Goal: Task Accomplishment & Management: Complete application form

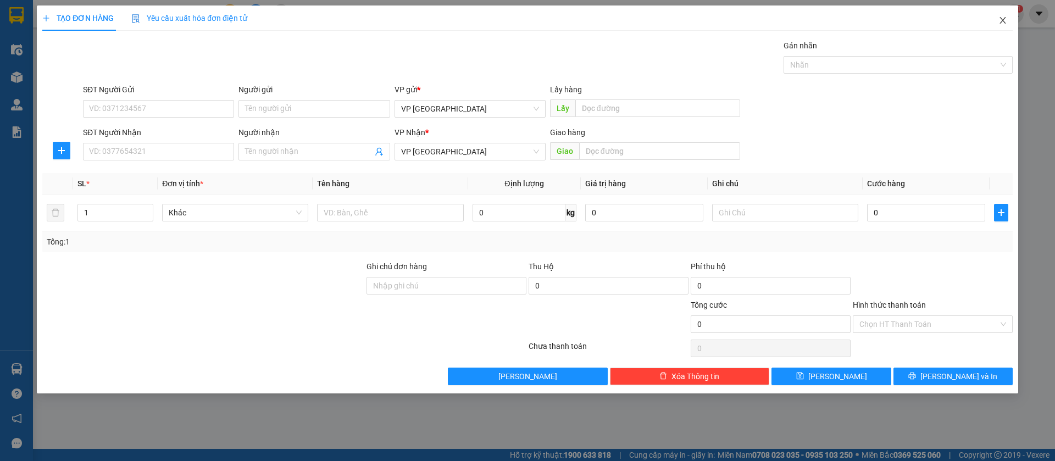
click at [1004, 18] on icon "close" at bounding box center [1002, 20] width 9 height 9
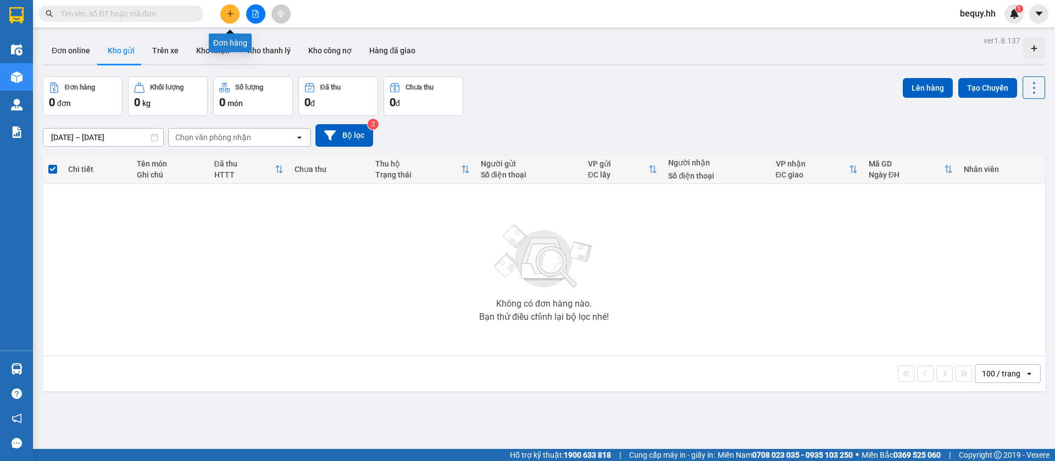
click at [232, 14] on icon "plus" at bounding box center [230, 14] width 8 height 8
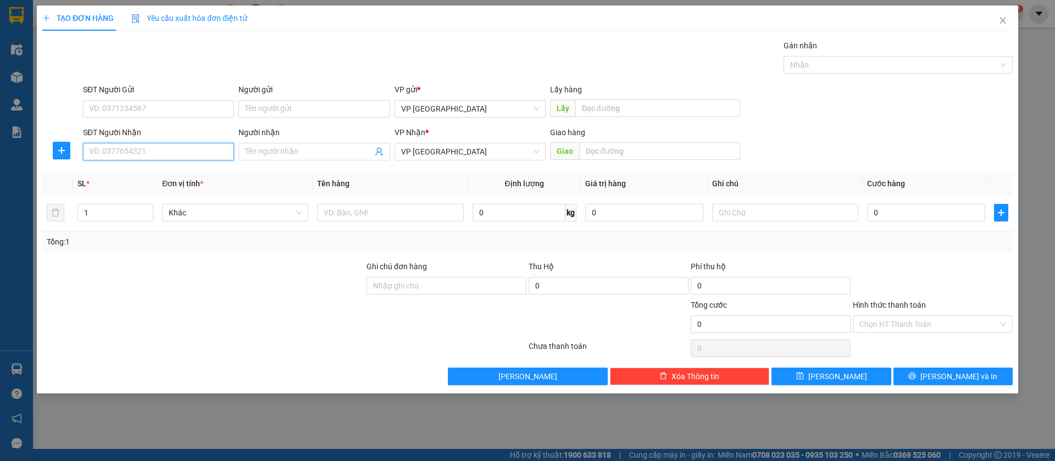
click at [178, 154] on input "SĐT Người Nhận" at bounding box center [158, 152] width 151 height 18
click at [181, 170] on div "0963339339 - [GEOGRAPHIC_DATA]" at bounding box center [159, 174] width 138 height 12
type input "0963339339"
type input "[PERSON_NAME]"
type input "Nhật Anh ch thành"
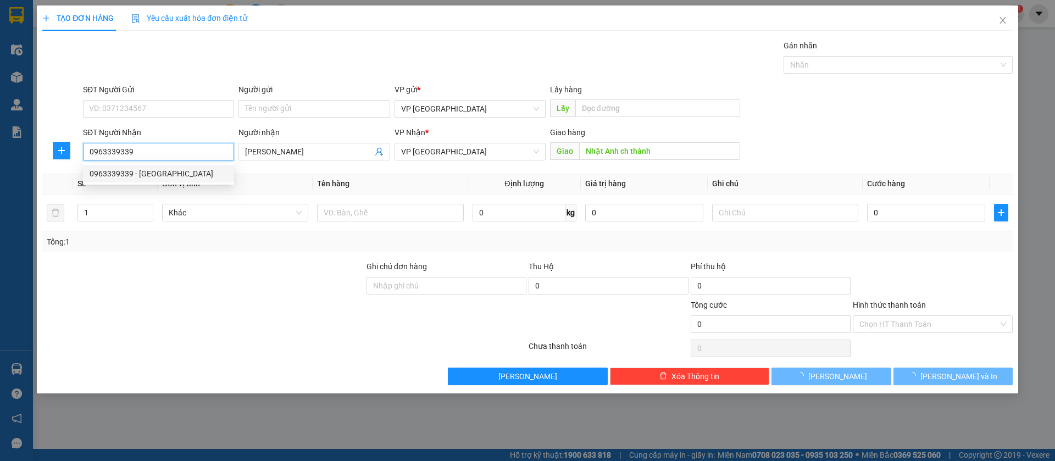
type input "30.000"
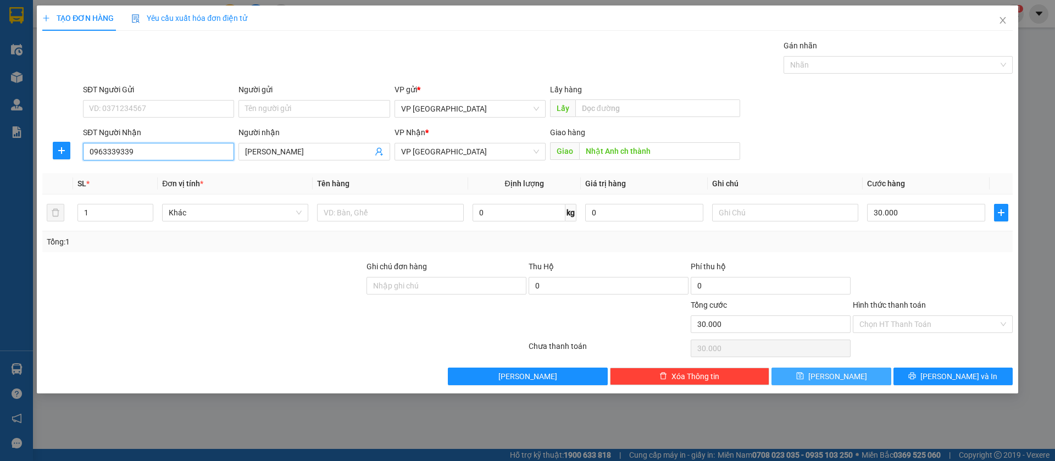
type input "0963339339"
click at [876, 378] on button "[PERSON_NAME]" at bounding box center [830, 377] width 119 height 18
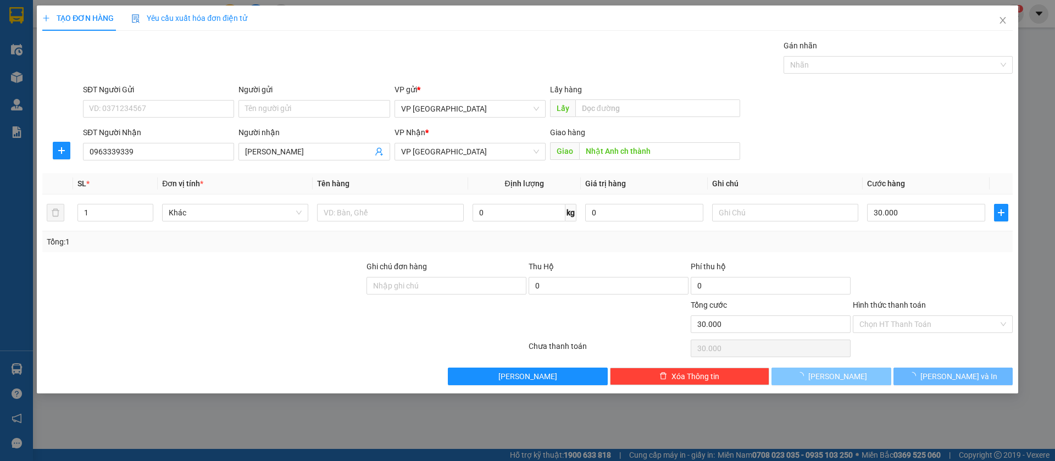
type input "0"
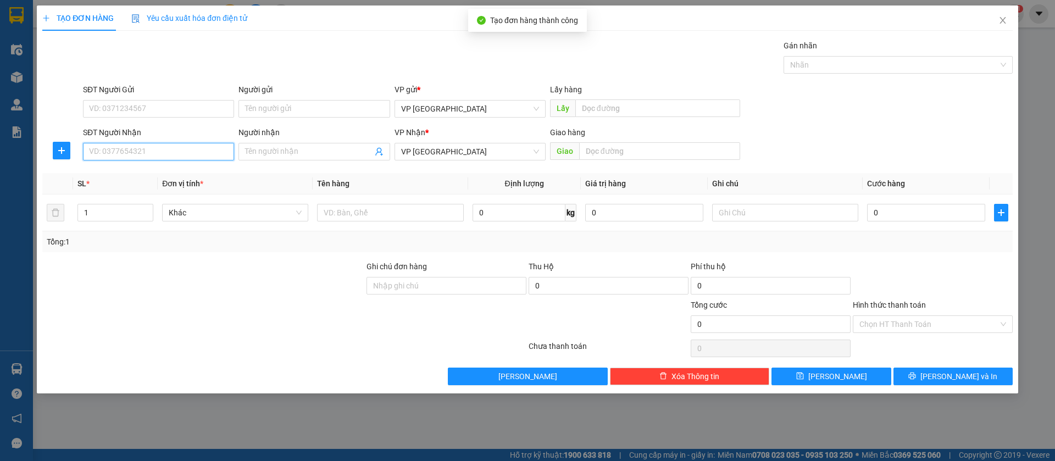
click at [225, 150] on input "SĐT Người Nhận" at bounding box center [158, 152] width 151 height 18
type input "0337878460"
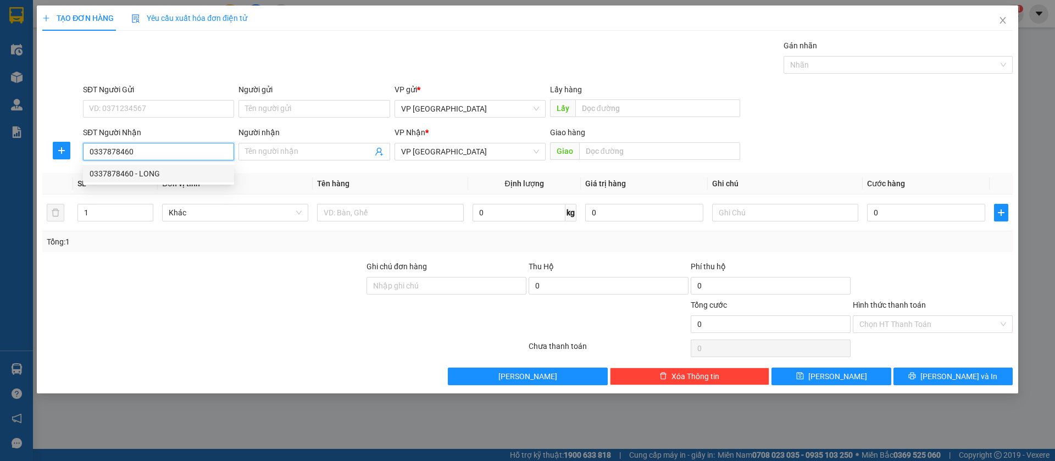
click at [219, 168] on div "0337878460 - LONG" at bounding box center [159, 174] width 138 height 12
type input "LONG"
type input "thoi hoa"
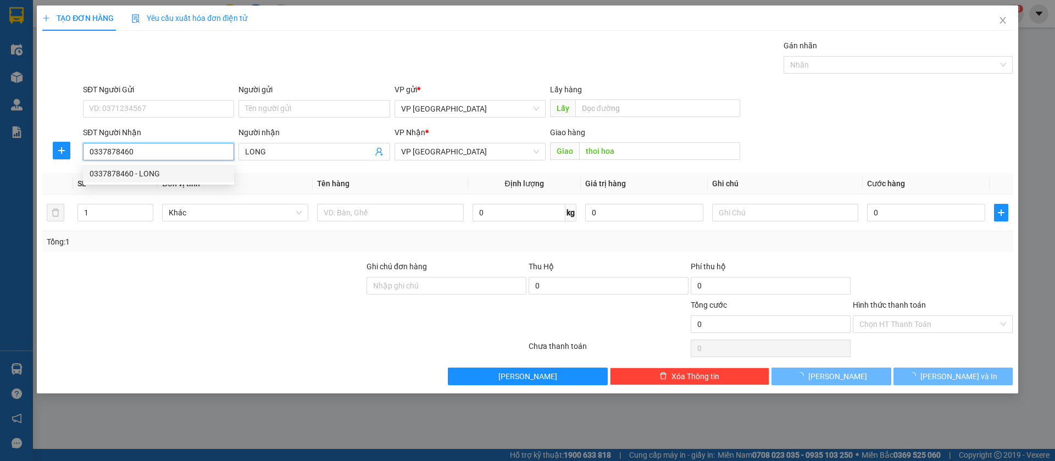
type input "30.000"
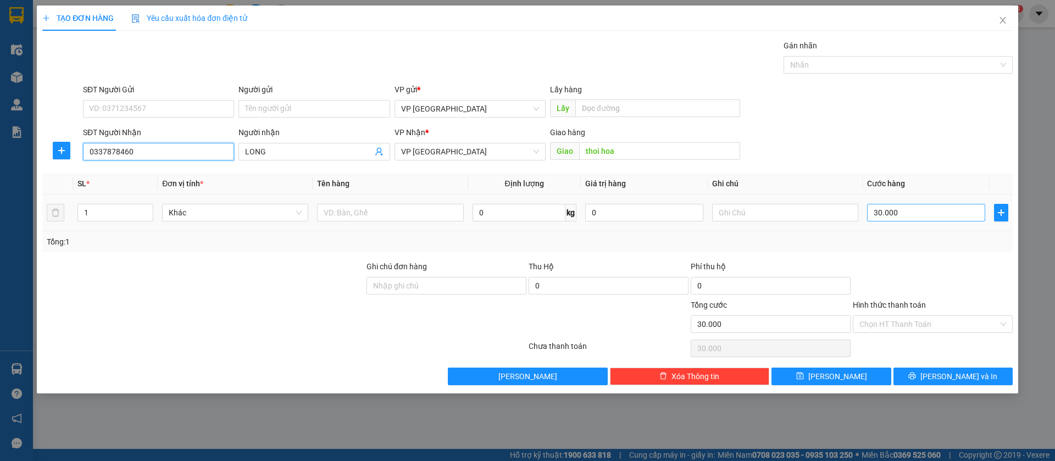
type input "0337878460"
click at [881, 210] on input "30.000" at bounding box center [926, 213] width 118 height 18
type input "7"
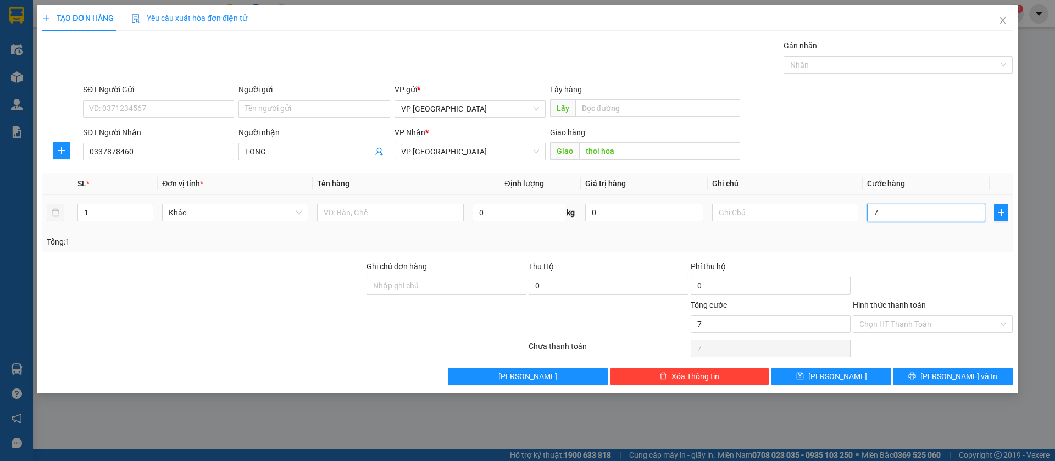
type input "70"
type input "700"
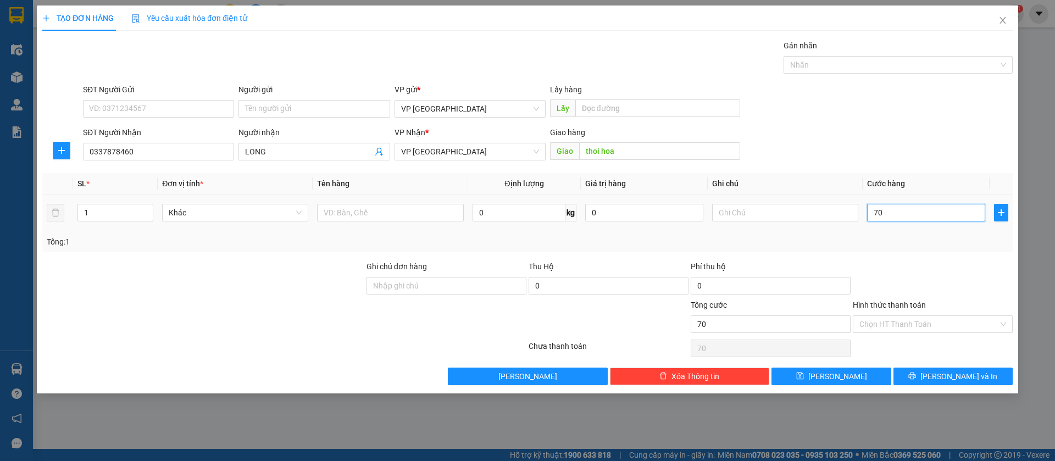
type input "700"
type input "7.000"
type input "70.000"
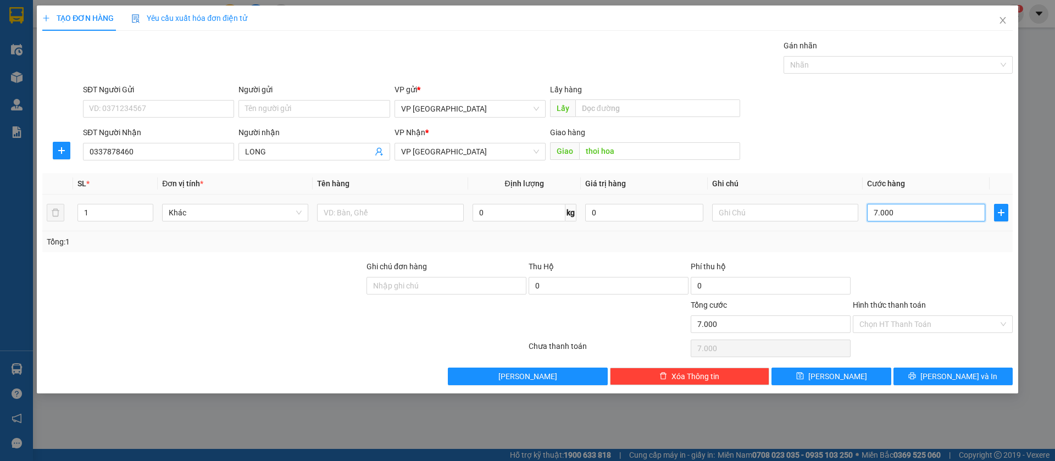
type input "70.000"
click at [844, 210] on input "text" at bounding box center [785, 213] width 146 height 18
type input "3k"
click at [947, 317] on input "Hình thức thanh toán" at bounding box center [928, 324] width 139 height 16
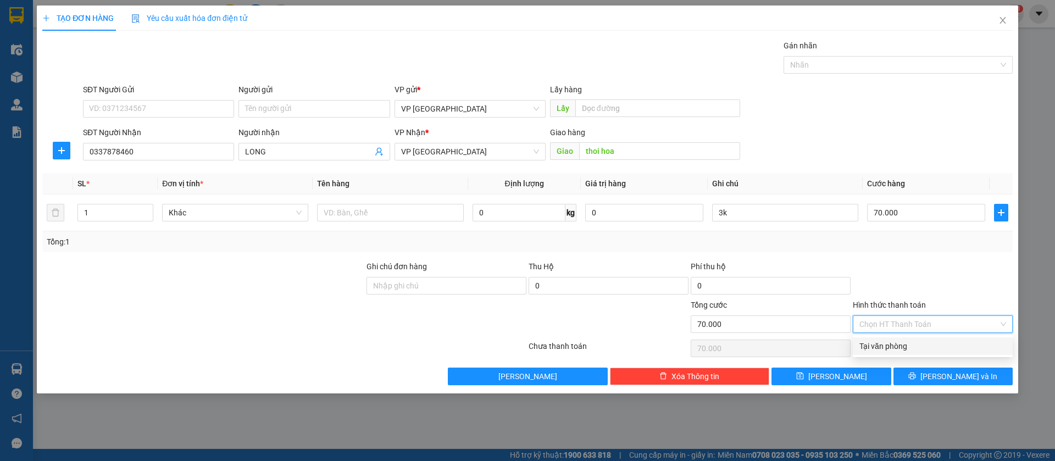
click at [940, 346] on div "Tại văn phòng" at bounding box center [932, 346] width 147 height 12
type input "0"
click at [848, 379] on button "[PERSON_NAME]" at bounding box center [830, 377] width 119 height 18
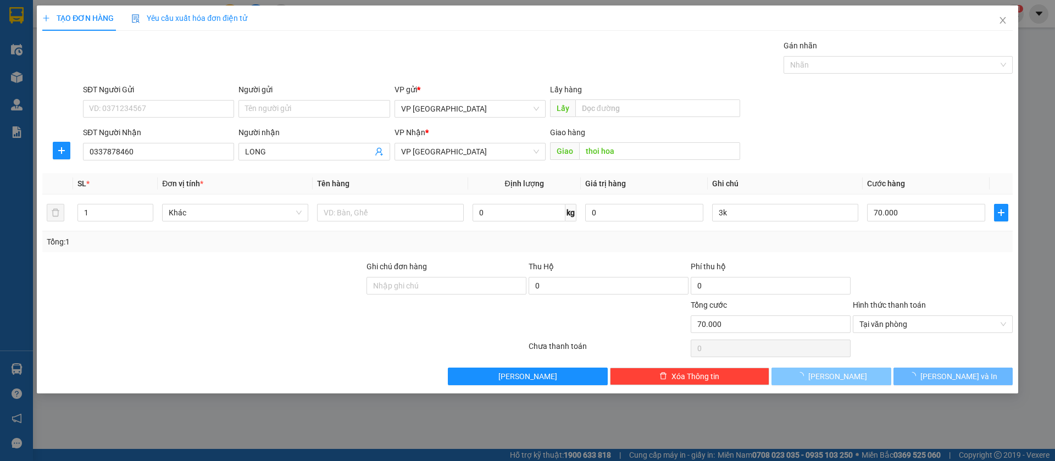
type input "0"
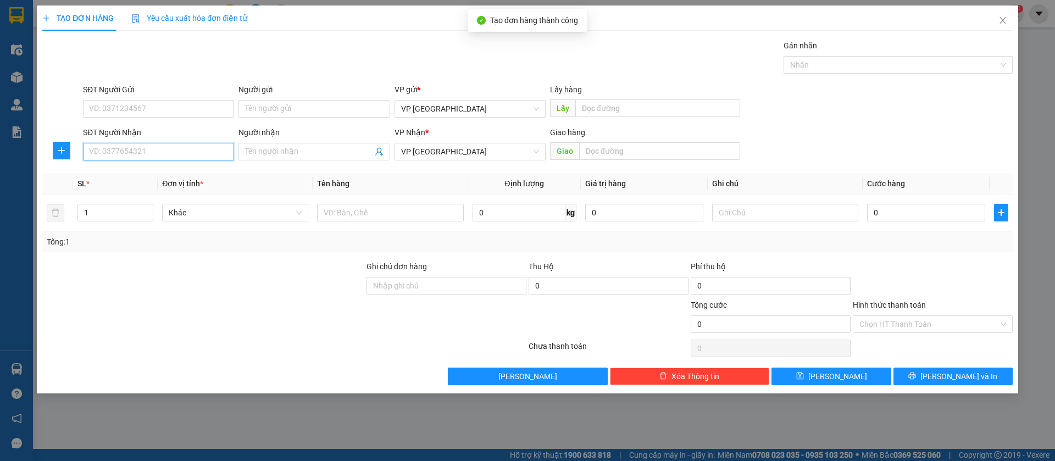
click at [207, 149] on input "SĐT Người Nhận" at bounding box center [158, 152] width 151 height 18
click at [207, 149] on input "0345486601" at bounding box center [158, 152] width 151 height 18
type input "0345486601"
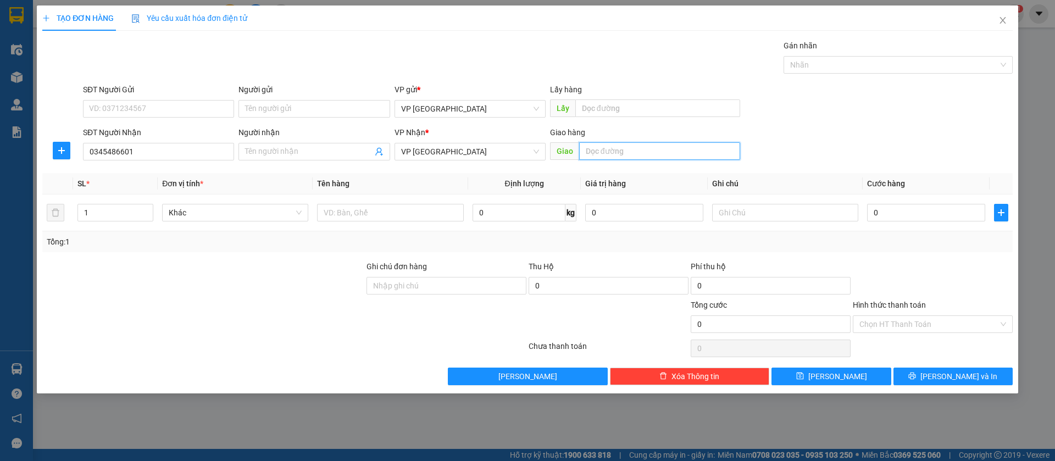
click at [646, 154] on input "text" at bounding box center [659, 151] width 161 height 18
type input "loc ninh"
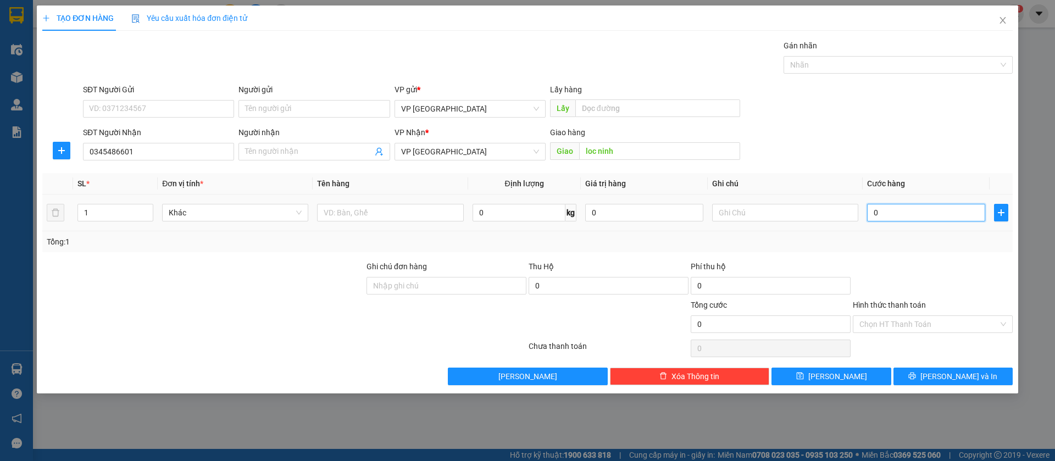
click at [882, 214] on input "0" at bounding box center [926, 213] width 118 height 18
type input "4"
type input "40"
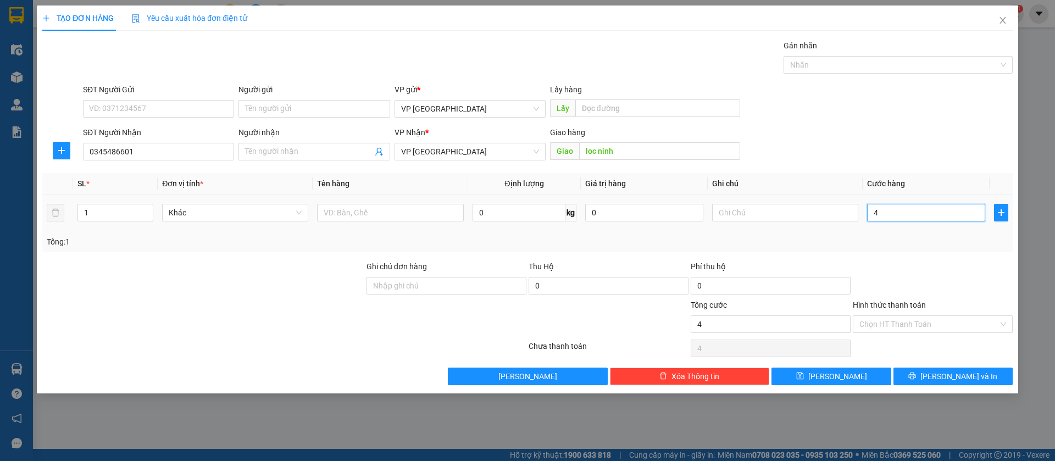
type input "40"
type input "400"
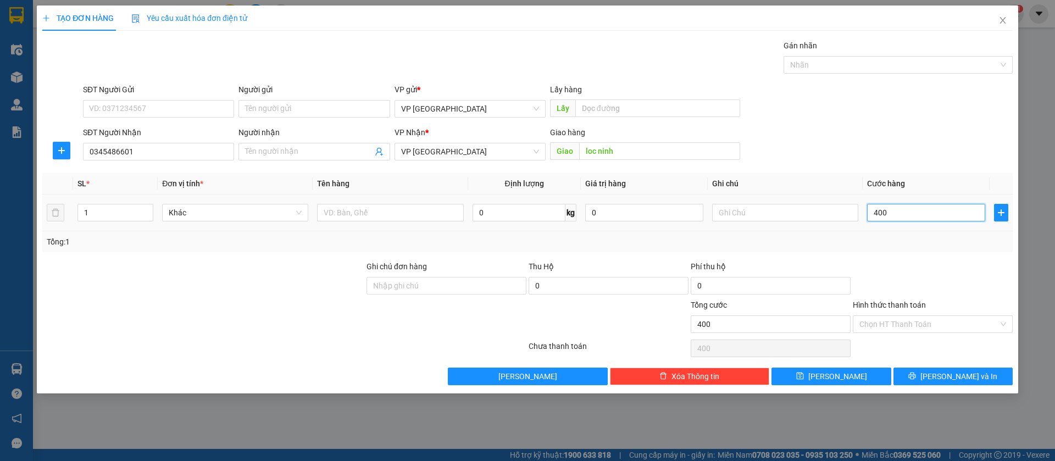
type input "4.000"
type input "40.000"
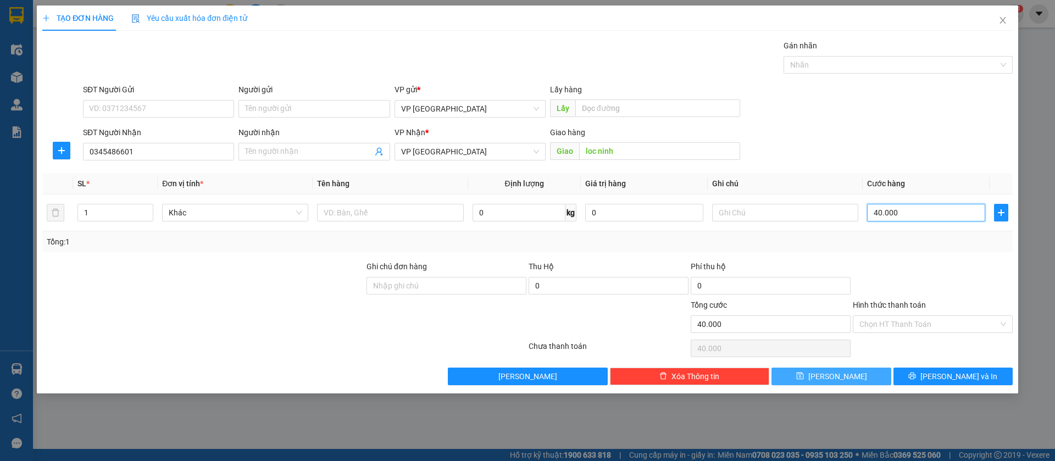
type input "40.000"
click at [867, 375] on button "[PERSON_NAME]" at bounding box center [830, 377] width 119 height 18
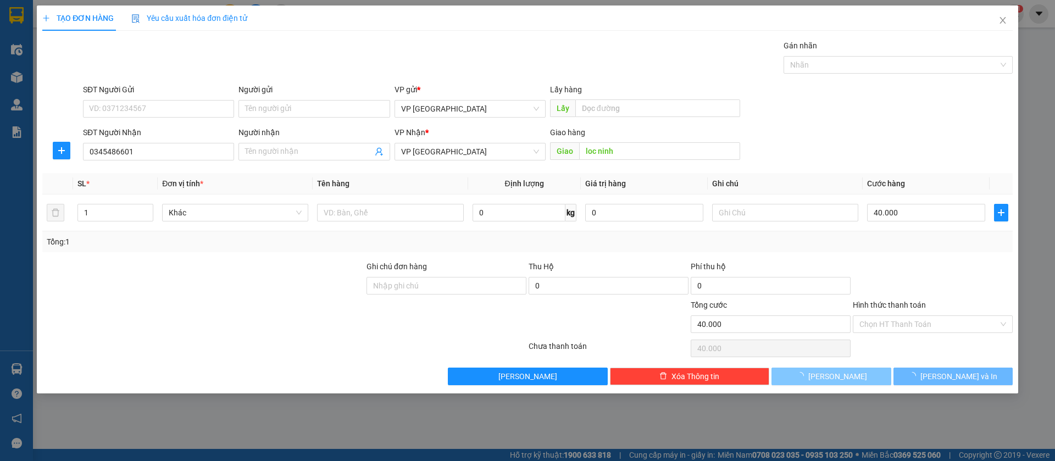
type input "0"
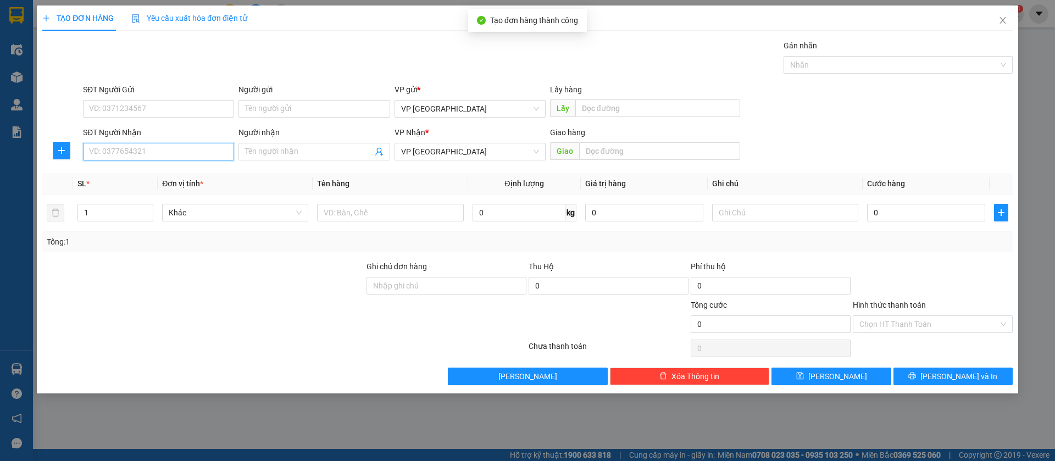
click at [217, 149] on input "SĐT Người Nhận" at bounding box center [158, 152] width 151 height 18
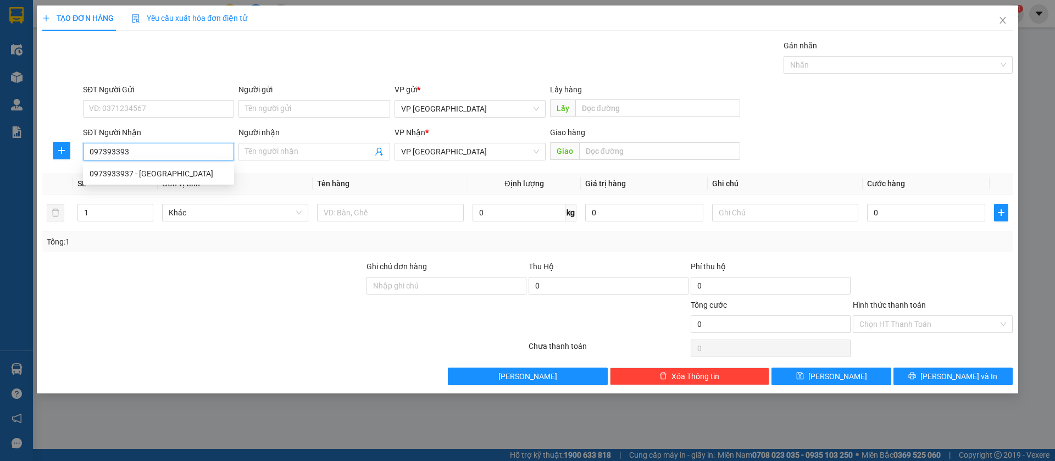
type input "0973933937"
click at [212, 170] on div "0973933937 - [GEOGRAPHIC_DATA]" at bounding box center [159, 174] width 138 height 12
type input "[PERSON_NAME]"
type input "nam trung [GEOGRAPHIC_DATA]"
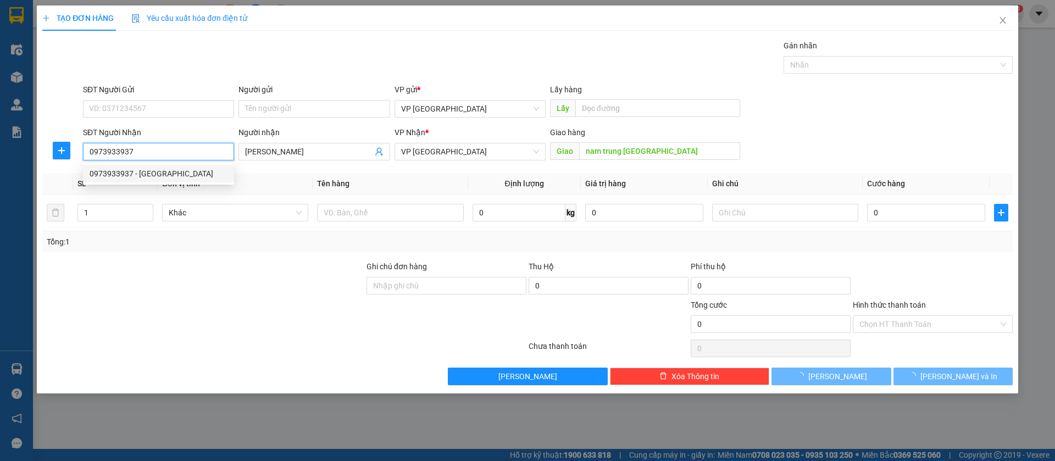
type input "30.000"
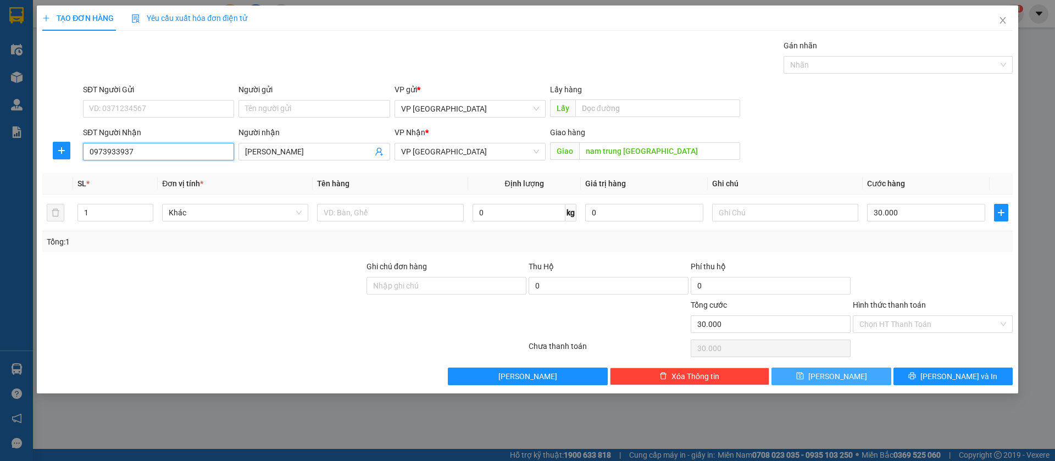
type input "0973933937"
click at [876, 375] on button "[PERSON_NAME]" at bounding box center [830, 377] width 119 height 18
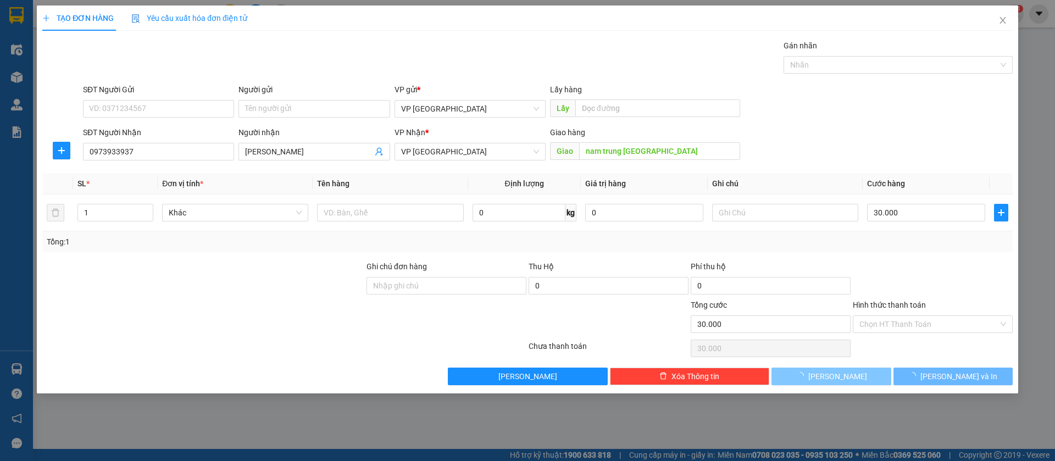
type input "0"
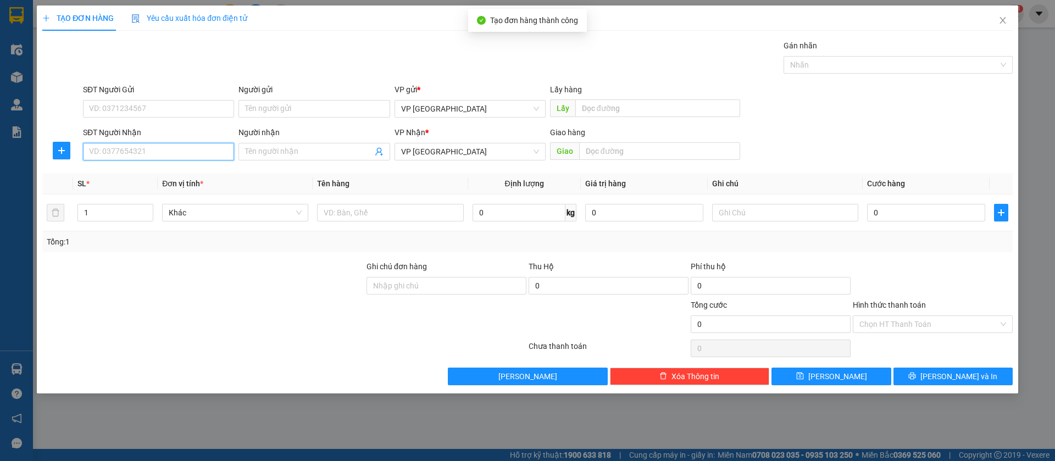
click at [188, 149] on input "SĐT Người Nhận" at bounding box center [158, 152] width 151 height 18
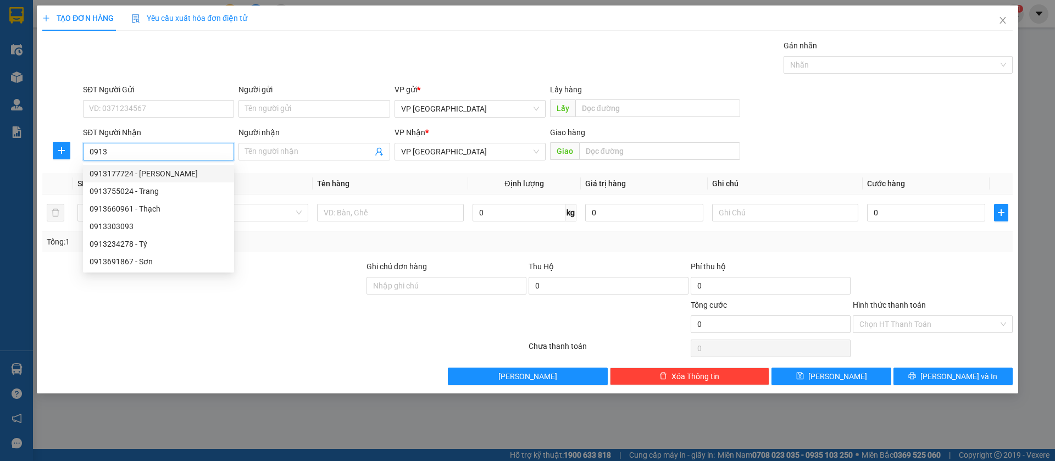
click at [197, 170] on div "0913177724 - [PERSON_NAME]" at bounding box center [159, 174] width 138 height 12
type input "0913177724"
type input "[PERSON_NAME]"
type input "ke phong"
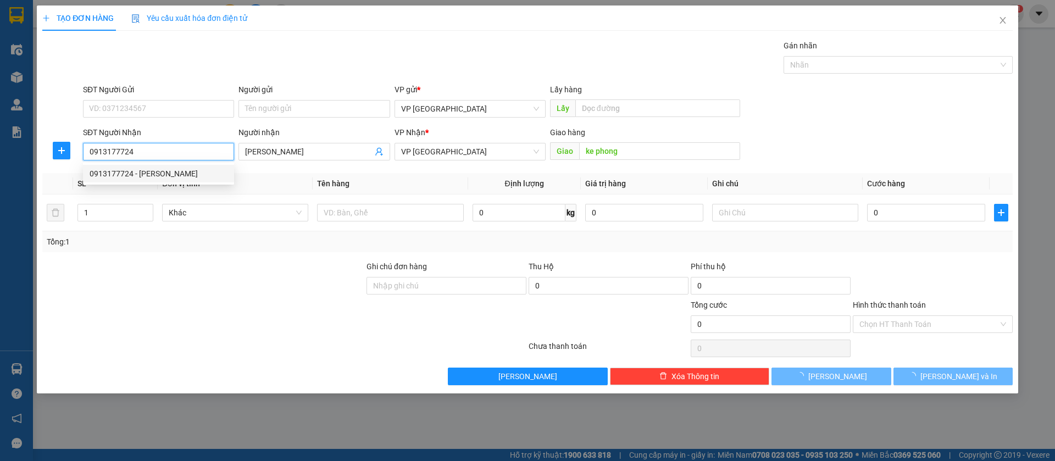
type input "40.000"
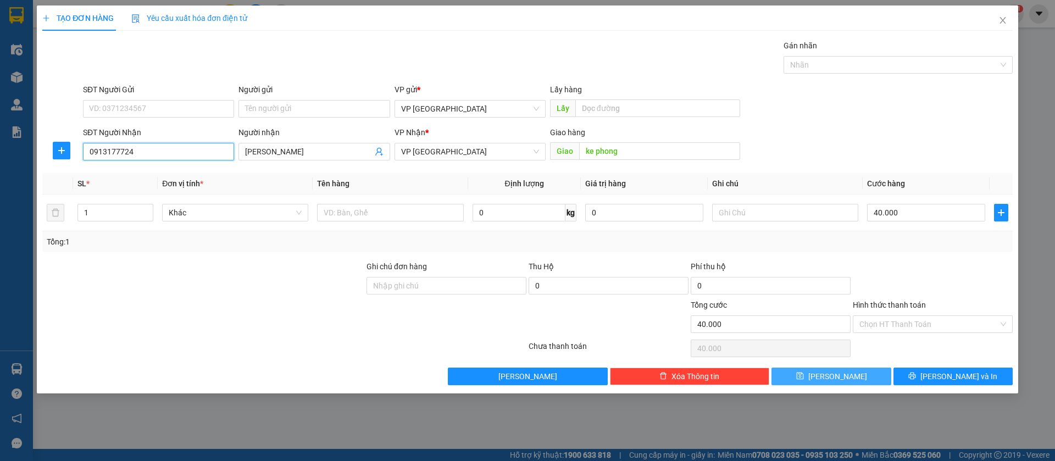
type input "0913177724"
click at [875, 379] on button "[PERSON_NAME]" at bounding box center [830, 377] width 119 height 18
type input "0"
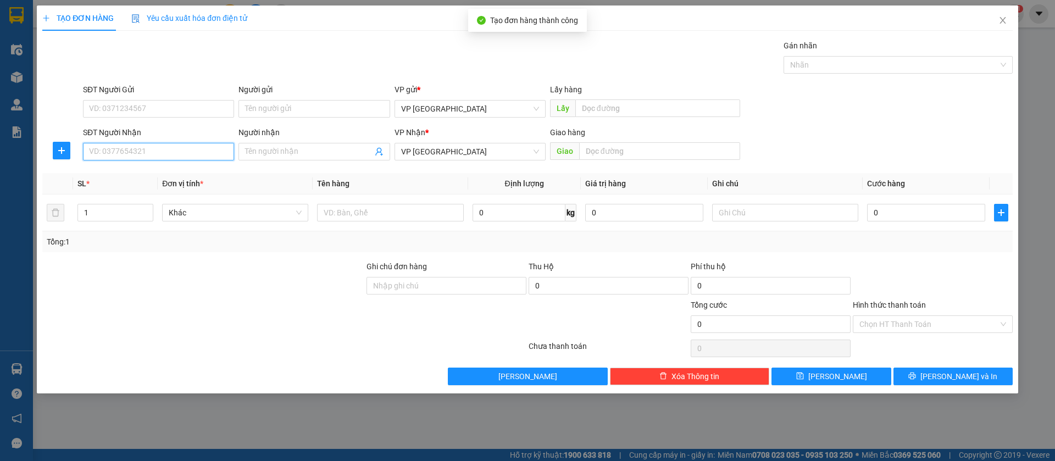
click at [211, 145] on input "SĐT Người Nhận" at bounding box center [158, 152] width 151 height 18
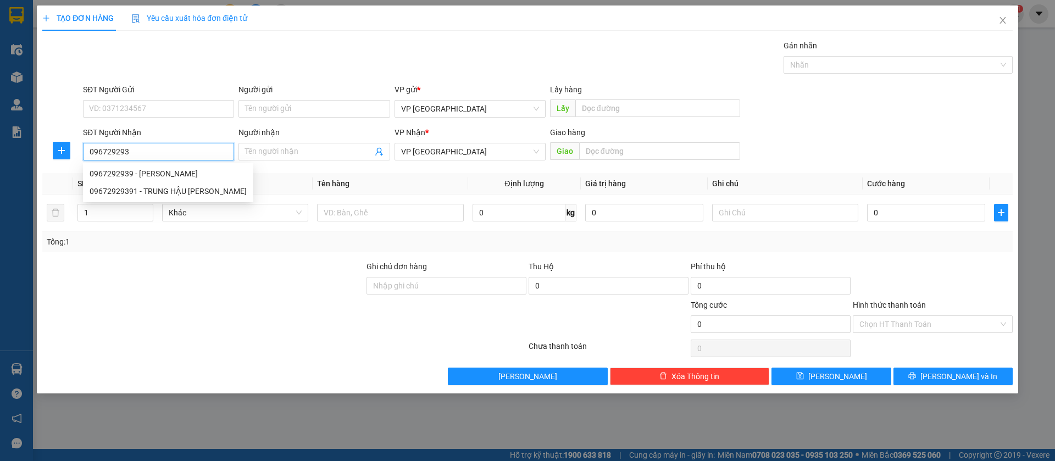
type input "0967292939"
click at [193, 168] on div "0967292939 - [PERSON_NAME]" at bounding box center [168, 174] width 157 height 12
type input "[PERSON_NAME]"
type input "trung hau [PERSON_NAME]"
type input "50.000"
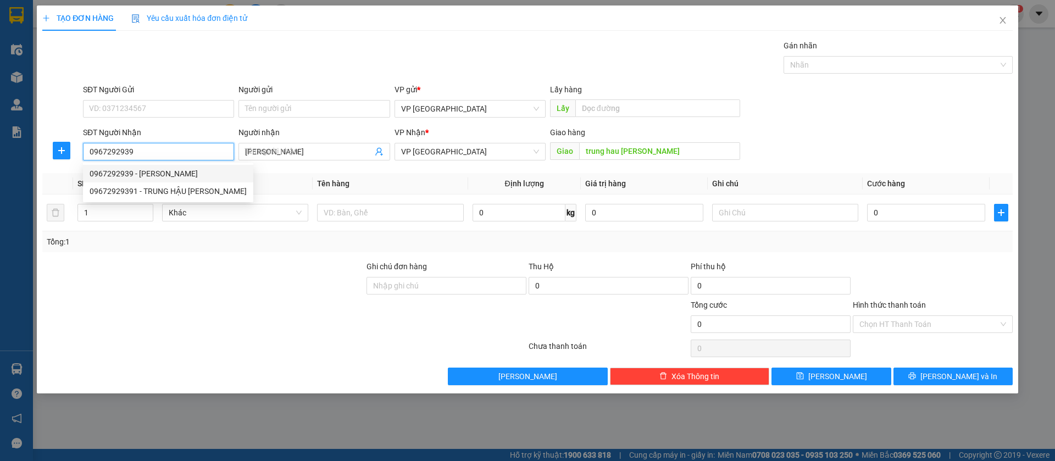
type input "50.000"
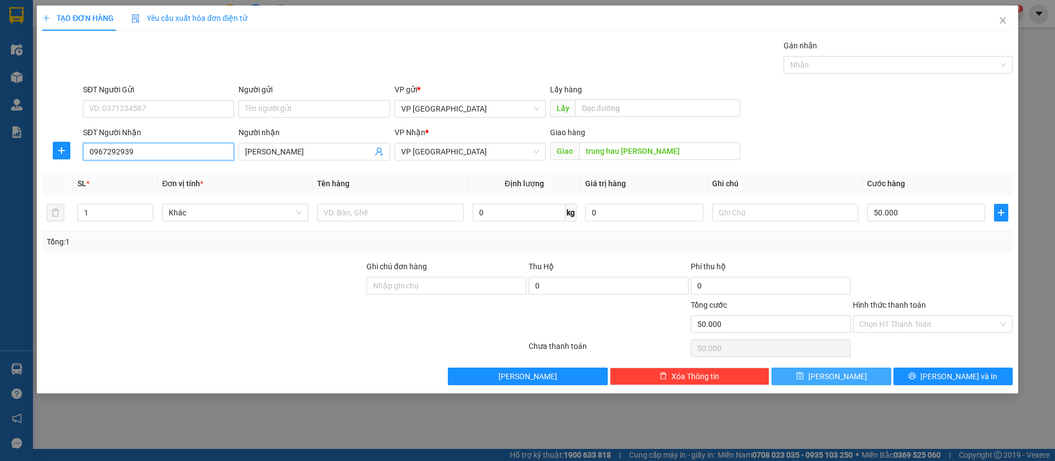
type input "0967292939"
click at [849, 374] on button "[PERSON_NAME]" at bounding box center [830, 377] width 119 height 18
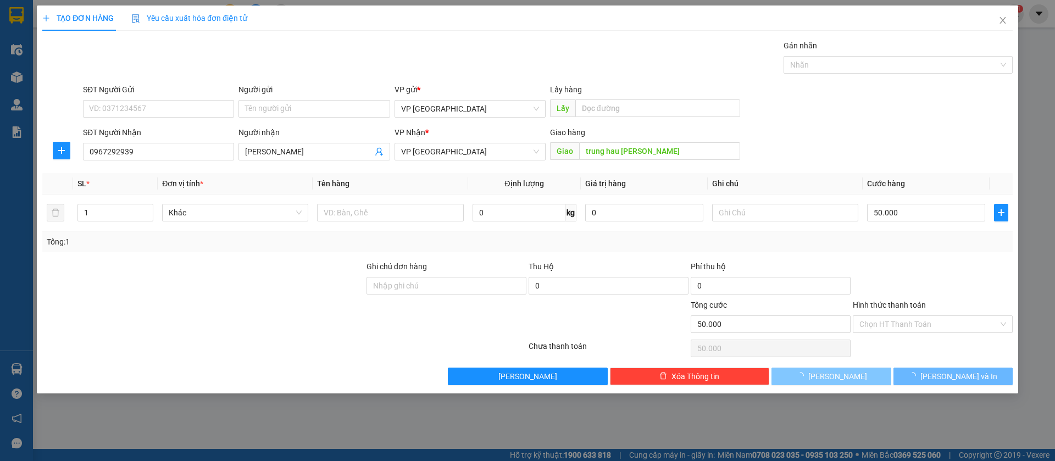
type input "0"
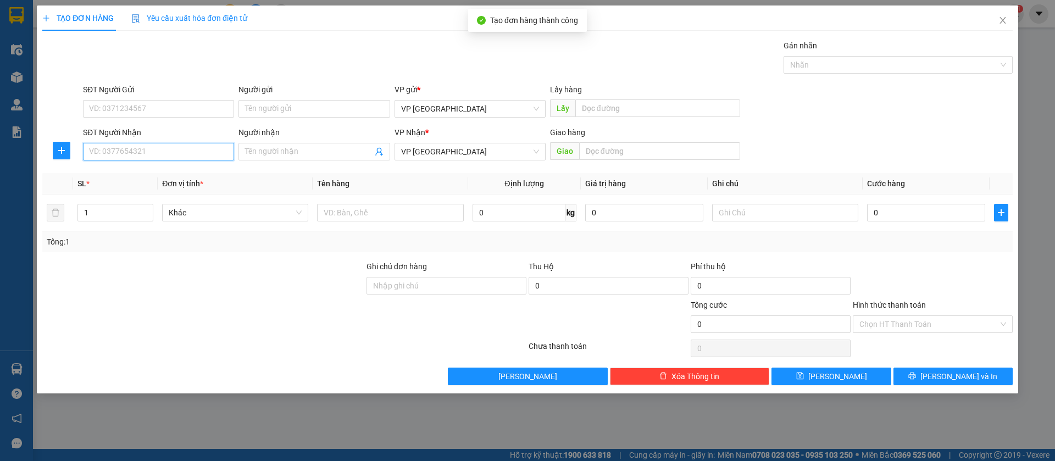
click at [193, 151] on input "SĐT Người Nhận" at bounding box center [158, 152] width 151 height 18
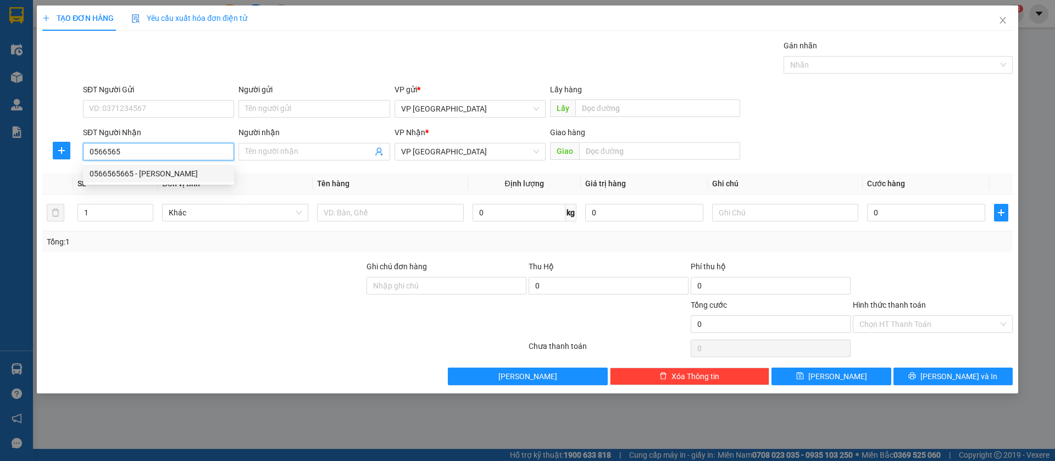
click at [197, 171] on div "0566565665 - [PERSON_NAME]" at bounding box center [159, 174] width 138 height 12
type input "0566565665"
type input "[PERSON_NAME]"
type input "khoa loc ninh"
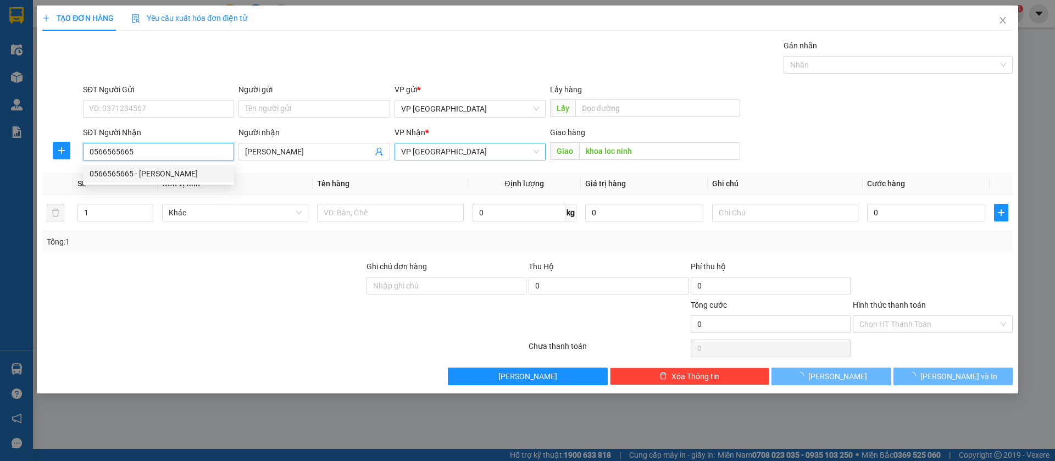
type input "50.000"
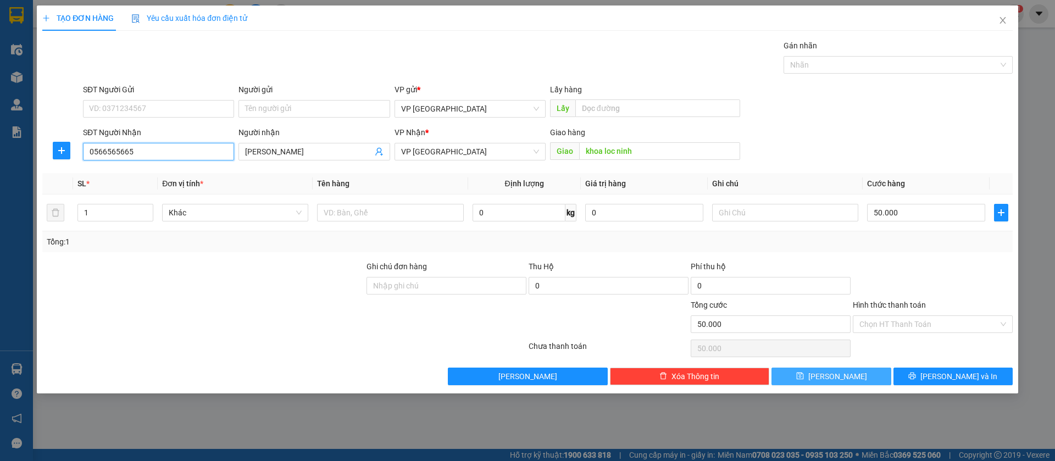
type input "0566565665"
click at [856, 374] on button "[PERSON_NAME]" at bounding box center [830, 377] width 119 height 18
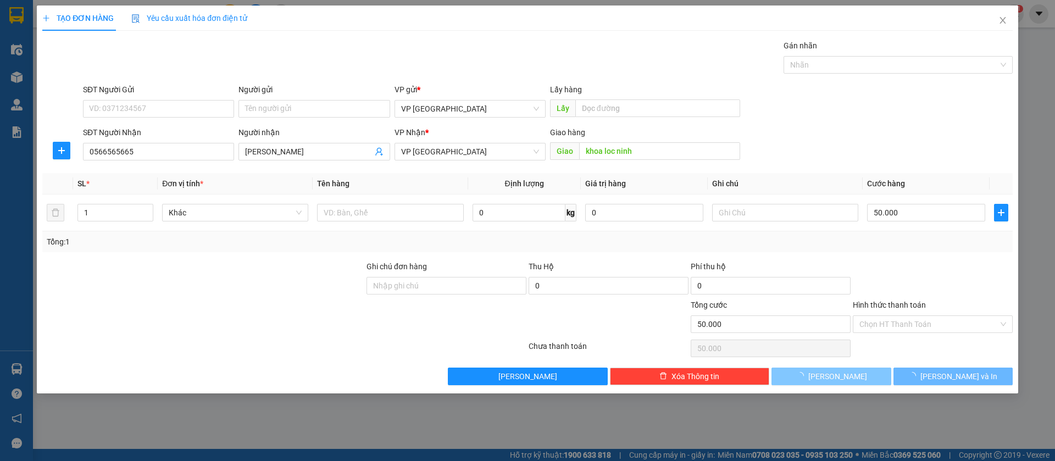
type input "0"
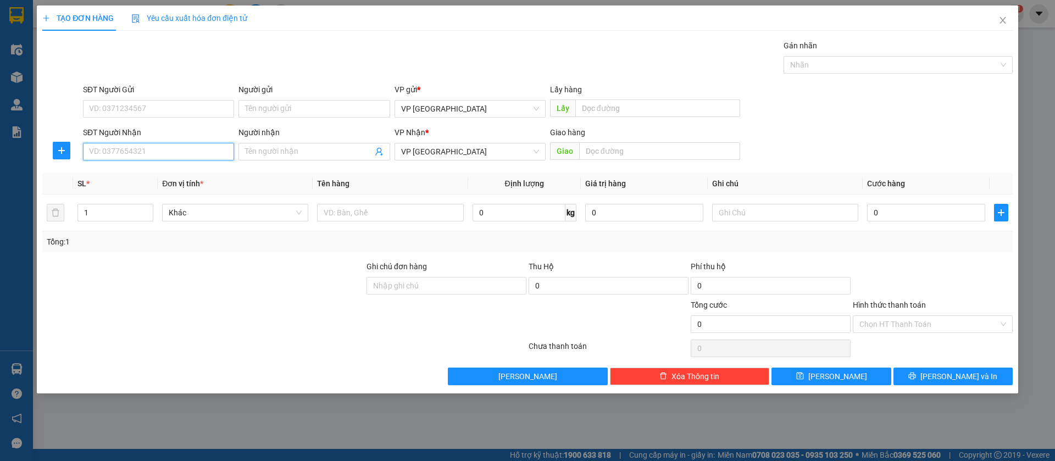
click at [211, 155] on input "SĐT Người Nhận" at bounding box center [158, 152] width 151 height 18
click at [211, 155] on input "0945377699" at bounding box center [158, 152] width 151 height 18
type input "0945377699"
click at [631, 148] on input "text" at bounding box center [659, 151] width 161 height 18
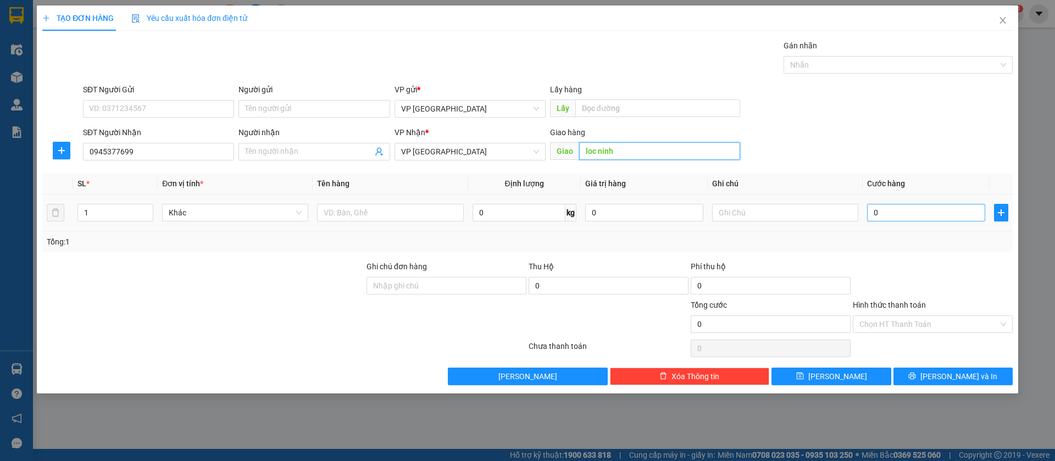
type input "loc ninh"
click at [914, 209] on input "0" at bounding box center [926, 213] width 118 height 18
type input "3"
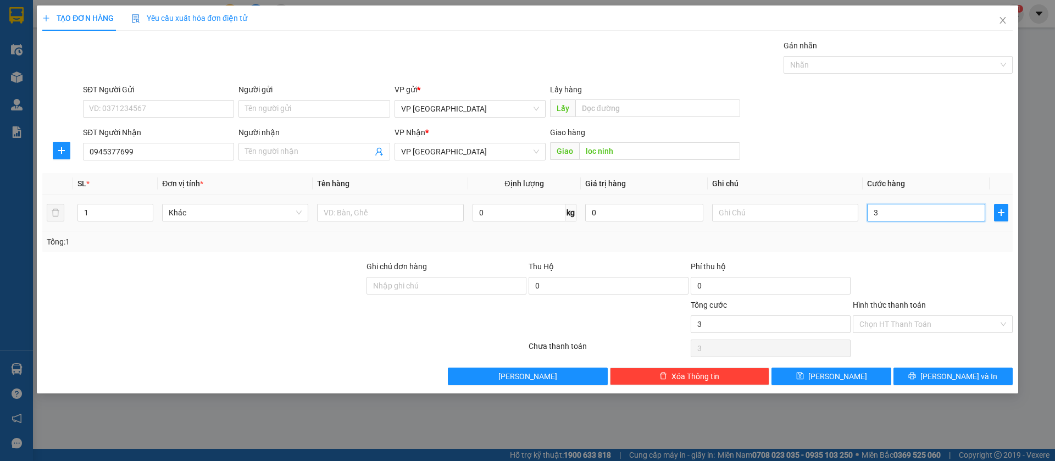
type input "30"
type input "300"
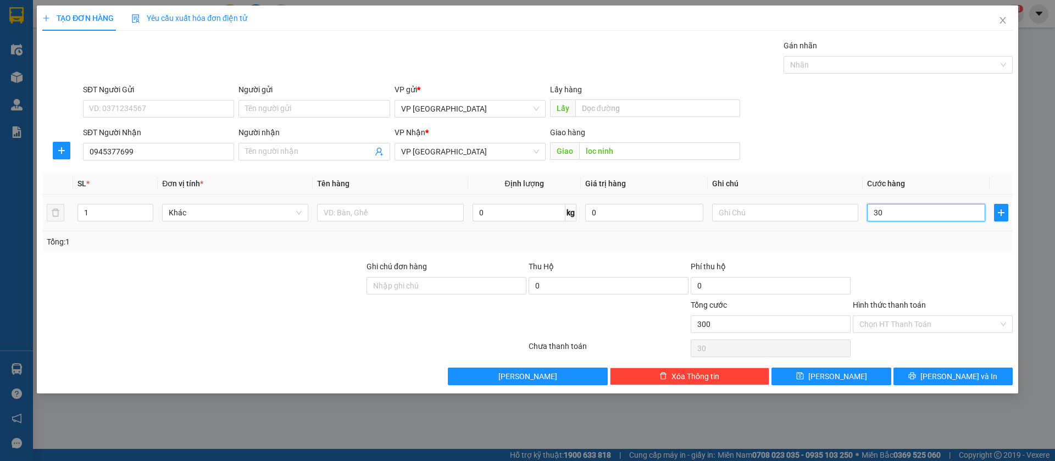
type input "300"
type input "3.000"
type input "30.000"
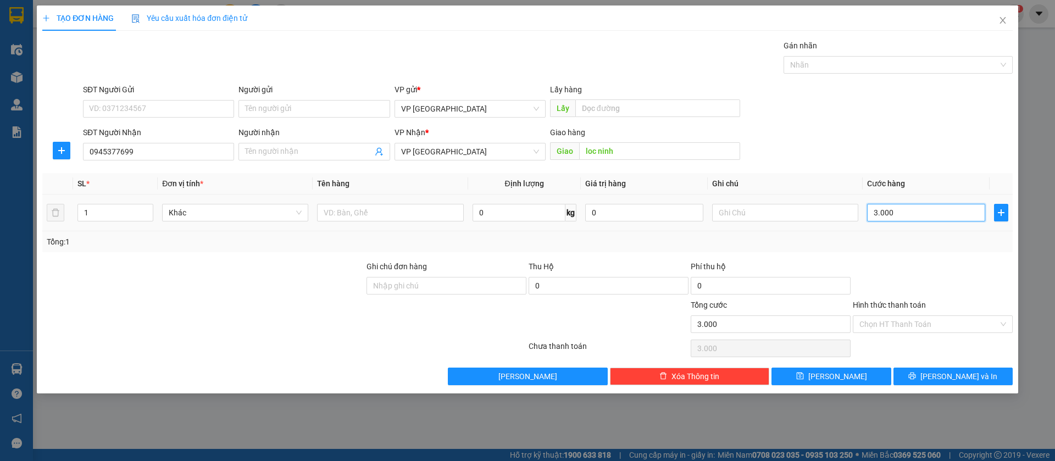
type input "30.000"
click at [831, 375] on span "[PERSON_NAME]" at bounding box center [837, 376] width 59 height 12
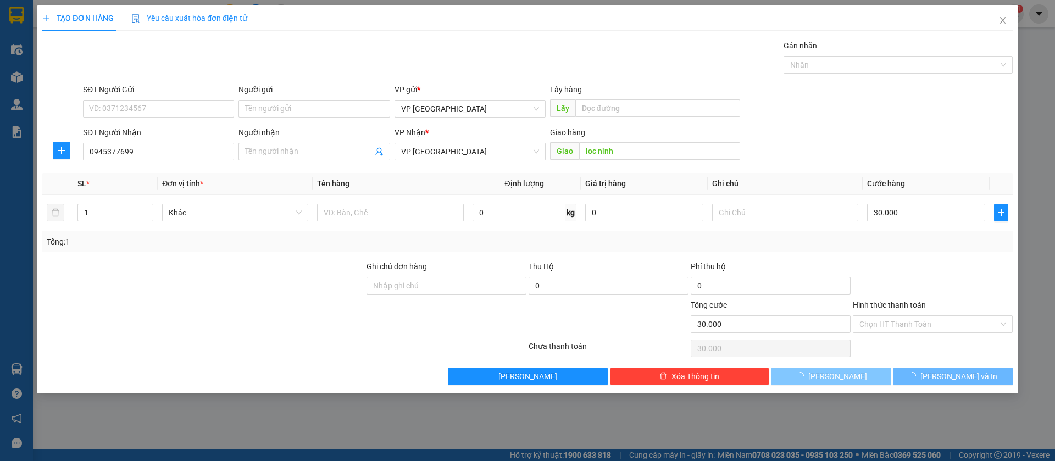
type input "0"
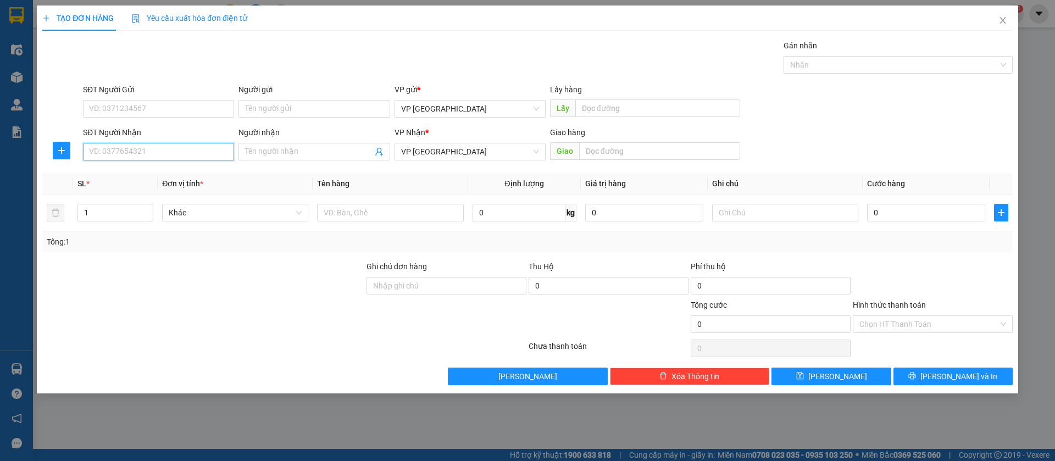
click at [156, 151] on input "SĐT Người Nhận" at bounding box center [158, 152] width 151 height 18
click at [140, 175] on div "0384834237" at bounding box center [159, 174] width 138 height 12
type input "0384834237"
type input "[PERSON_NAME]"
type input "50.000"
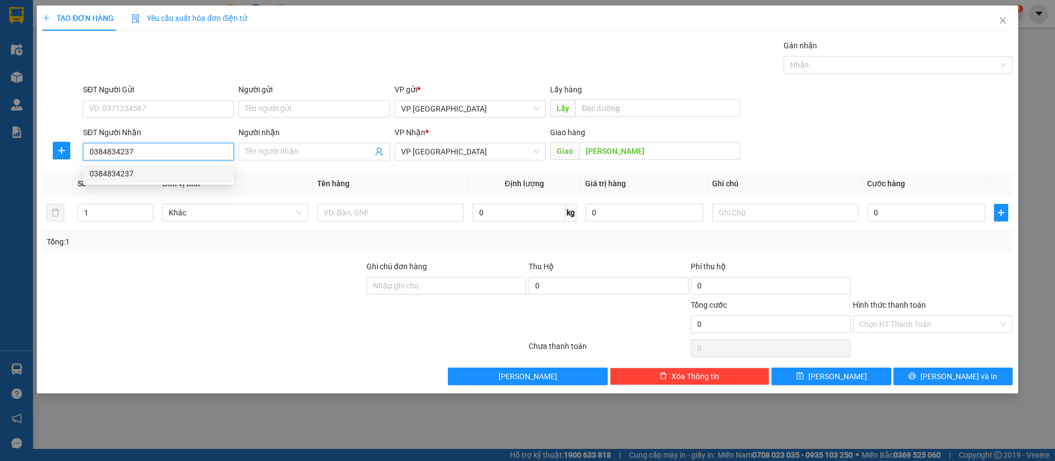
type input "50.000"
type input "0384834237"
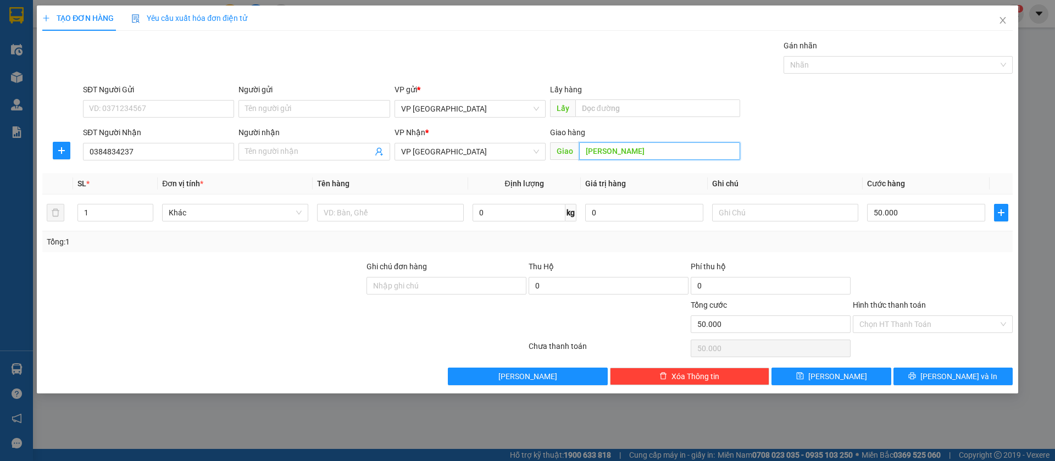
click at [707, 153] on input "[PERSON_NAME]" at bounding box center [659, 151] width 161 height 18
type input "binh long"
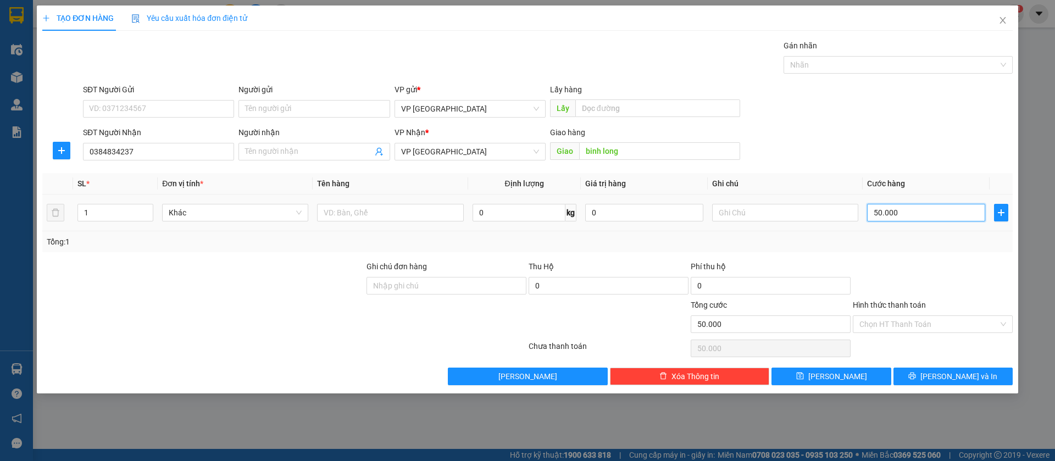
click at [916, 213] on input "50.000" at bounding box center [926, 213] width 118 height 18
type input "4"
type input "40"
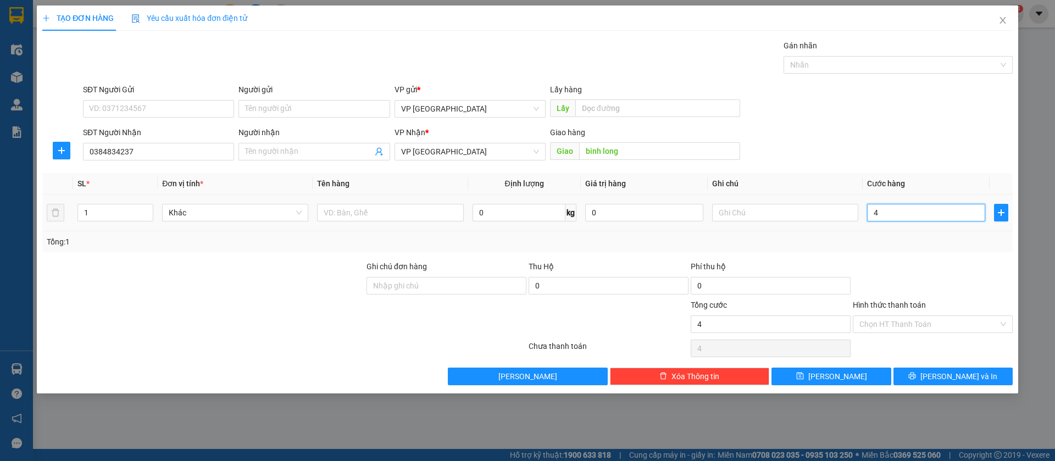
type input "40"
type input "400"
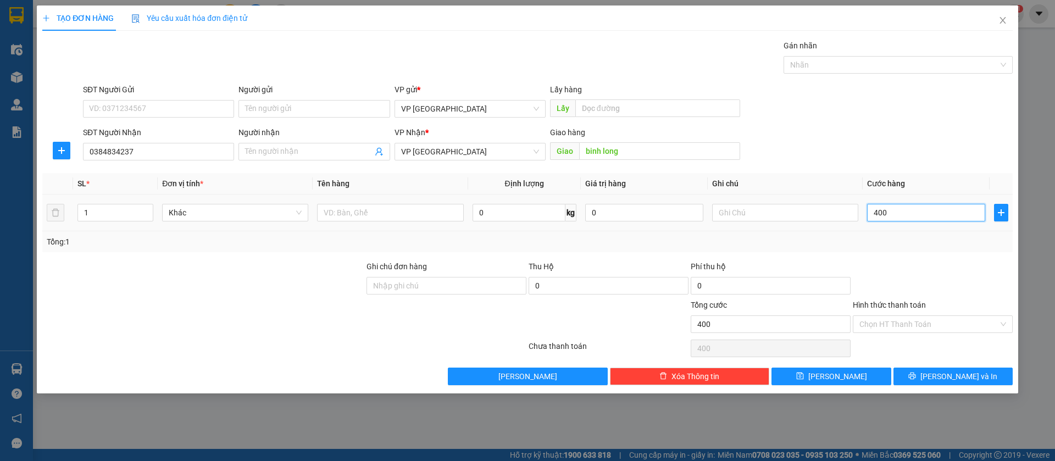
type input "4.000"
type input "40.000"
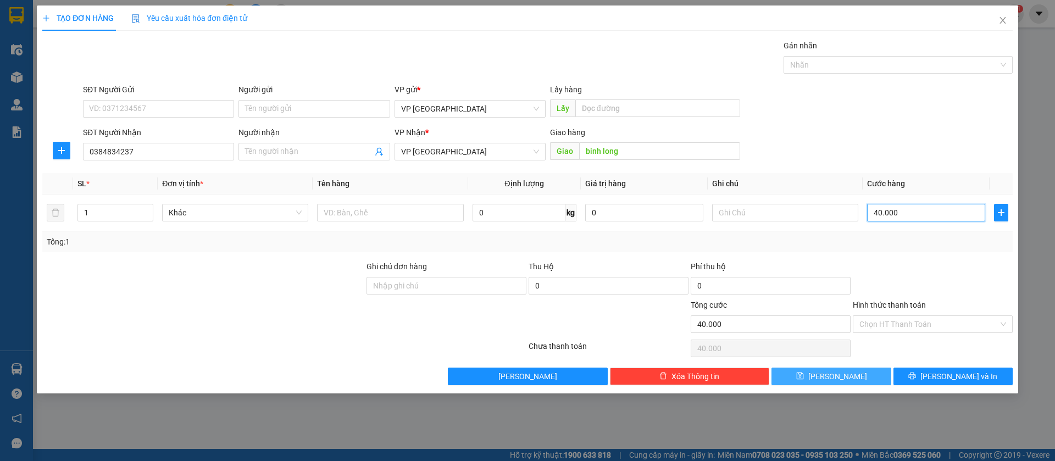
type input "40.000"
click at [855, 375] on button "[PERSON_NAME]" at bounding box center [830, 377] width 119 height 18
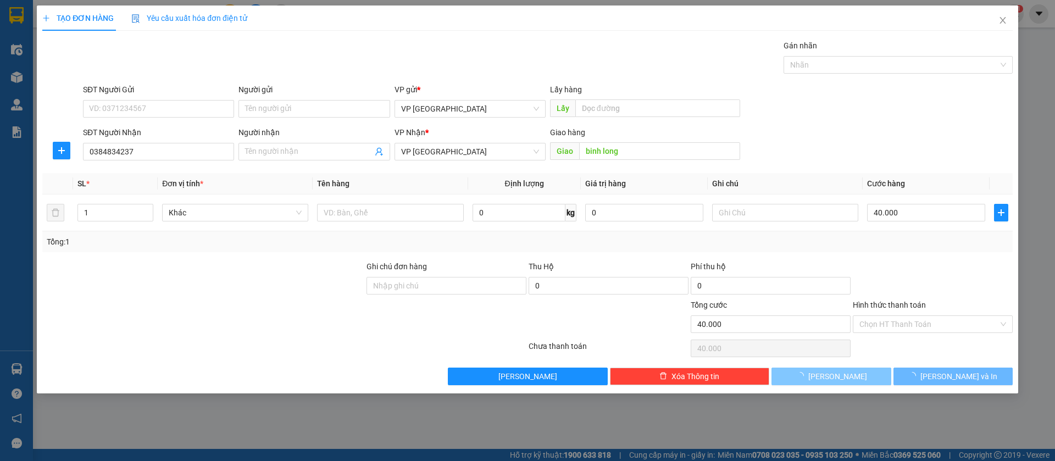
type input "0"
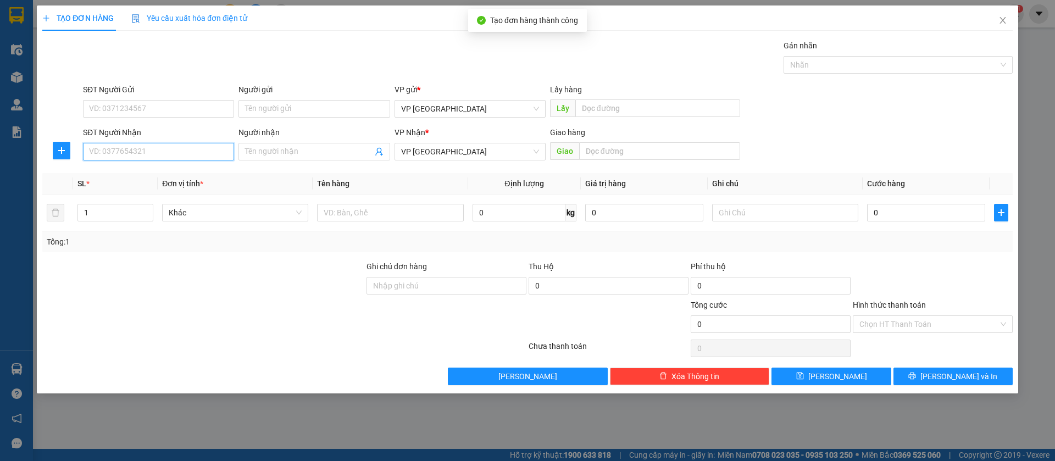
click at [192, 144] on input "SĐT Người Nhận" at bounding box center [158, 152] width 151 height 18
type input "0971343287"
click at [184, 173] on div "0971343287" at bounding box center [159, 174] width 138 height 12
type input "bau bang"
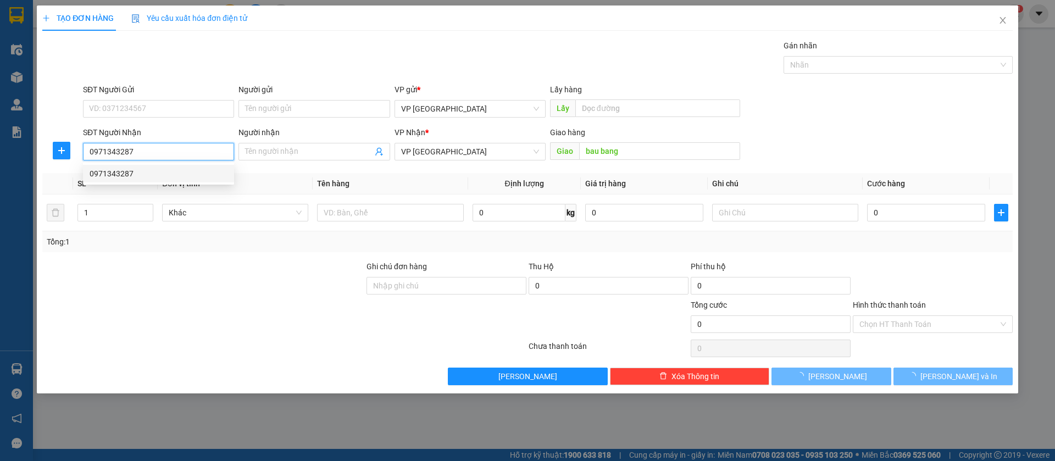
type input "50.000"
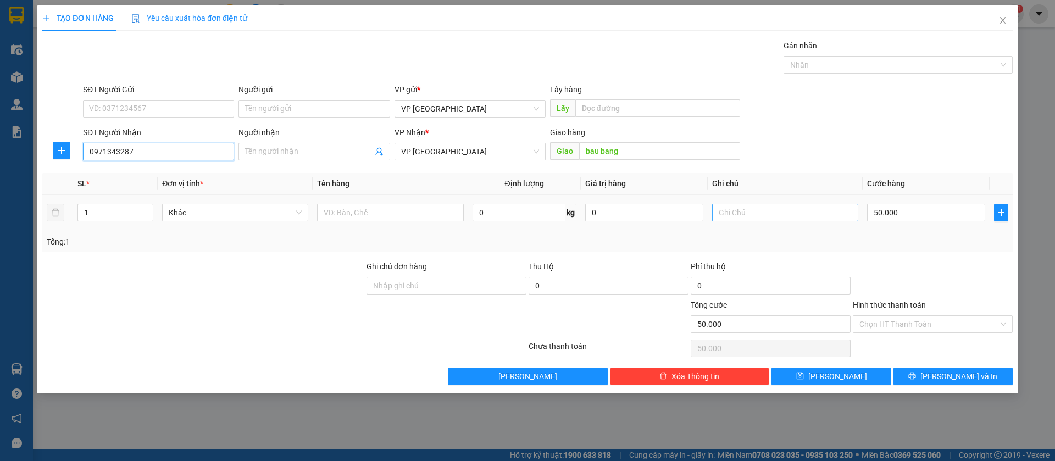
type input "0971343287"
click at [832, 215] on input "text" at bounding box center [785, 213] width 146 height 18
type input "ung 50"
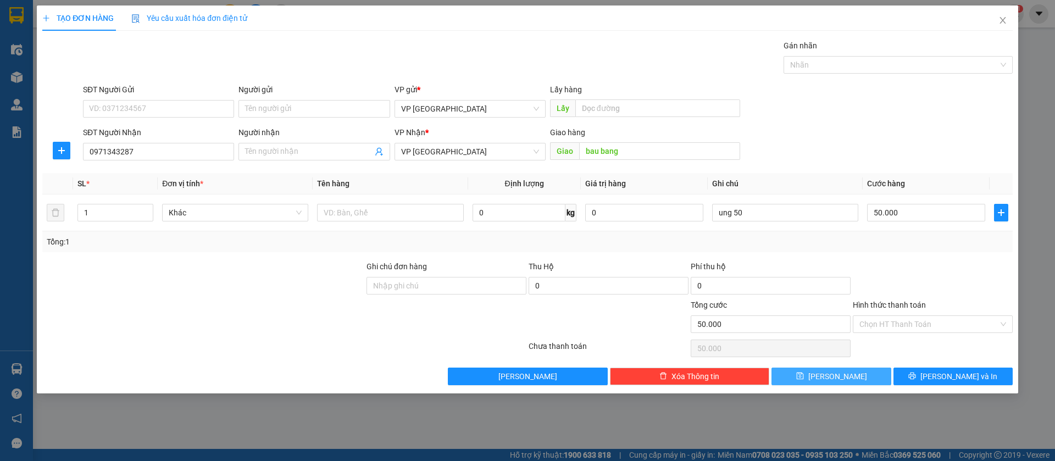
click at [851, 374] on button "[PERSON_NAME]" at bounding box center [830, 377] width 119 height 18
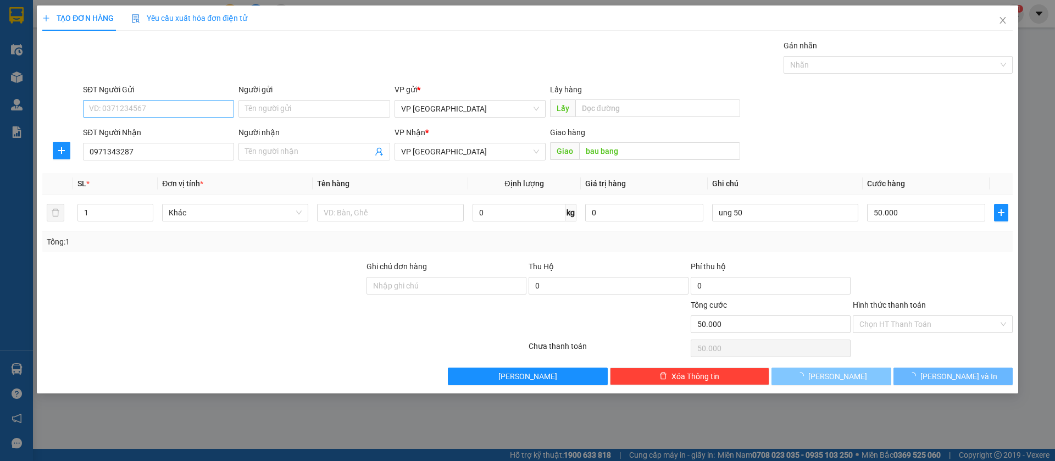
type input "0"
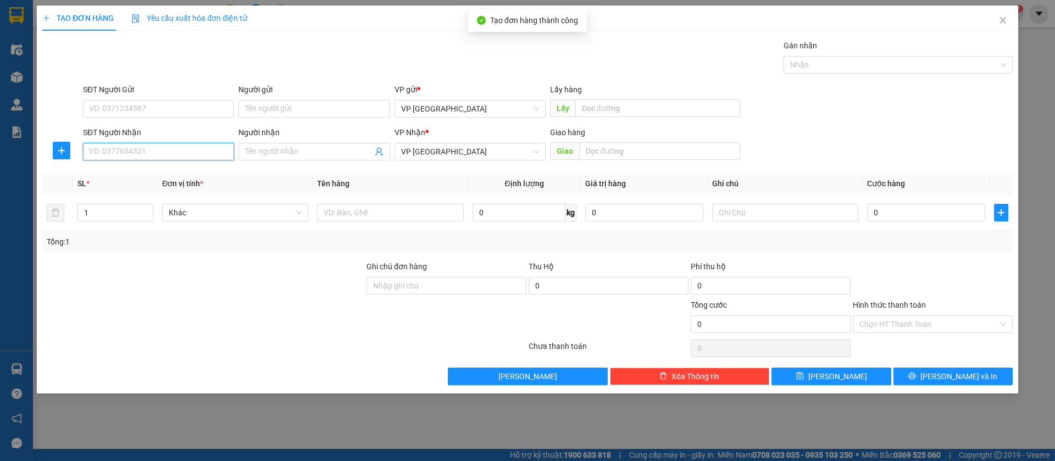
click at [179, 147] on input "SĐT Người Nhận" at bounding box center [158, 152] width 151 height 18
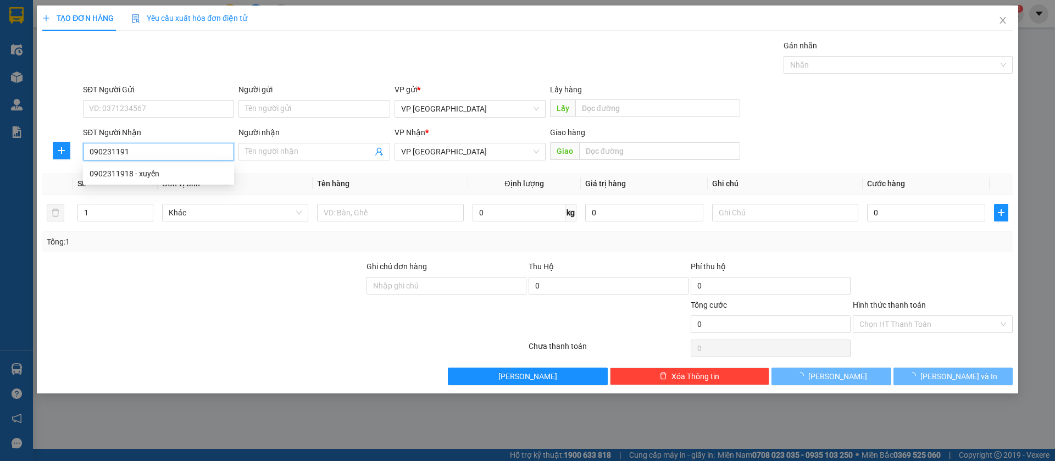
type input "0902311918"
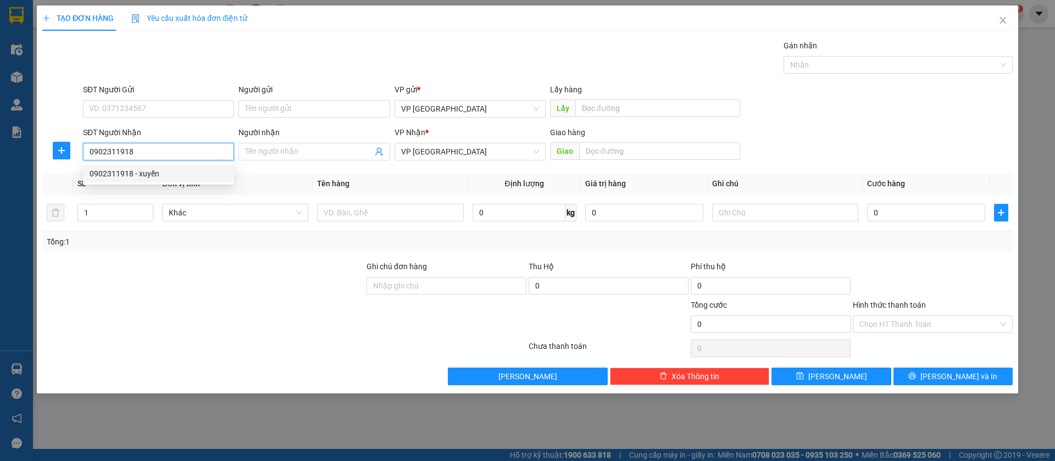
click at [183, 174] on div "0902311918 - xuyến" at bounding box center [159, 174] width 138 height 12
type input "xuyến"
type input "[PERSON_NAME]"
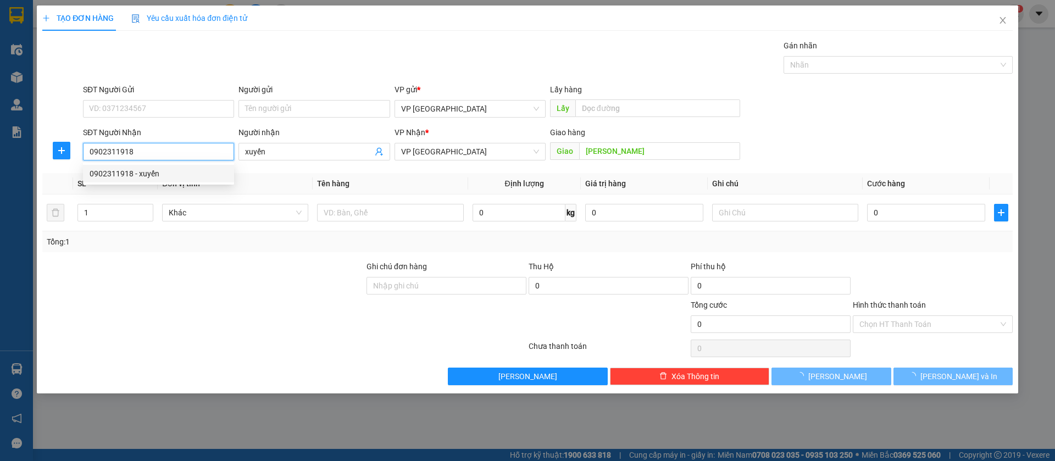
type input "30.000"
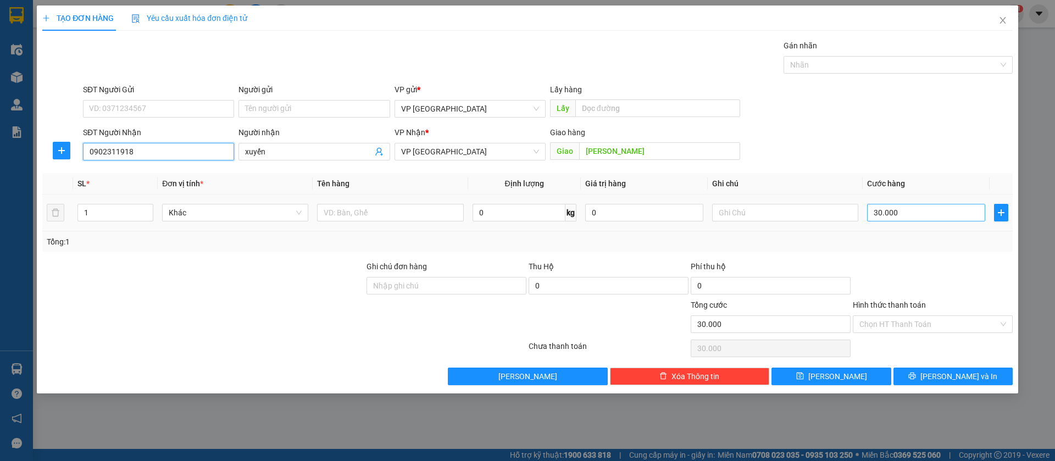
type input "0902311918"
click at [901, 209] on input "30.000" at bounding box center [926, 213] width 118 height 18
type input "5"
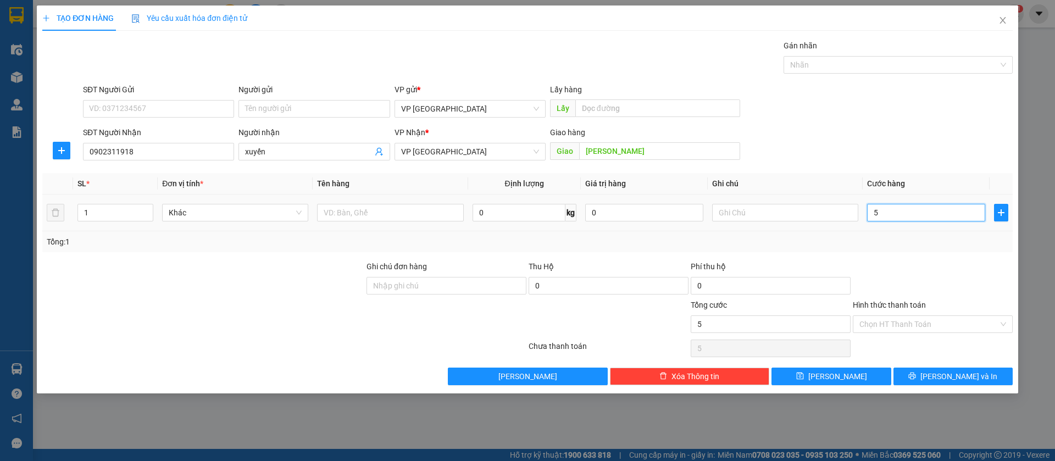
type input "50"
type input "500"
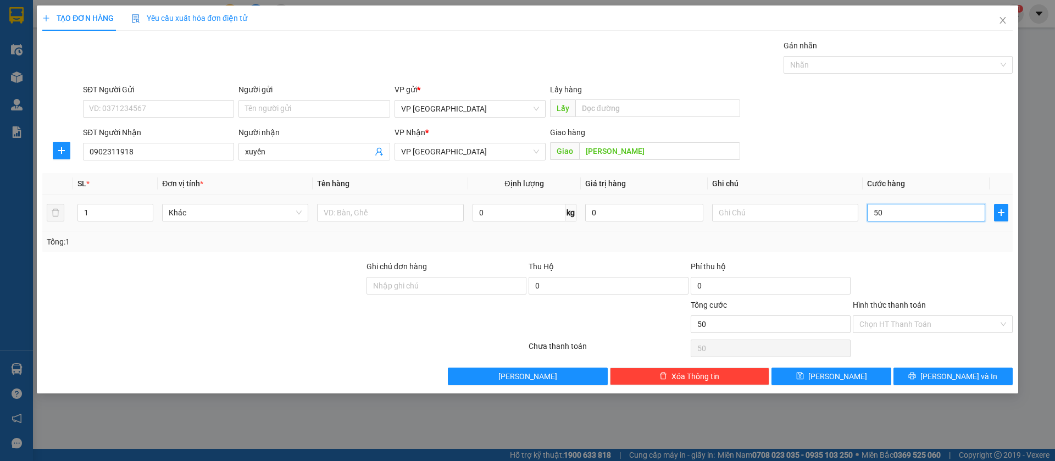
type input "500"
type input "5.000"
type input "50.000"
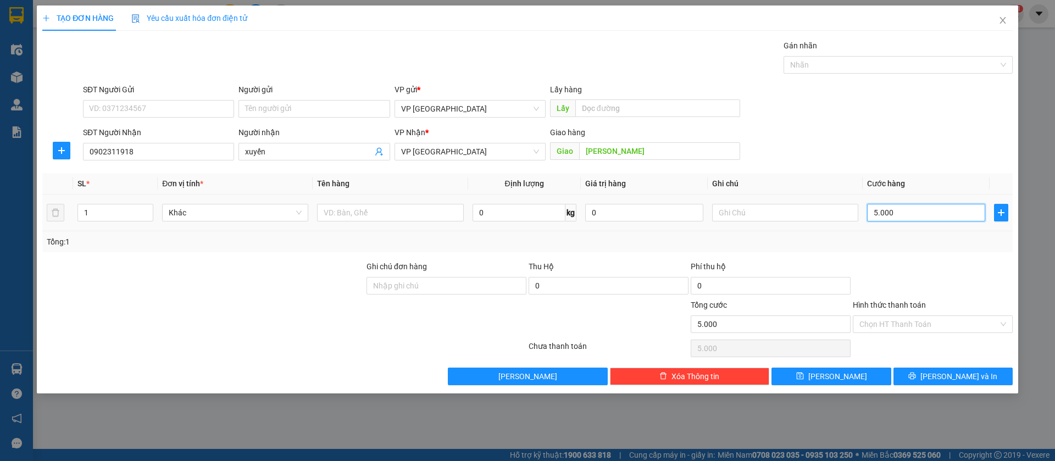
type input "50.000"
click at [848, 377] on button "[PERSON_NAME]" at bounding box center [830, 377] width 119 height 18
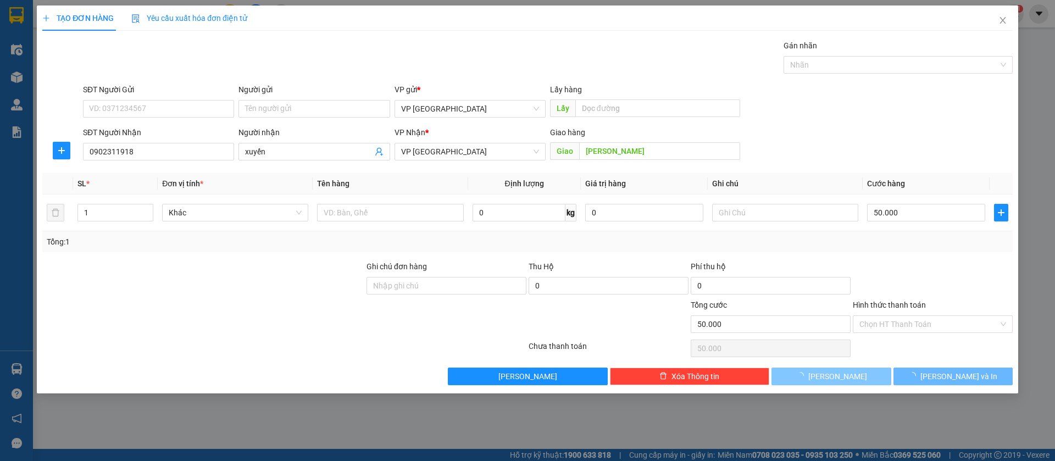
type input "0"
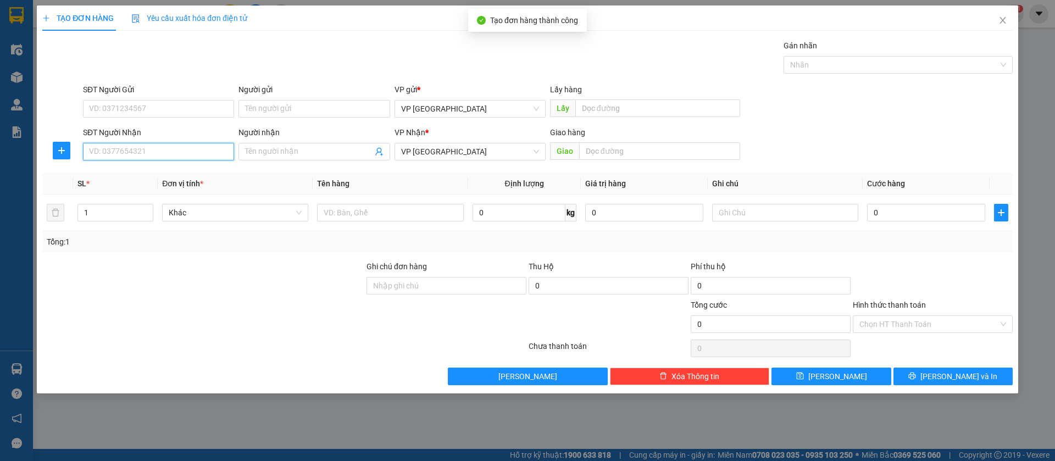
click at [198, 153] on input "SĐT Người Nhận" at bounding box center [158, 152] width 151 height 18
click at [1008, 15] on span "Close" at bounding box center [1002, 20] width 31 height 31
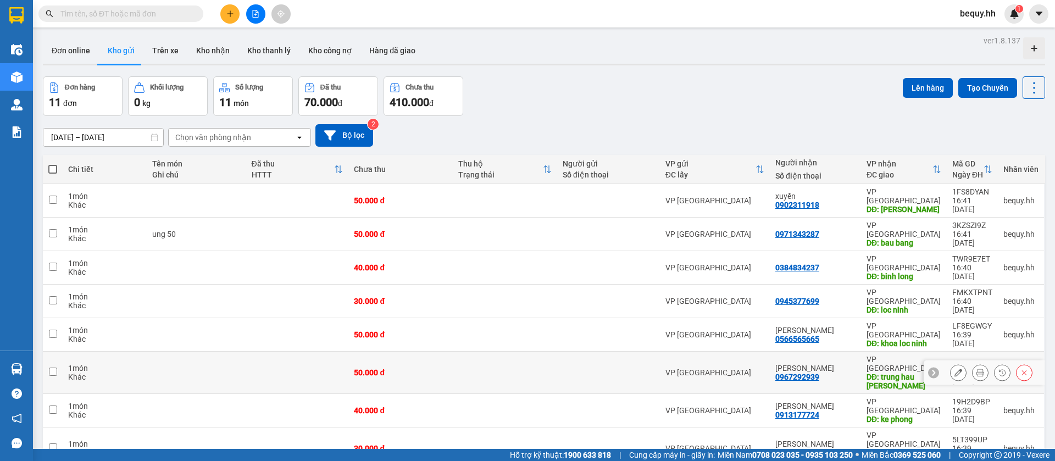
scroll to position [79, 0]
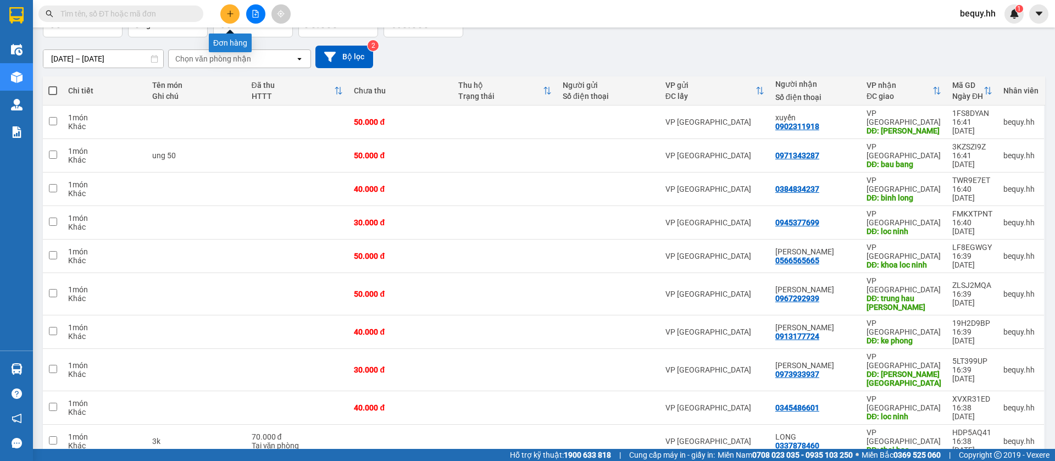
click at [228, 12] on button at bounding box center [229, 13] width 19 height 19
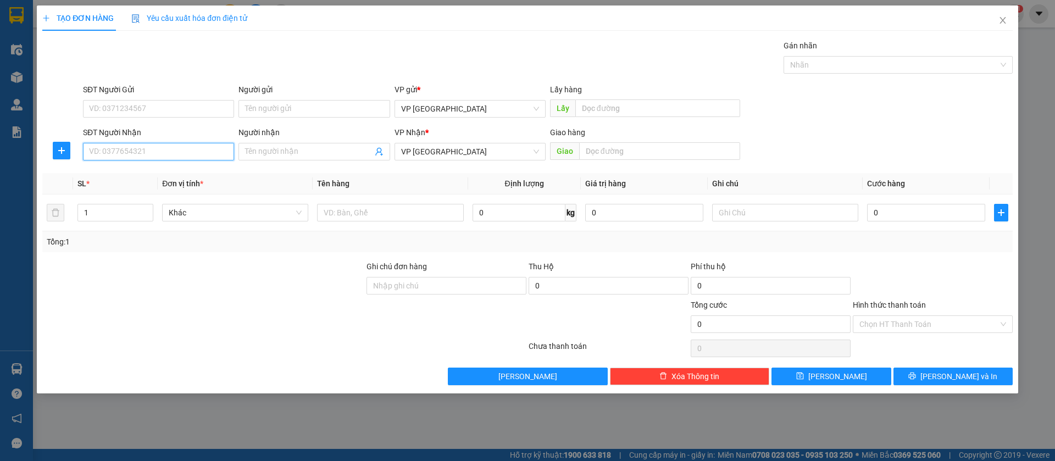
click at [142, 143] on input "SĐT Người Nhận" at bounding box center [158, 152] width 151 height 18
click at [161, 169] on div "0785545737 - Quyền" at bounding box center [159, 174] width 138 height 12
type input "0785545737"
type input "Quyền"
type input "loc hung"
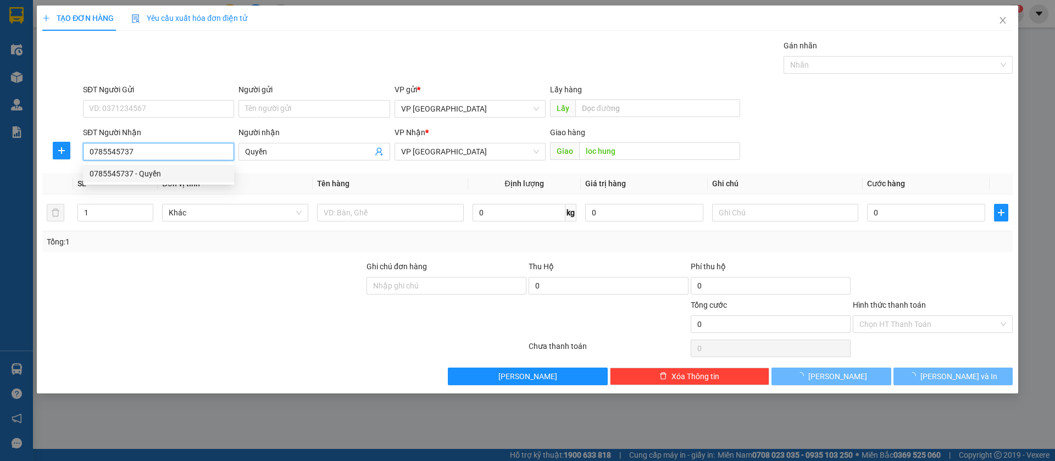
type input "30.000"
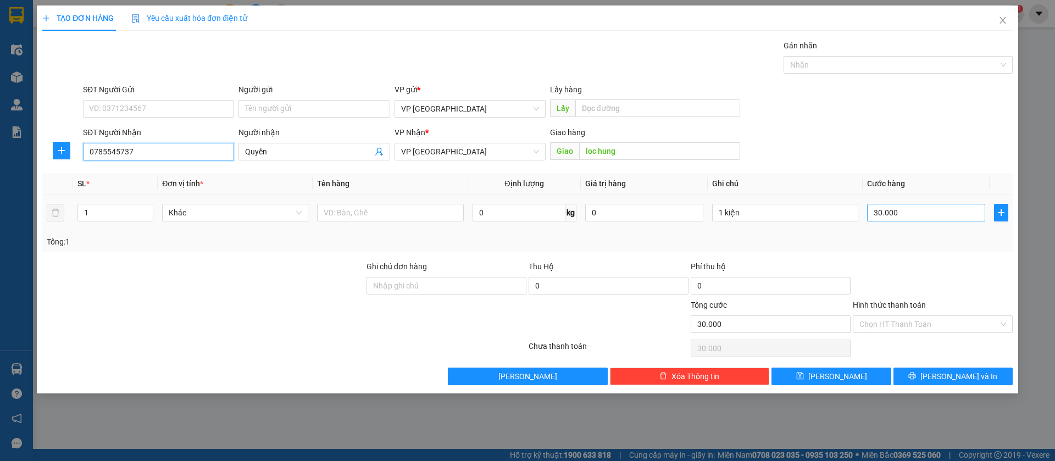
type input "0785545737"
click at [921, 207] on input "30.000" at bounding box center [926, 213] width 118 height 18
type input "5"
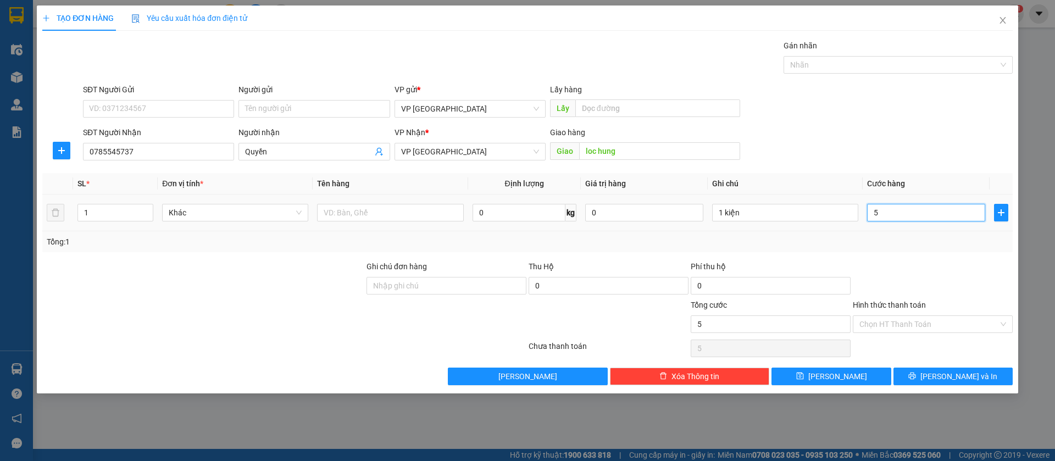
type input "50"
click at [842, 373] on span "[PERSON_NAME]" at bounding box center [837, 376] width 59 height 12
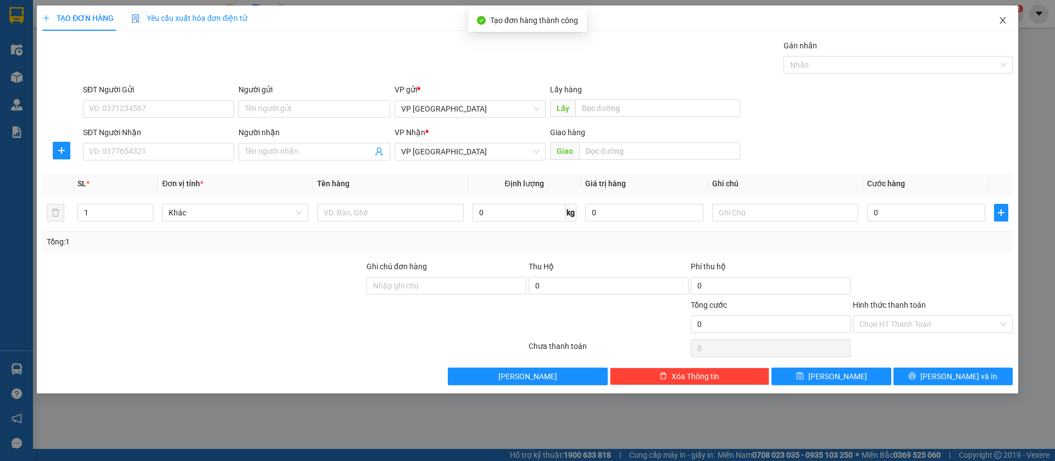
click at [1006, 16] on icon "close" at bounding box center [1002, 20] width 9 height 9
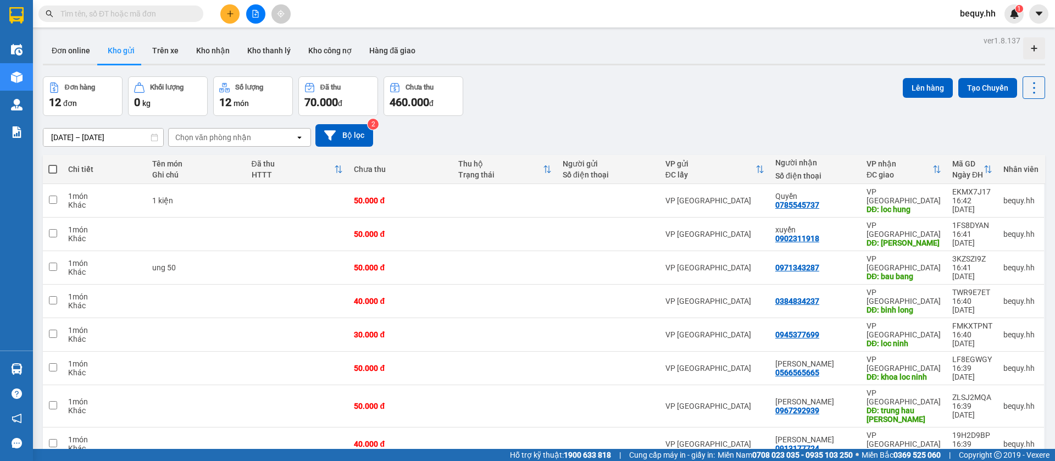
click at [50, 171] on span at bounding box center [52, 169] width 9 height 9
click at [53, 164] on input "checkbox" at bounding box center [53, 164] width 0 height 0
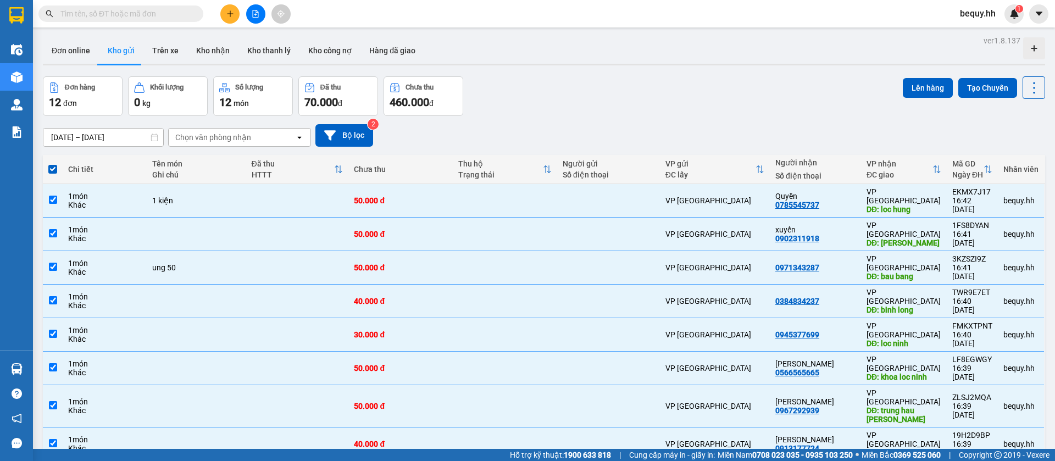
click at [921, 75] on div "ver 1.8.137 Đơn online Kho gửi Trên xe Kho nhận Kho thanh lý Kho công nợ Hàng đ…" at bounding box center [543, 342] width 1011 height 619
click at [916, 87] on button "Lên hàng" at bounding box center [928, 88] width 50 height 20
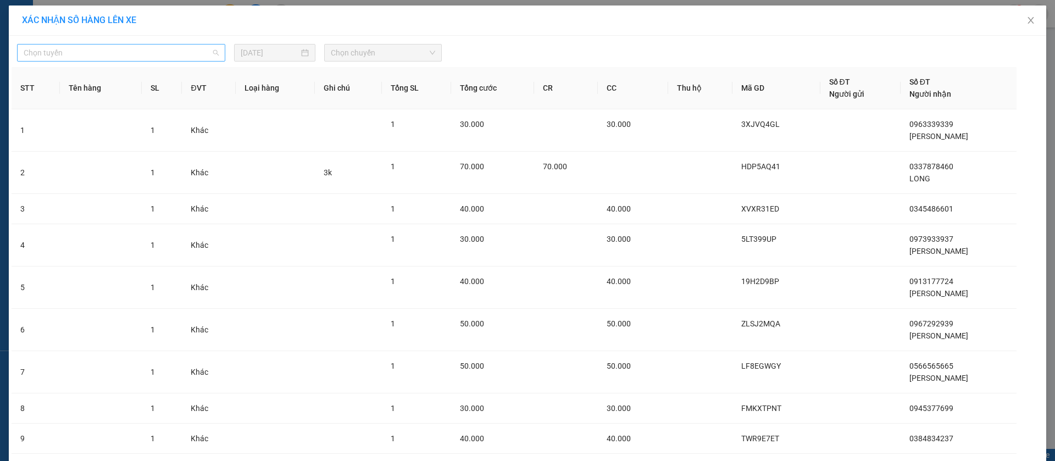
click at [165, 58] on span "Chọn tuyến" at bounding box center [121, 53] width 195 height 16
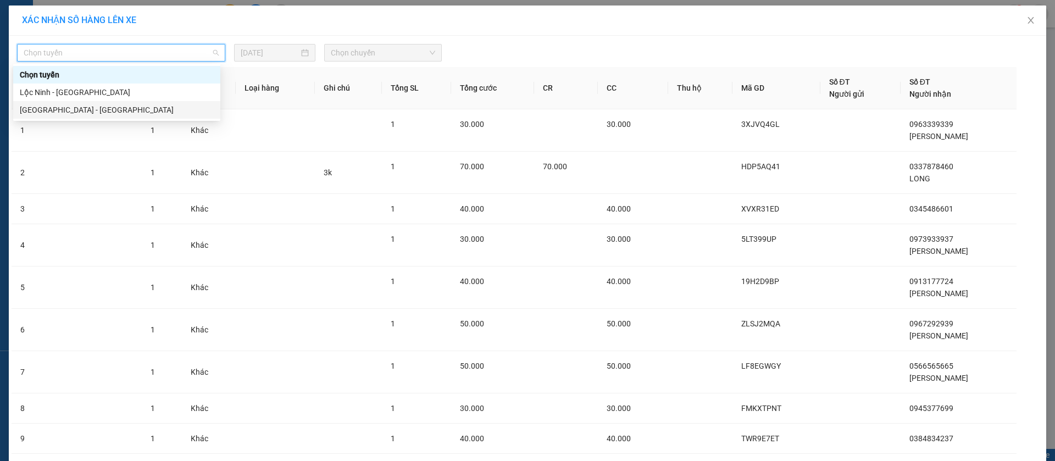
click at [120, 106] on div "[GEOGRAPHIC_DATA] - [GEOGRAPHIC_DATA]" at bounding box center [117, 110] width 194 height 12
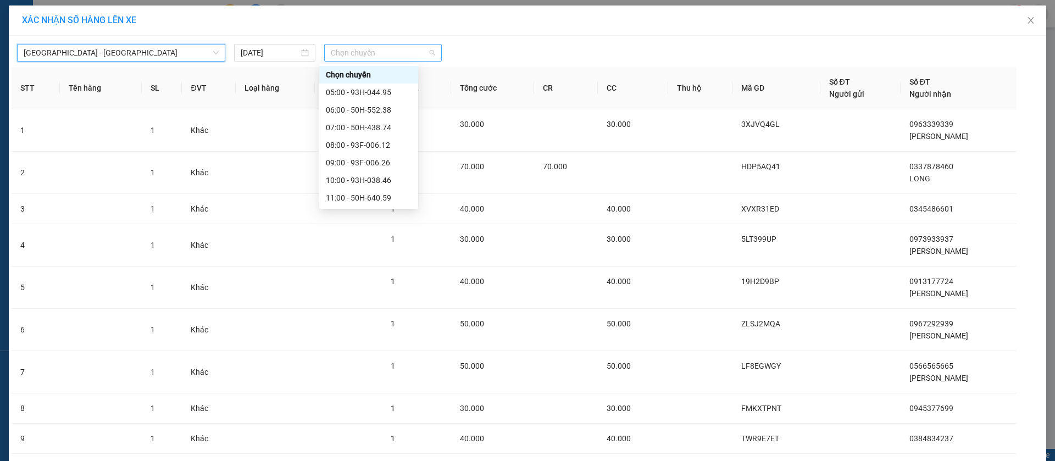
click at [392, 51] on span "Chọn chuyến" at bounding box center [383, 53] width 104 height 16
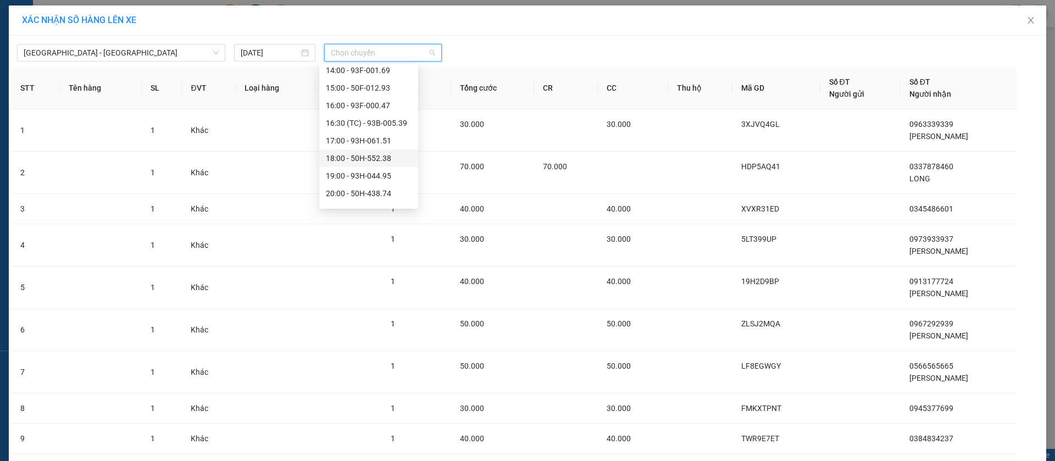
scroll to position [193, 0]
click at [391, 89] on div "16:00 - 93F-000.47" at bounding box center [369, 92] width 86 height 12
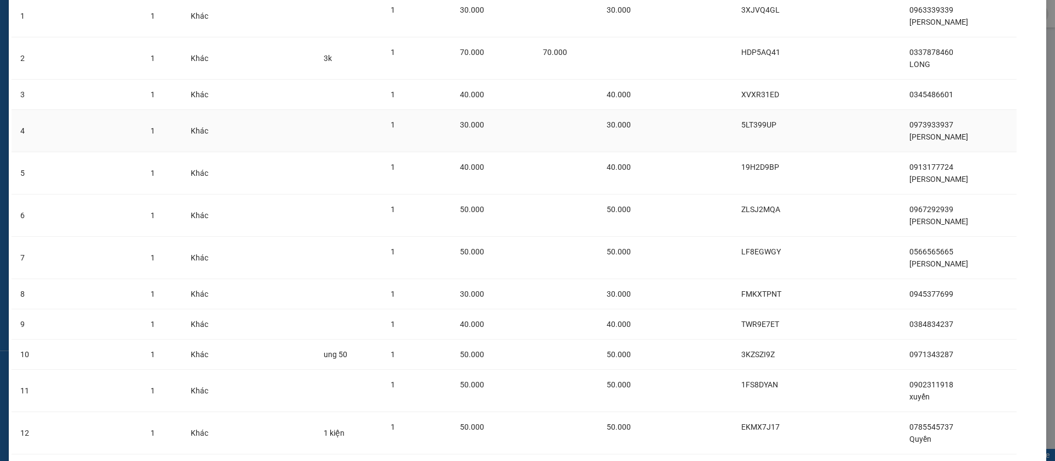
scroll to position [194, 0]
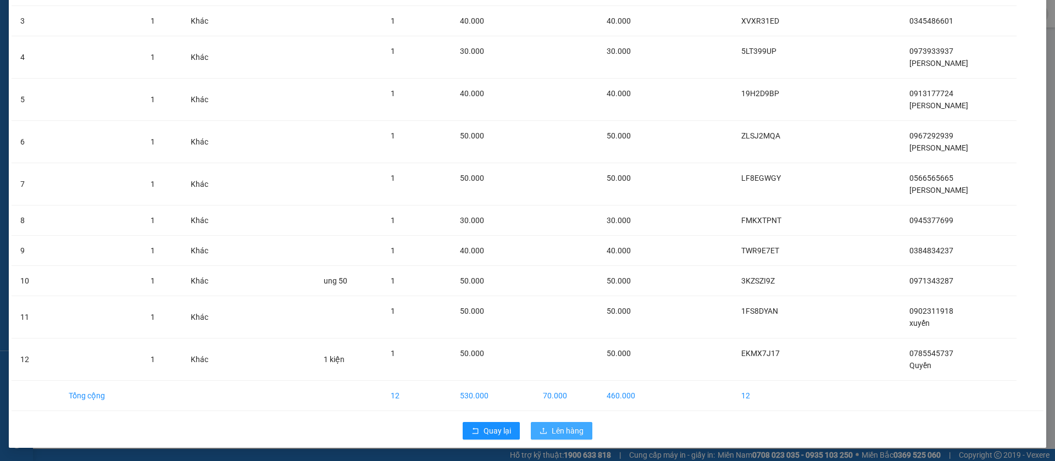
click at [566, 430] on span "Lên hàng" at bounding box center [568, 431] width 32 height 12
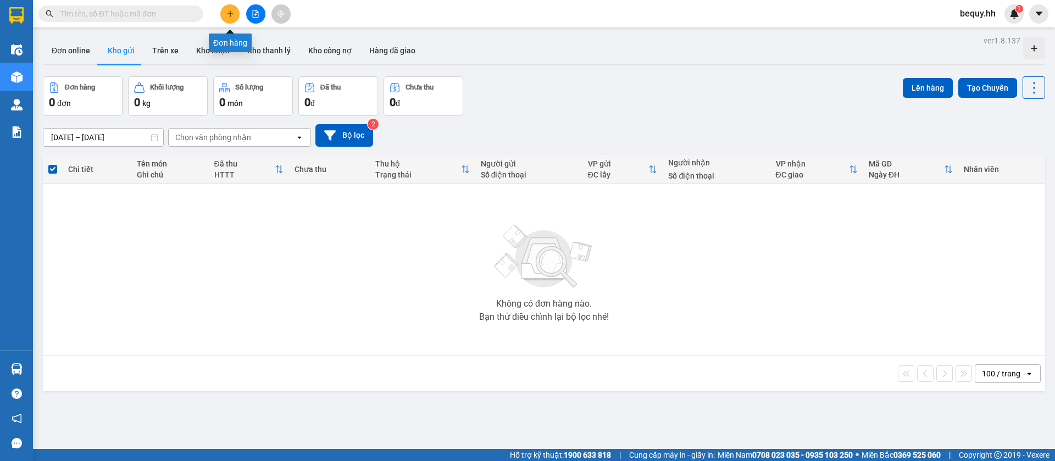
click at [232, 12] on icon "plus" at bounding box center [230, 14] width 8 height 8
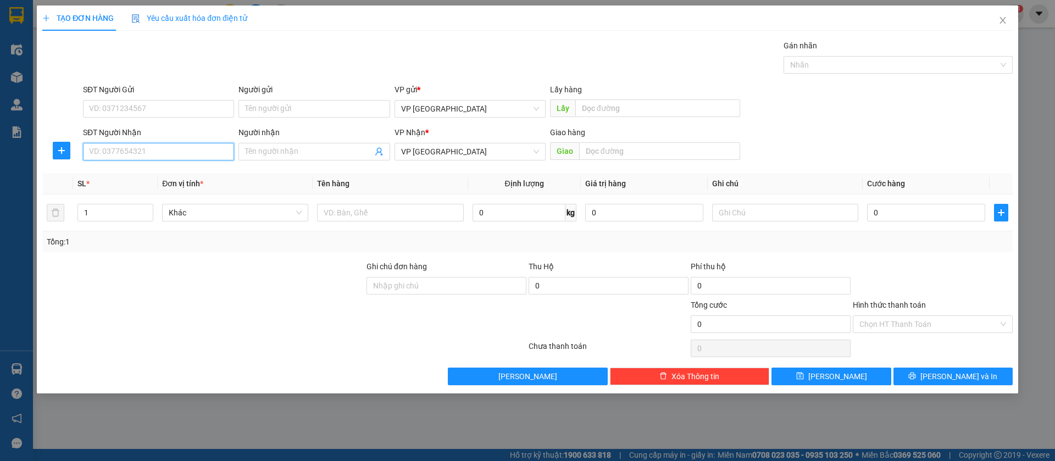
click at [180, 155] on input "SĐT Người Nhận" at bounding box center [158, 152] width 151 height 18
click at [179, 175] on div "0386346677 - [PERSON_NAME]" at bounding box center [159, 174] width 138 height 12
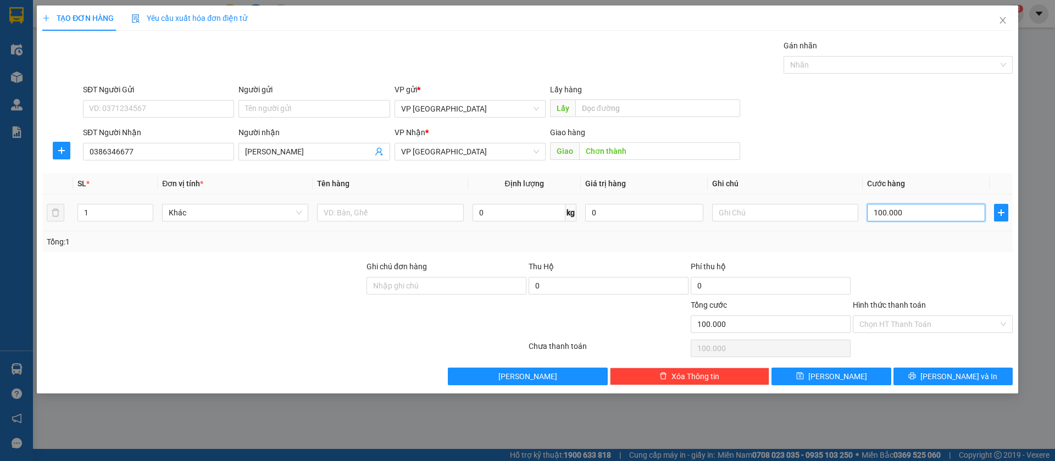
click at [914, 209] on input "100.000" at bounding box center [926, 213] width 118 height 18
click at [858, 381] on button "[PERSON_NAME]" at bounding box center [830, 377] width 119 height 18
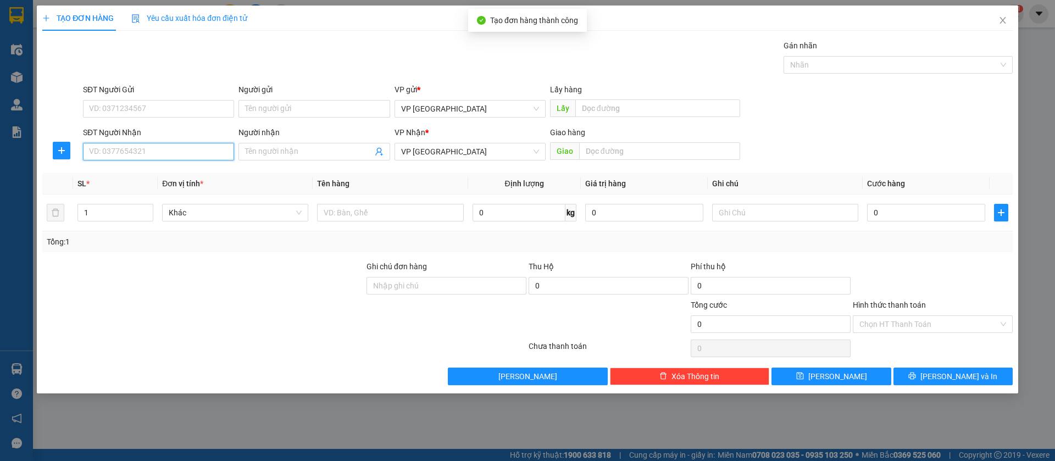
click at [208, 146] on input "SĐT Người Nhận" at bounding box center [158, 152] width 151 height 18
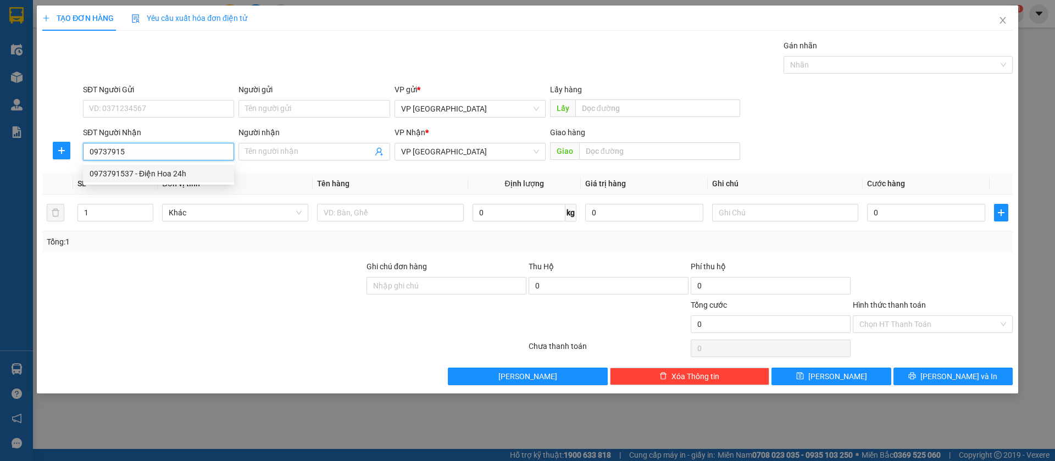
click at [200, 176] on div "0973791537 - Điện Hoa 24h" at bounding box center [159, 174] width 138 height 12
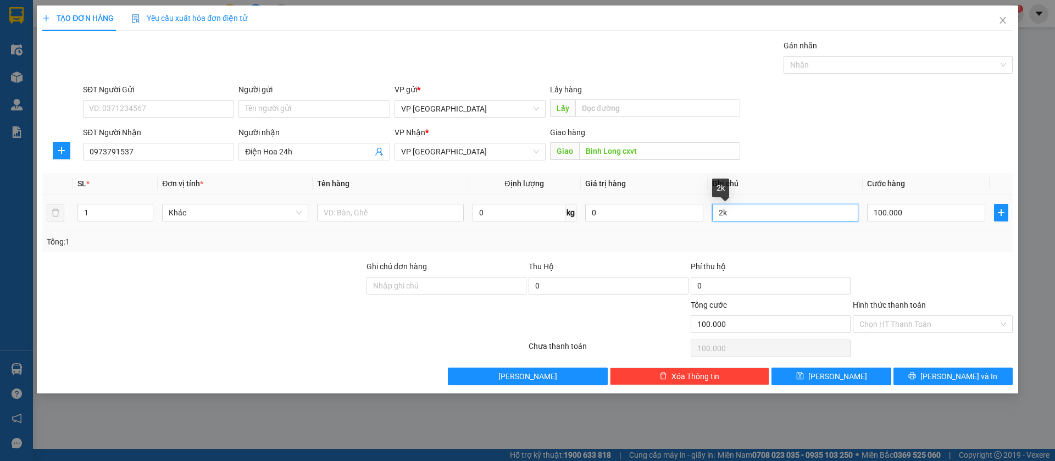
click at [791, 208] on input "2k" at bounding box center [785, 213] width 146 height 18
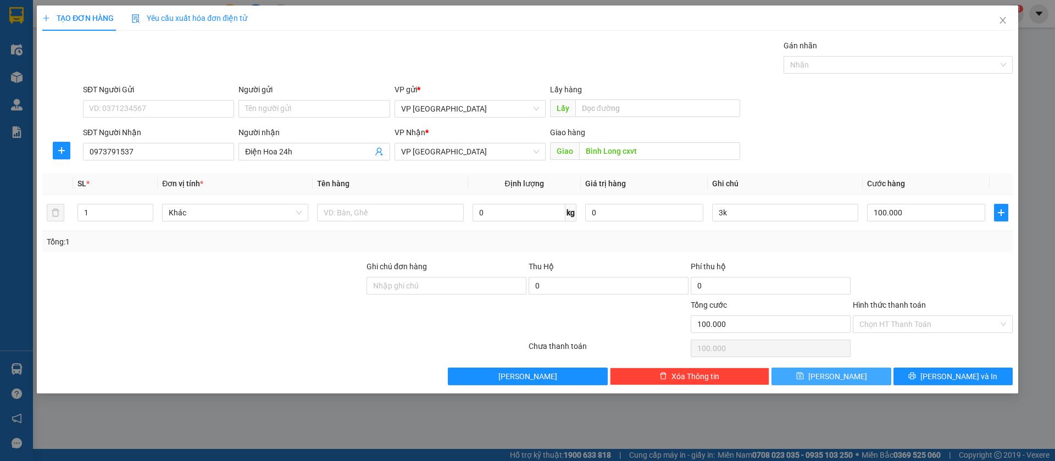
click at [862, 379] on button "[PERSON_NAME]" at bounding box center [830, 377] width 119 height 18
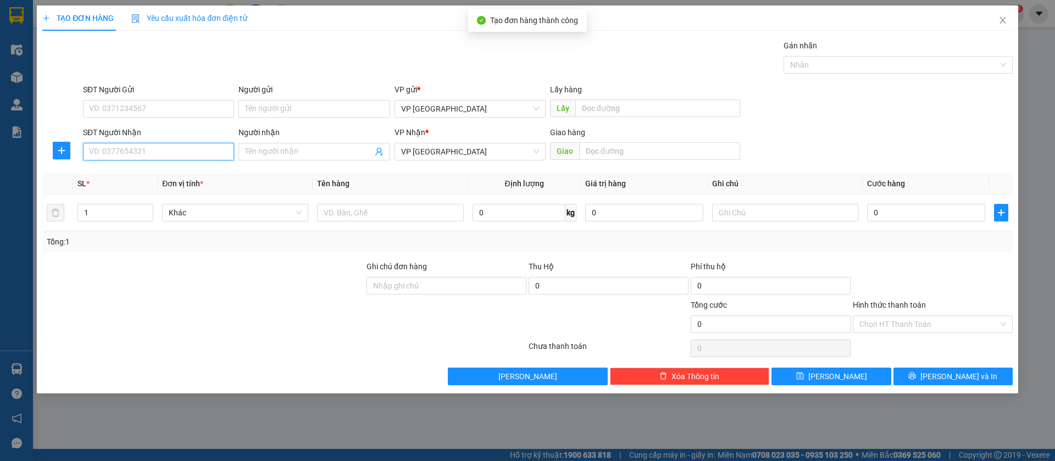
click at [212, 151] on input "SĐT Người Nhận" at bounding box center [158, 152] width 151 height 18
click at [202, 171] on div "0372086469 - châu vải" at bounding box center [159, 174] width 138 height 12
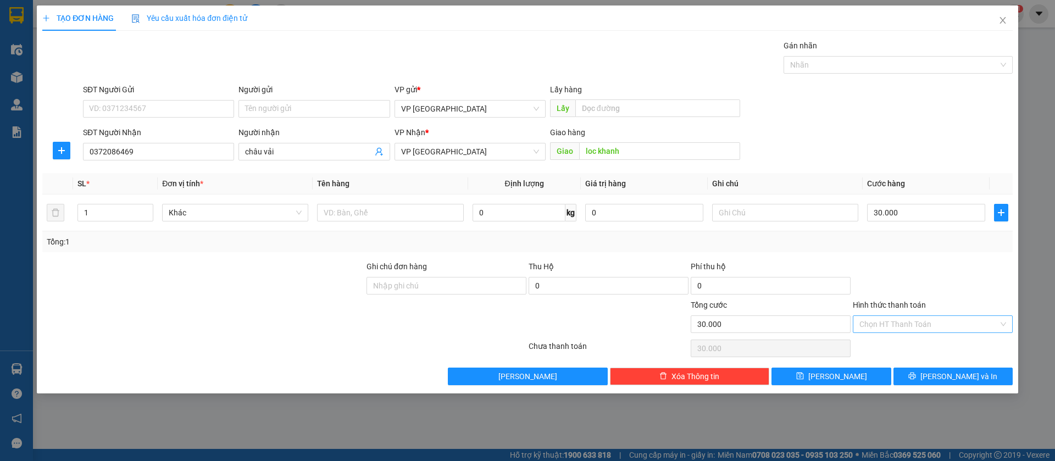
click at [954, 325] on input "Hình thức thanh toán" at bounding box center [928, 324] width 139 height 16
click at [912, 344] on div "Tại văn phòng" at bounding box center [932, 346] width 147 height 12
click at [855, 376] on button "[PERSON_NAME]" at bounding box center [830, 377] width 119 height 18
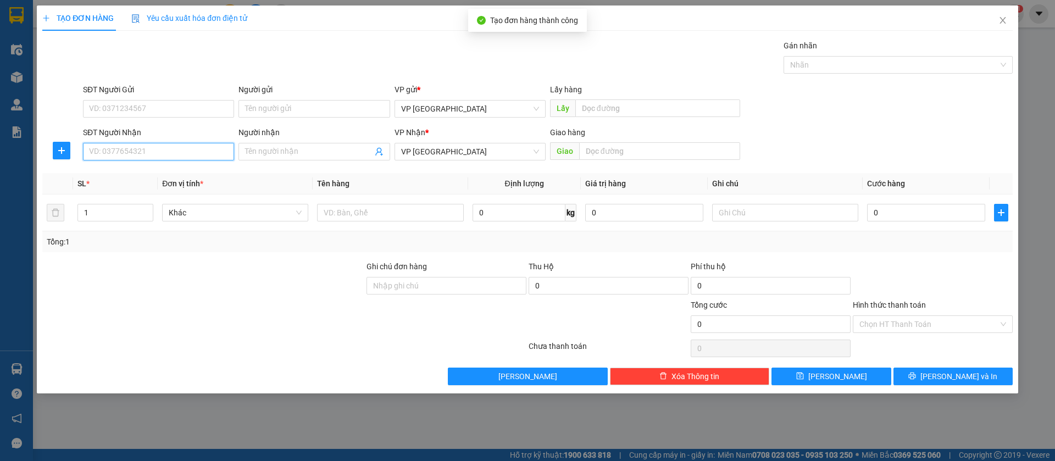
click at [212, 148] on input "SĐT Người Nhận" at bounding box center [158, 152] width 151 height 18
click at [202, 175] on div "0326266282 - Công Tâm" at bounding box center [159, 174] width 138 height 12
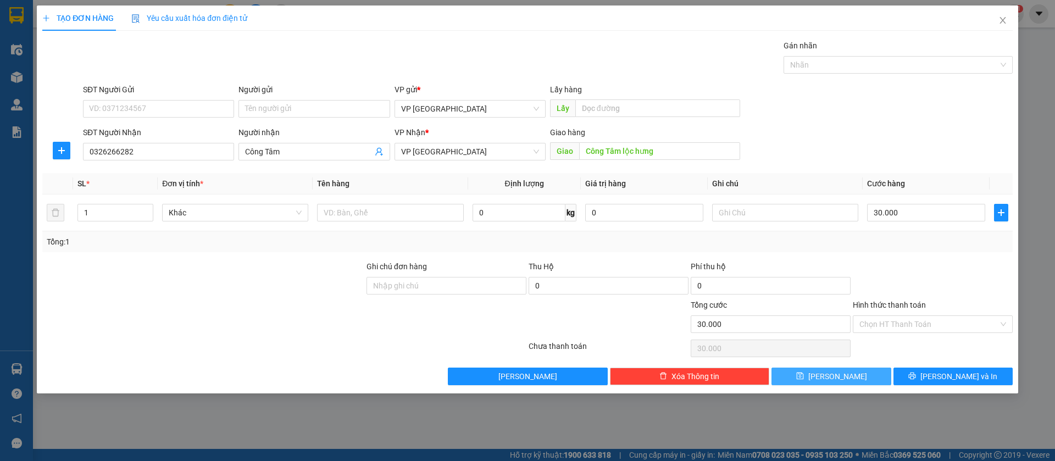
click at [859, 374] on button "[PERSON_NAME]" at bounding box center [830, 377] width 119 height 18
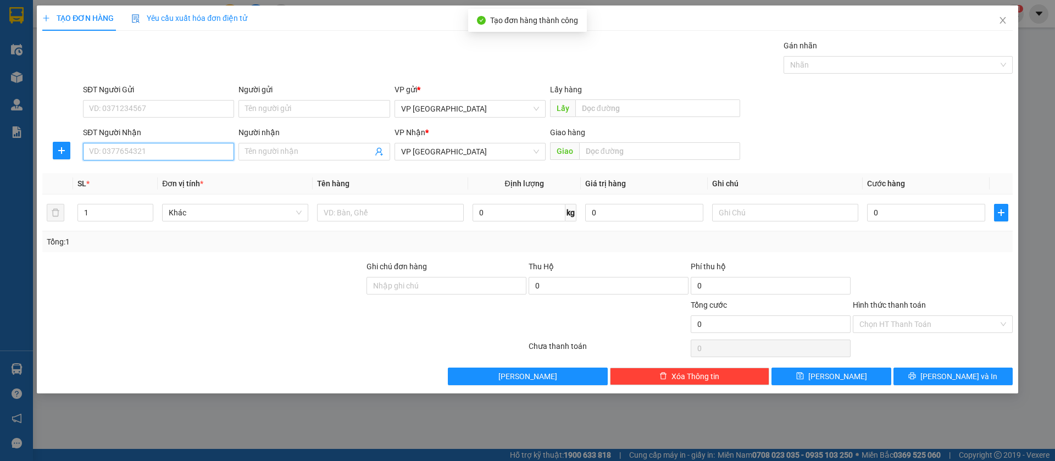
click at [204, 148] on input "SĐT Người Nhận" at bounding box center [158, 152] width 151 height 18
click at [1006, 17] on icon "close" at bounding box center [1002, 20] width 9 height 9
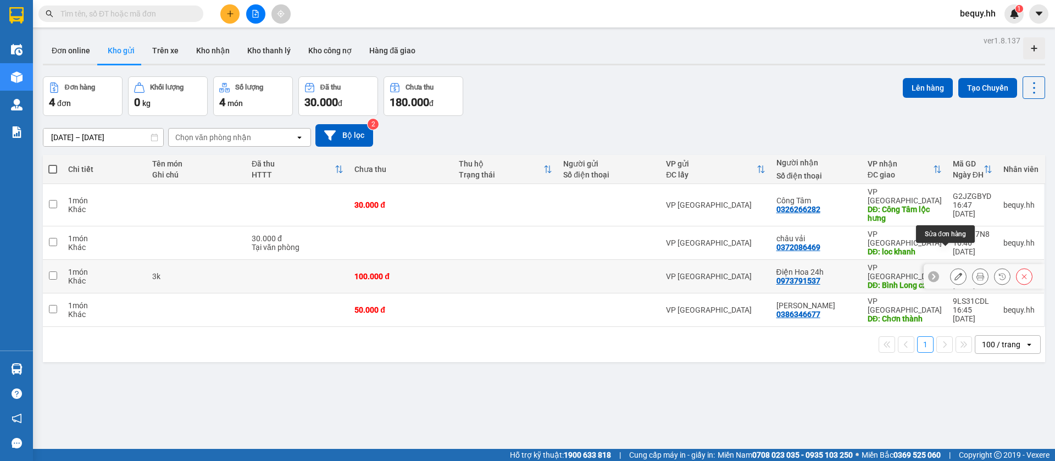
click at [951, 267] on button at bounding box center [958, 276] width 15 height 19
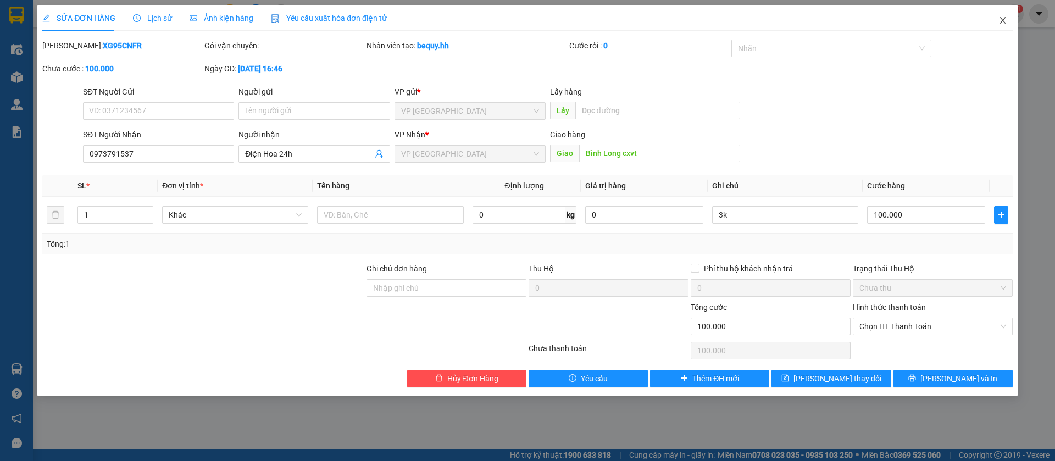
click at [1005, 19] on icon "close" at bounding box center [1002, 20] width 9 height 9
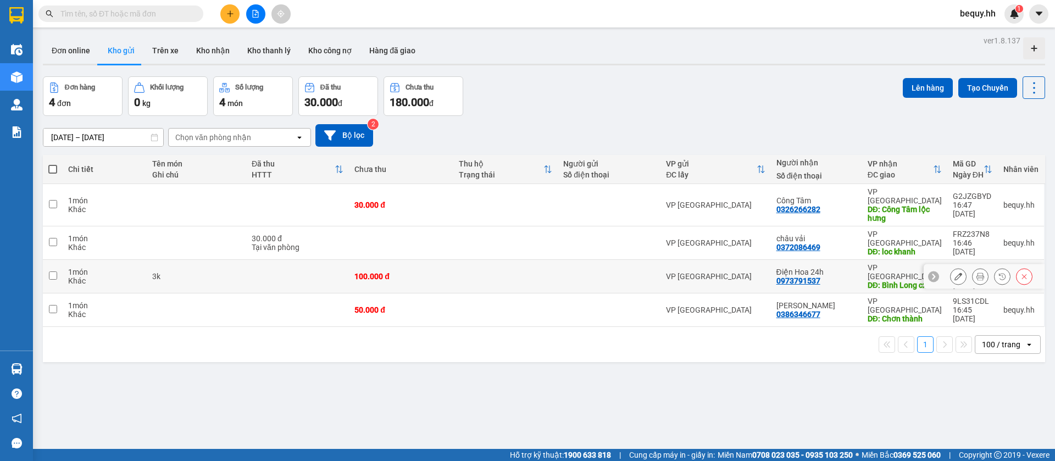
click at [900, 281] on div "DĐ: Bình Long cxvt" at bounding box center [905, 285] width 74 height 9
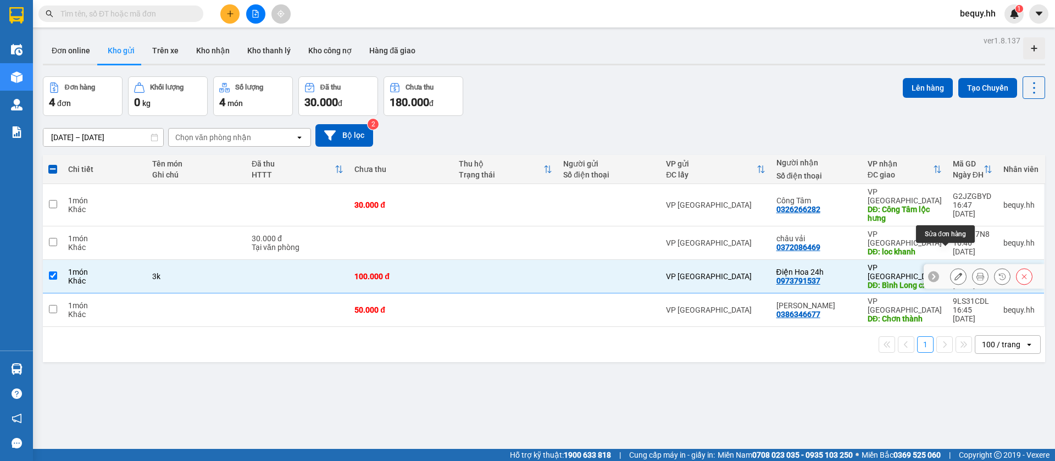
click at [954, 273] on icon at bounding box center [958, 277] width 8 height 8
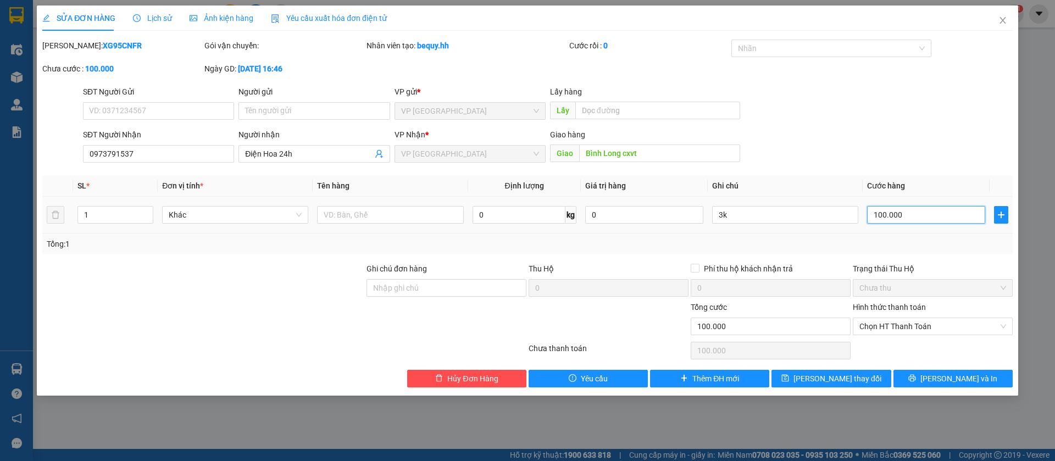
click at [886, 210] on input "100.000" at bounding box center [926, 215] width 118 height 18
click at [868, 375] on button "[PERSON_NAME] thay đổi" at bounding box center [830, 379] width 119 height 18
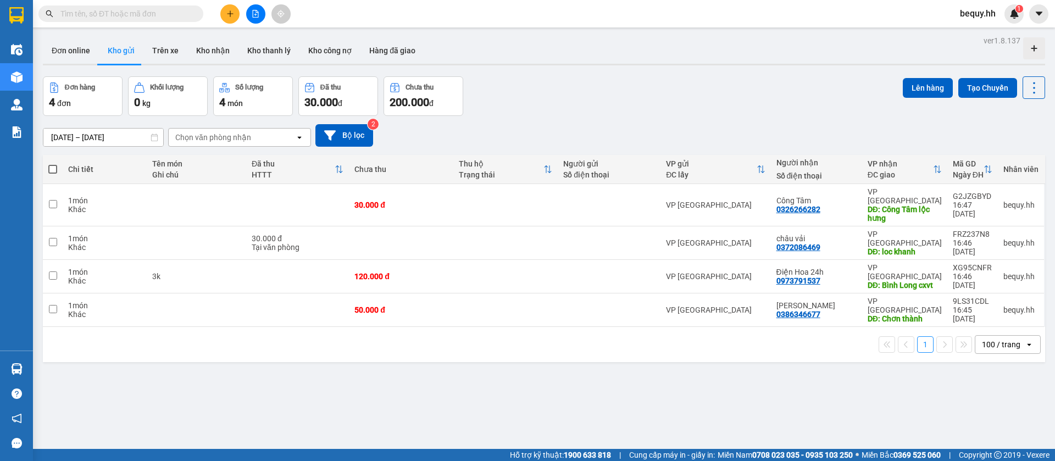
click at [52, 168] on span at bounding box center [52, 169] width 9 height 9
click at [53, 164] on input "checkbox" at bounding box center [53, 164] width 0 height 0
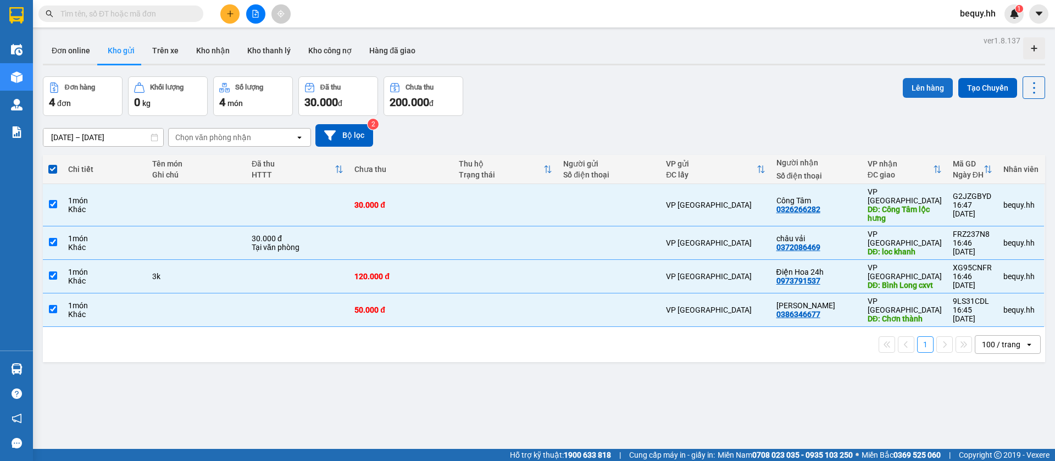
click at [910, 82] on button "Lên hàng" at bounding box center [928, 88] width 50 height 20
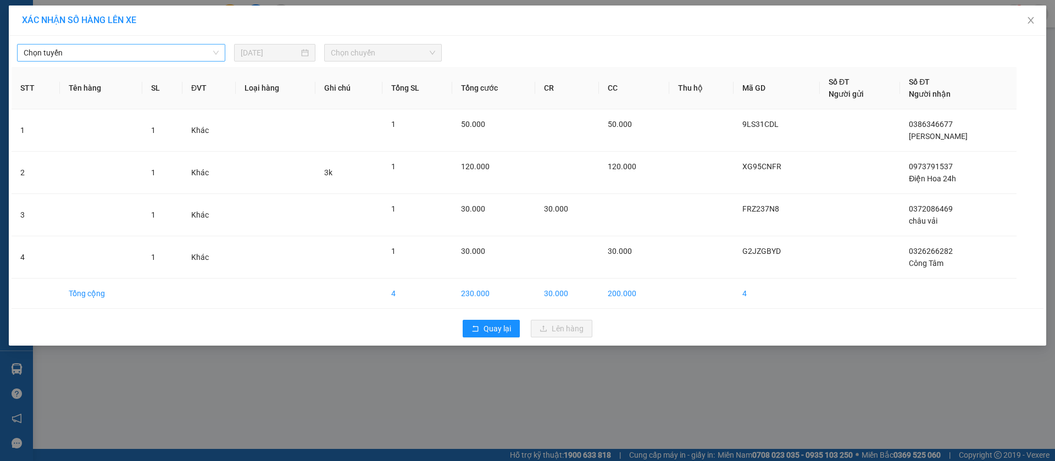
click at [91, 50] on span "Chọn tuyến" at bounding box center [121, 53] width 195 height 16
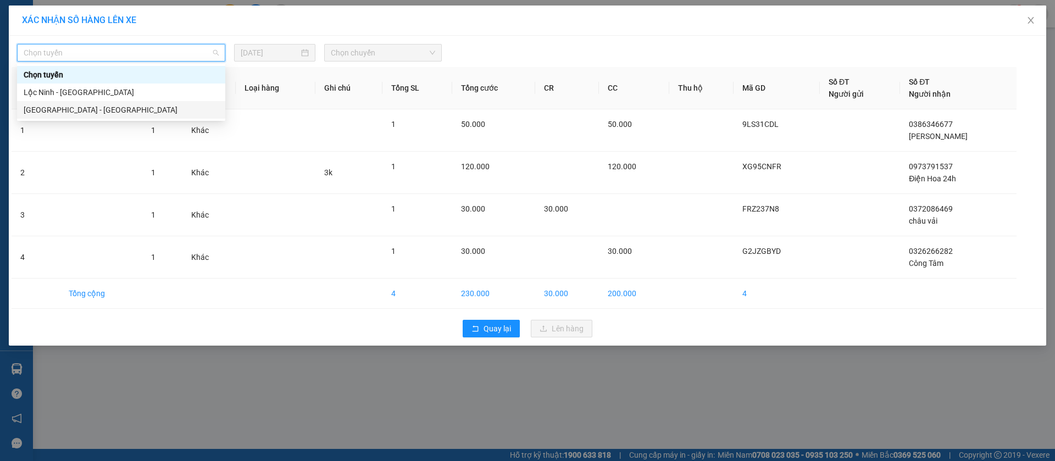
click at [90, 112] on div "[GEOGRAPHIC_DATA] - [GEOGRAPHIC_DATA]" at bounding box center [121, 110] width 195 height 12
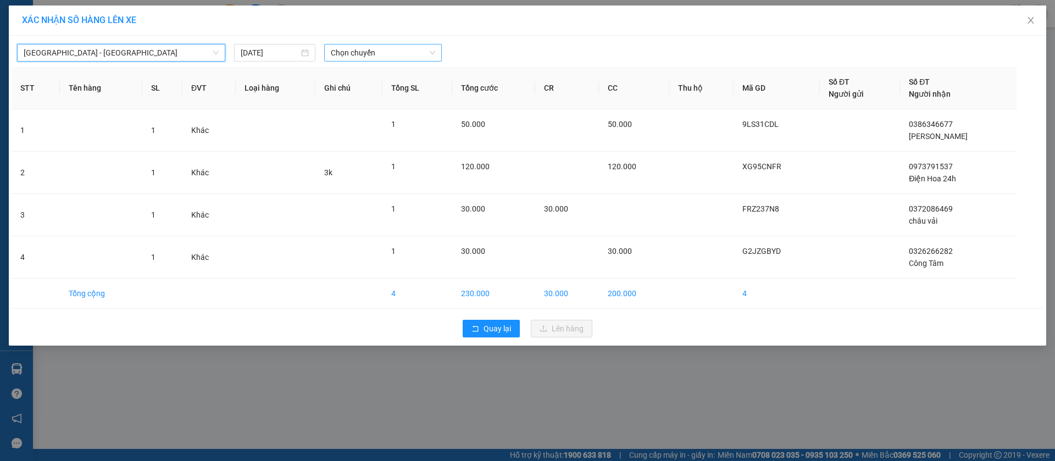
click at [359, 54] on span "Chọn chuyến" at bounding box center [383, 53] width 104 height 16
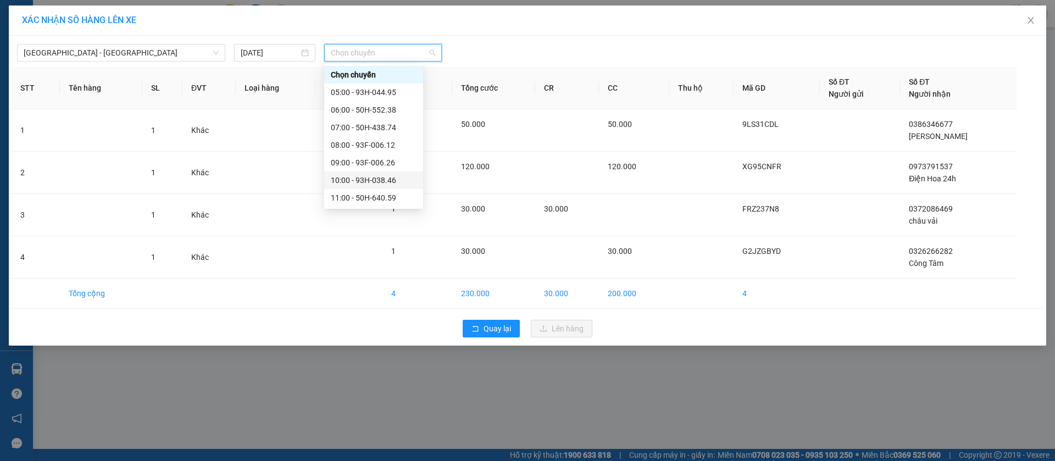
scroll to position [165, 0]
click at [373, 132] on div "16:30 (TC) - 93B-005.39" at bounding box center [374, 138] width 86 height 12
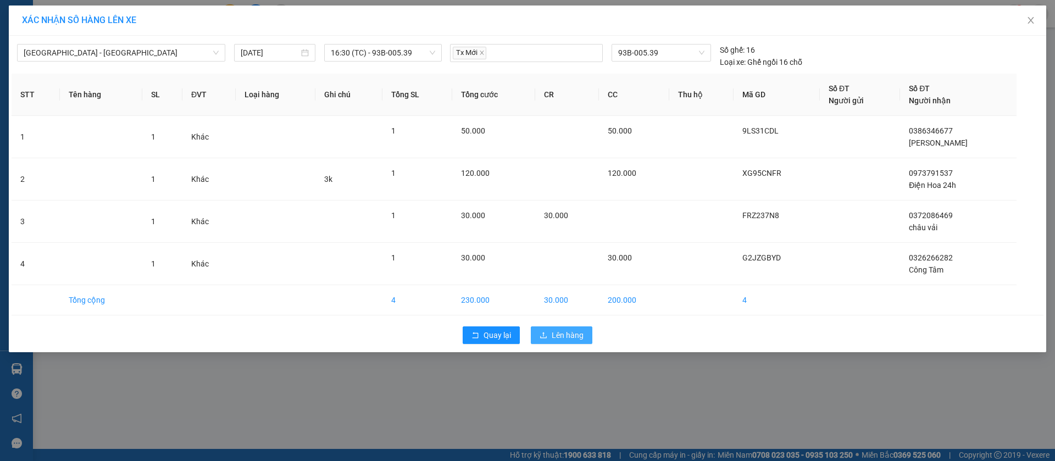
click at [576, 336] on span "Lên hàng" at bounding box center [568, 335] width 32 height 12
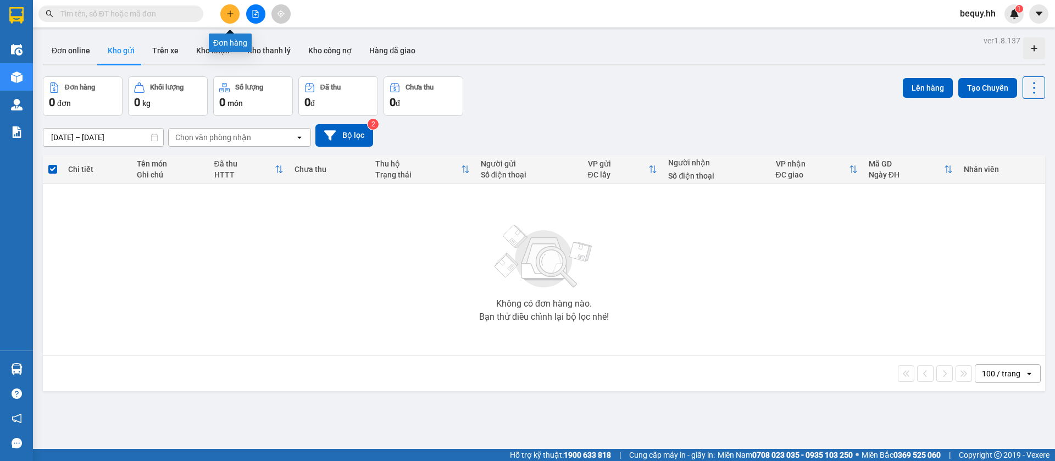
click at [230, 19] on button at bounding box center [229, 13] width 19 height 19
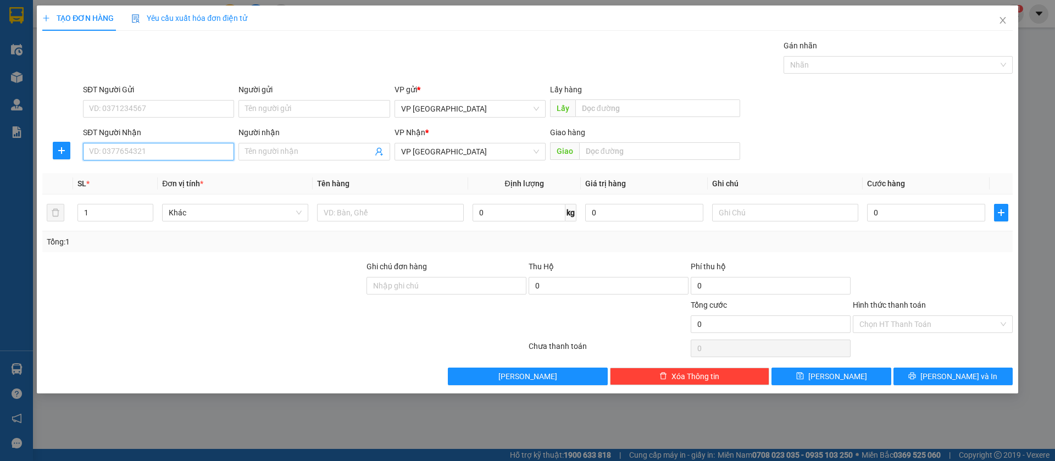
click at [181, 148] on input "SĐT Người Nhận" at bounding box center [158, 152] width 151 height 18
click at [169, 169] on div "0903641420" at bounding box center [159, 174] width 138 height 12
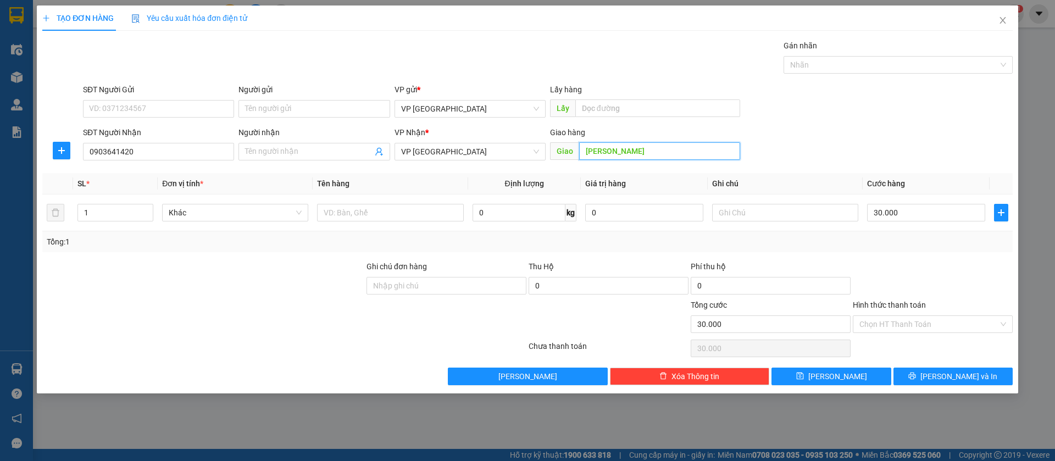
click at [700, 153] on input "[PERSON_NAME]" at bounding box center [659, 151] width 161 height 18
click at [847, 371] on button "[PERSON_NAME]" at bounding box center [830, 377] width 119 height 18
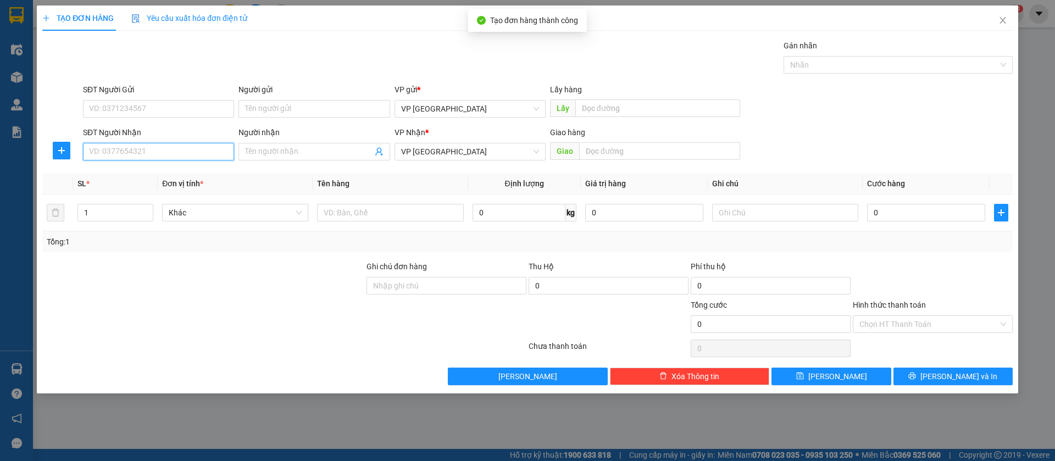
click at [204, 144] on input "SĐT Người Nhận" at bounding box center [158, 152] width 151 height 18
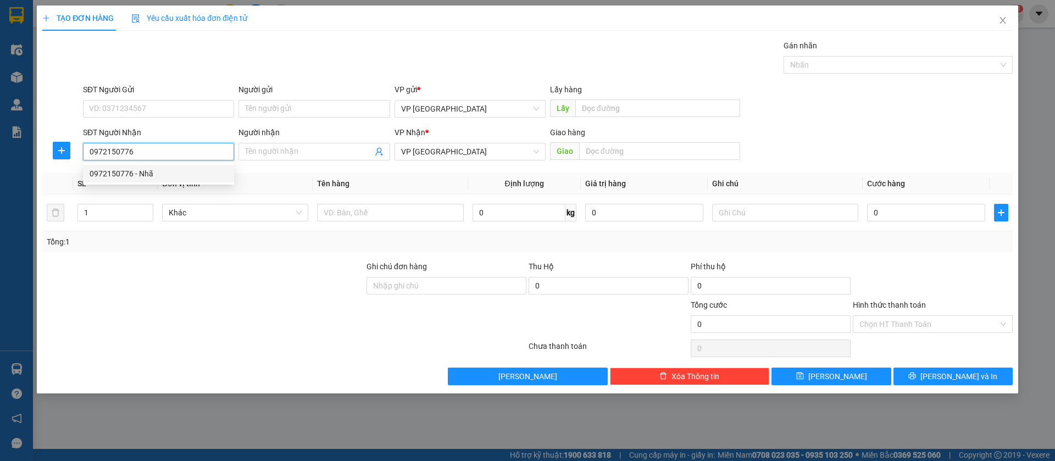
click at [195, 175] on div "0972150776 - Nhã" at bounding box center [159, 174] width 138 height 12
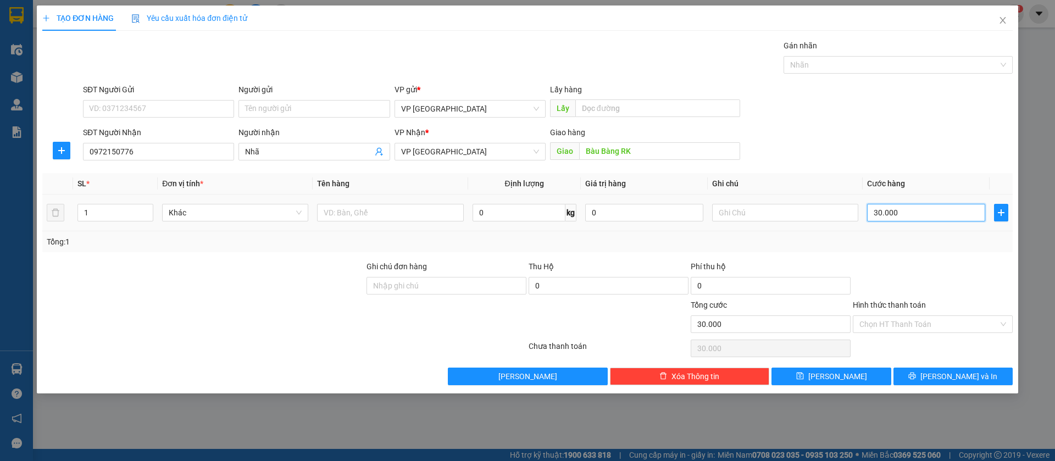
click at [920, 207] on input "30.000" at bounding box center [926, 213] width 118 height 18
click at [842, 376] on span "[PERSON_NAME]" at bounding box center [837, 376] width 59 height 12
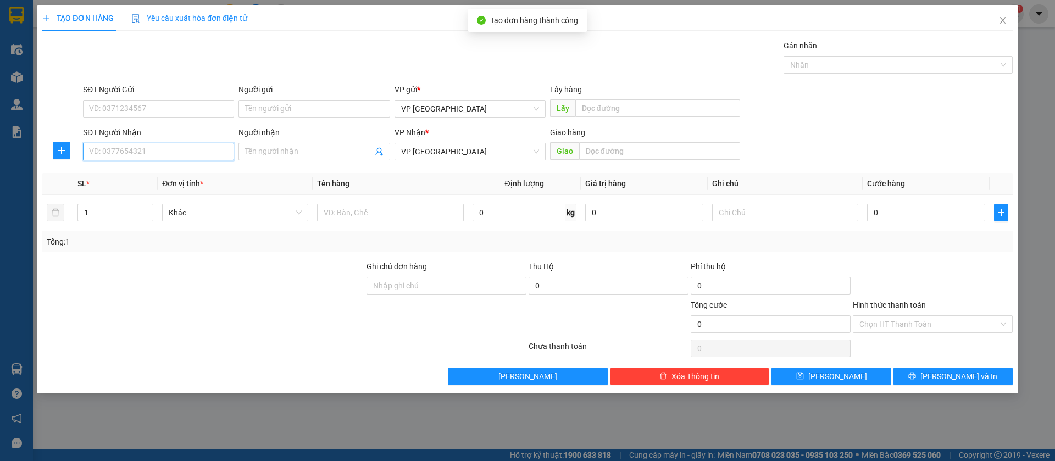
click at [190, 143] on input "SĐT Người Nhận" at bounding box center [158, 152] width 151 height 18
click at [131, 151] on input "093325256" at bounding box center [158, 152] width 151 height 18
click at [215, 151] on input "0933252556" at bounding box center [158, 152] width 151 height 18
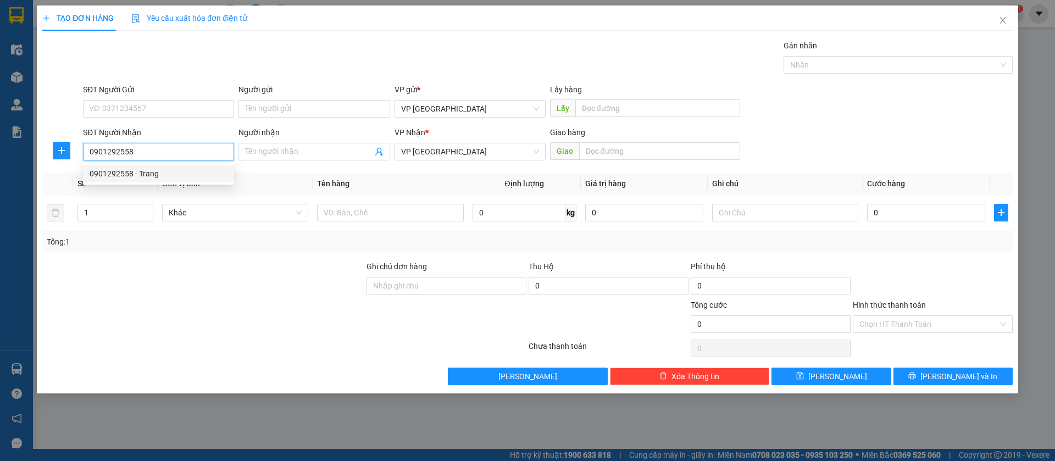
click at [213, 171] on div "0901292558 - Trang" at bounding box center [159, 174] width 138 height 12
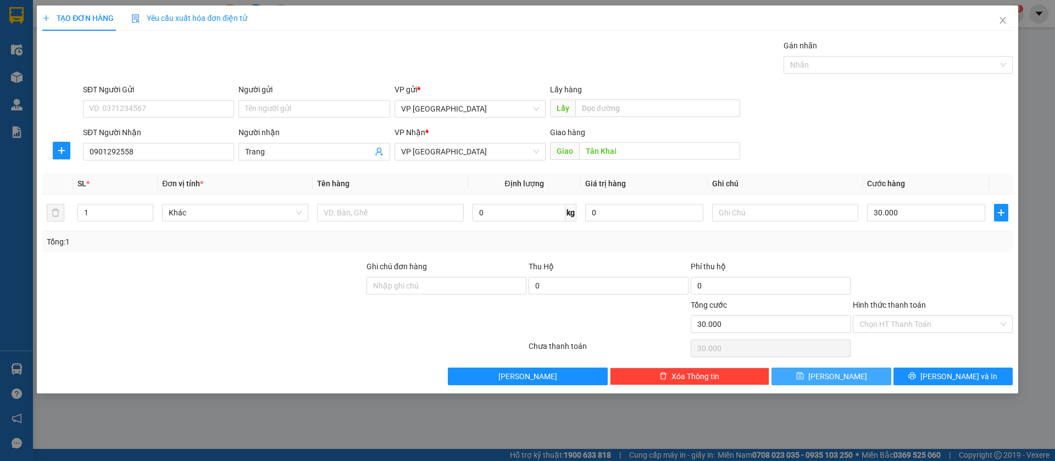
click at [868, 373] on button "[PERSON_NAME]" at bounding box center [830, 377] width 119 height 18
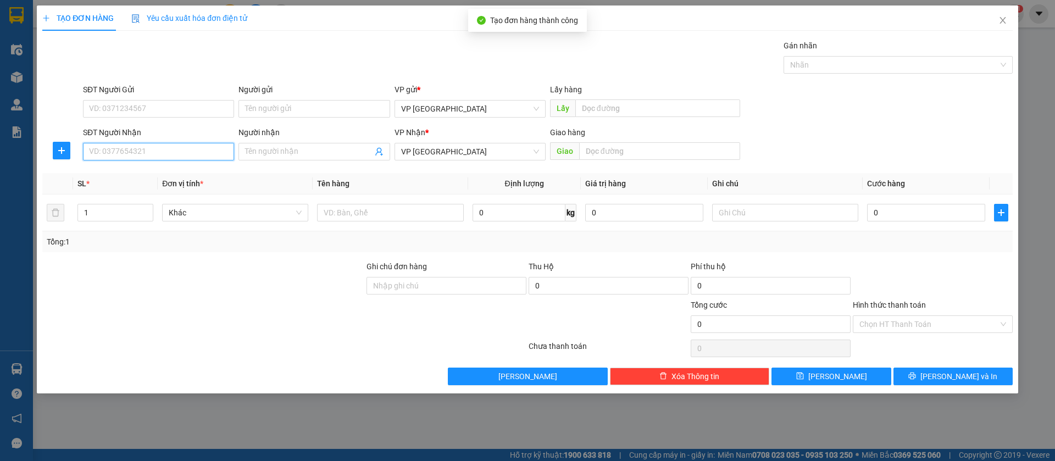
click at [199, 147] on input "SĐT Người Nhận" at bounding box center [158, 152] width 151 height 18
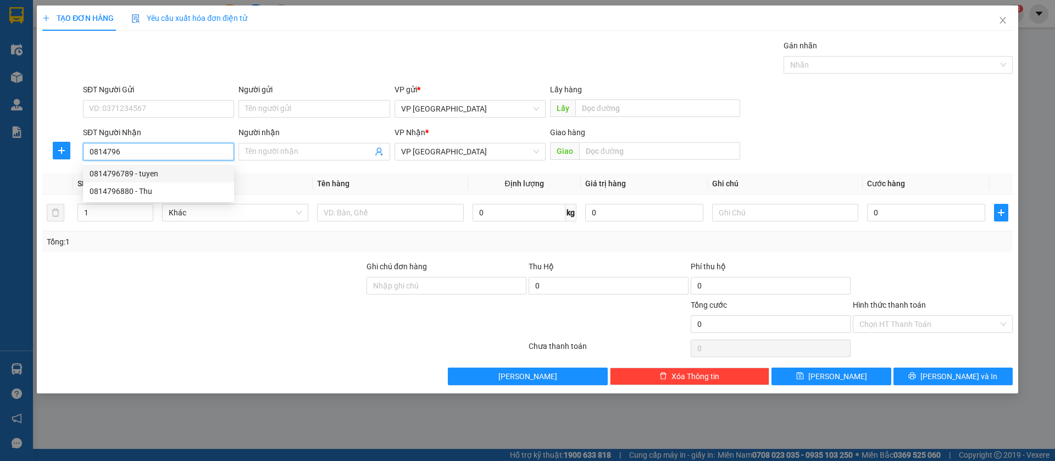
click at [162, 177] on div "0814796789 - tuyen" at bounding box center [159, 174] width 138 height 12
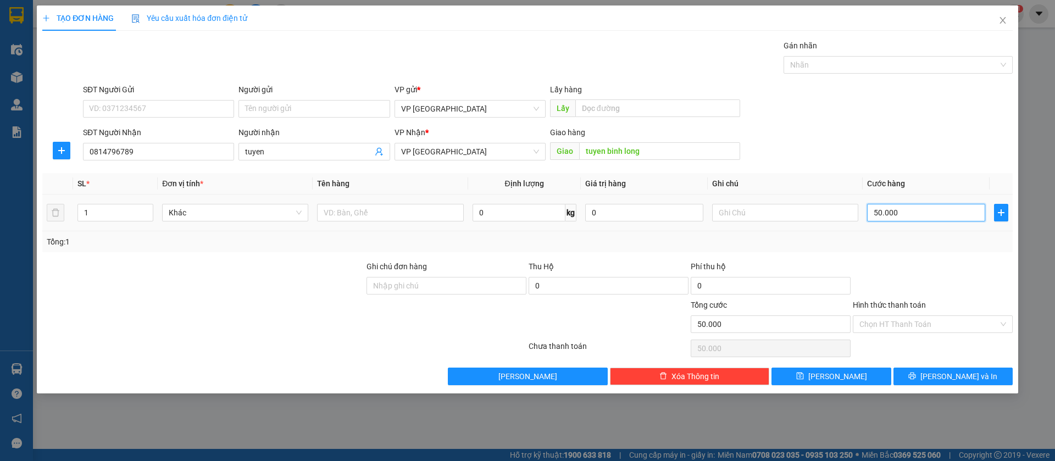
click at [914, 204] on input "50.000" at bounding box center [926, 213] width 118 height 18
click at [854, 377] on button "[PERSON_NAME]" at bounding box center [830, 377] width 119 height 18
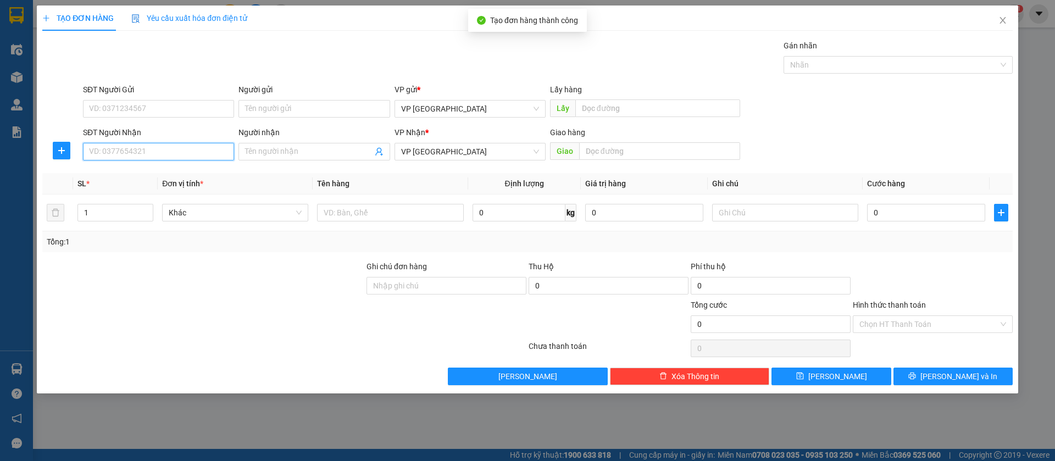
click at [195, 152] on input "SĐT Người Nhận" at bounding box center [158, 152] width 151 height 18
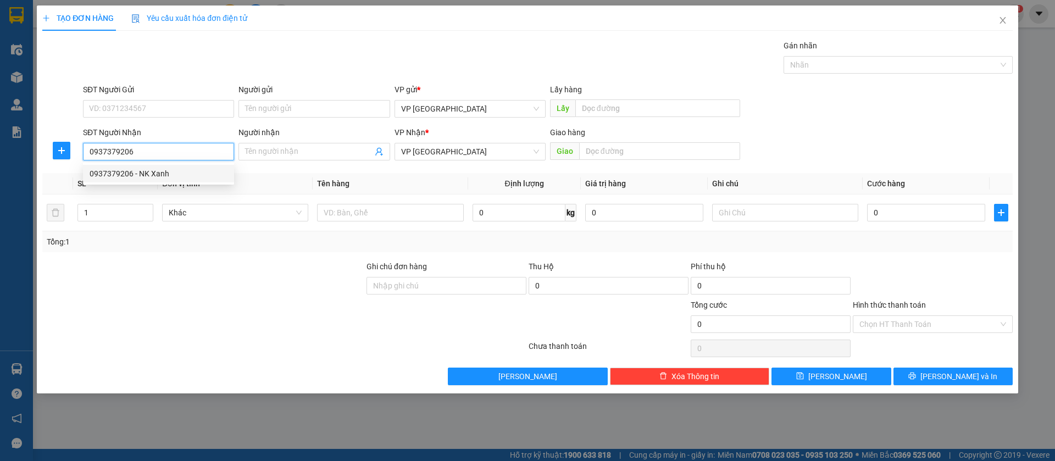
click at [185, 166] on div "0937379206 - NK Xanh" at bounding box center [158, 174] width 151 height 18
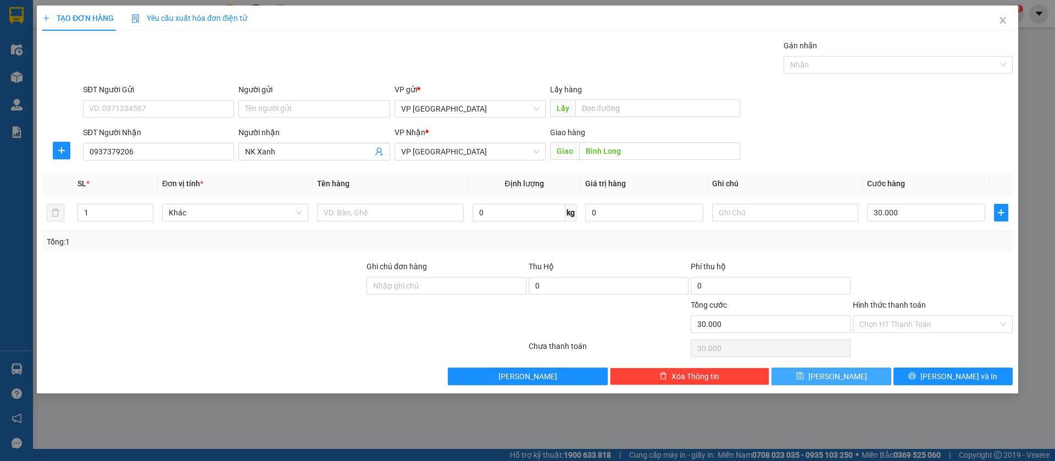
click at [858, 376] on button "[PERSON_NAME]" at bounding box center [830, 377] width 119 height 18
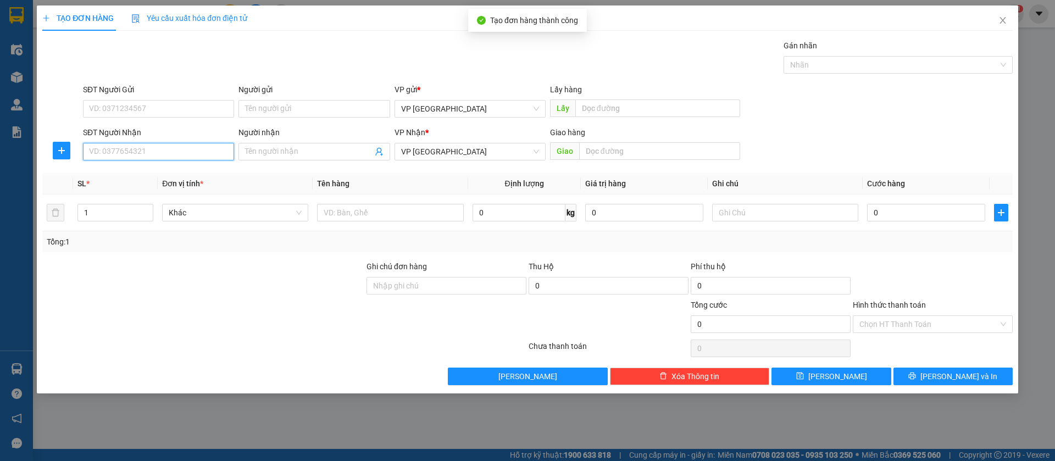
click at [209, 150] on input "SĐT Người Nhận" at bounding box center [158, 152] width 151 height 18
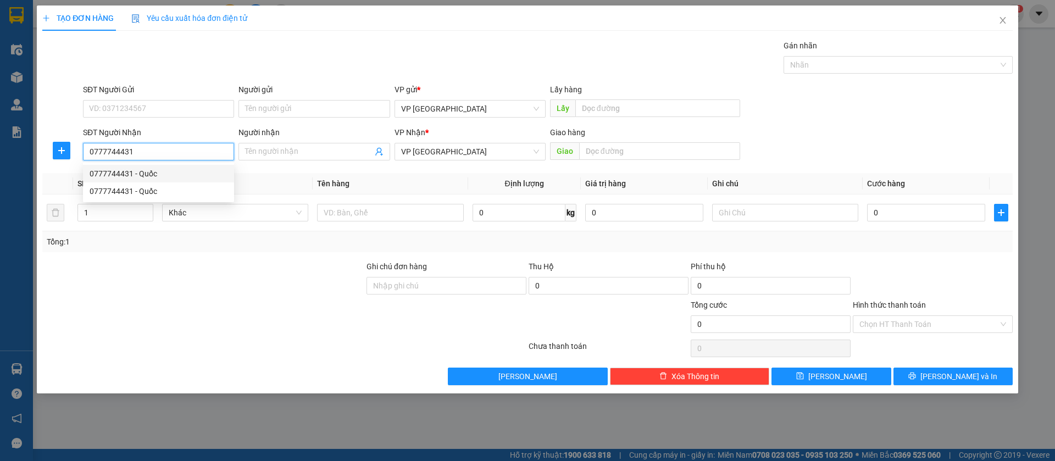
click at [156, 174] on div "0777744431 - Quốc" at bounding box center [159, 174] width 138 height 12
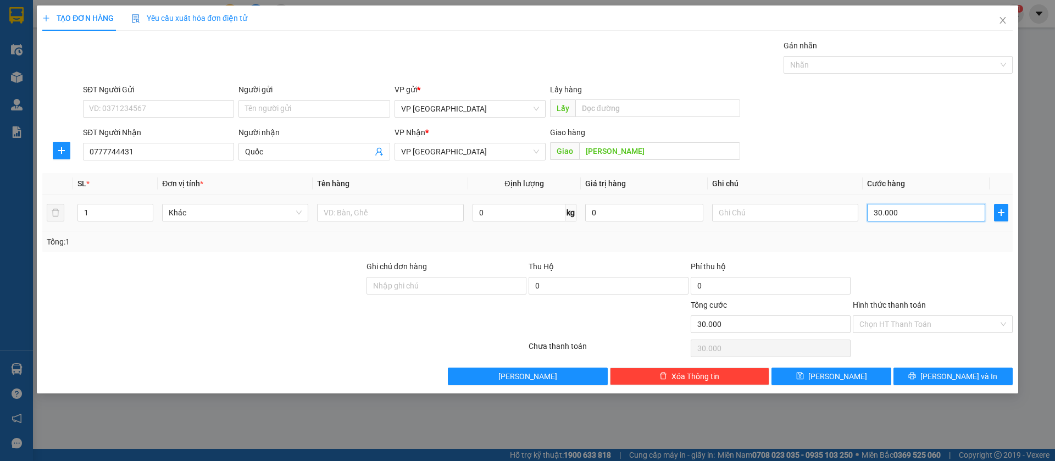
click at [914, 212] on input "30.000" at bounding box center [926, 213] width 118 height 18
click at [990, 320] on input "Hình thức thanh toán" at bounding box center [928, 324] width 139 height 16
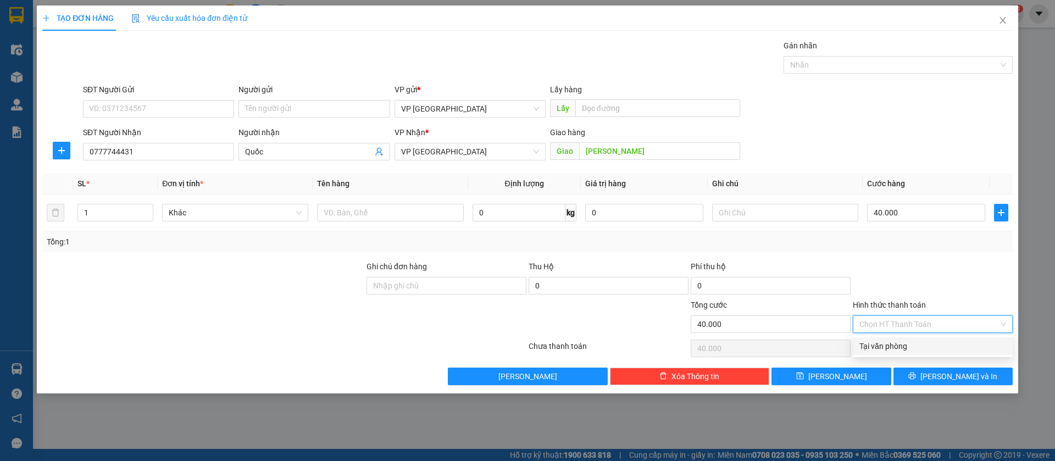
click at [953, 342] on div "Tại văn phòng" at bounding box center [932, 346] width 147 height 12
click at [868, 368] on button "[PERSON_NAME]" at bounding box center [830, 377] width 119 height 18
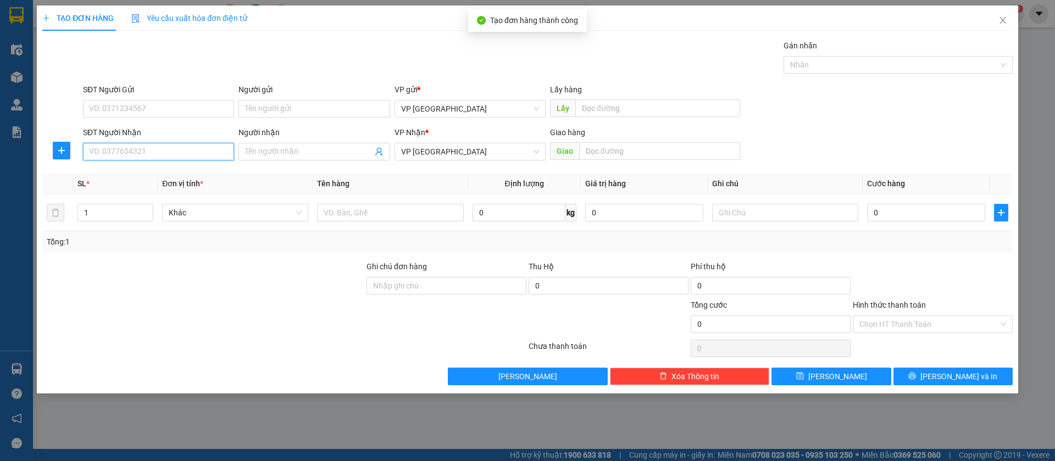
click at [163, 145] on input "SĐT Người Nhận" at bounding box center [158, 152] width 151 height 18
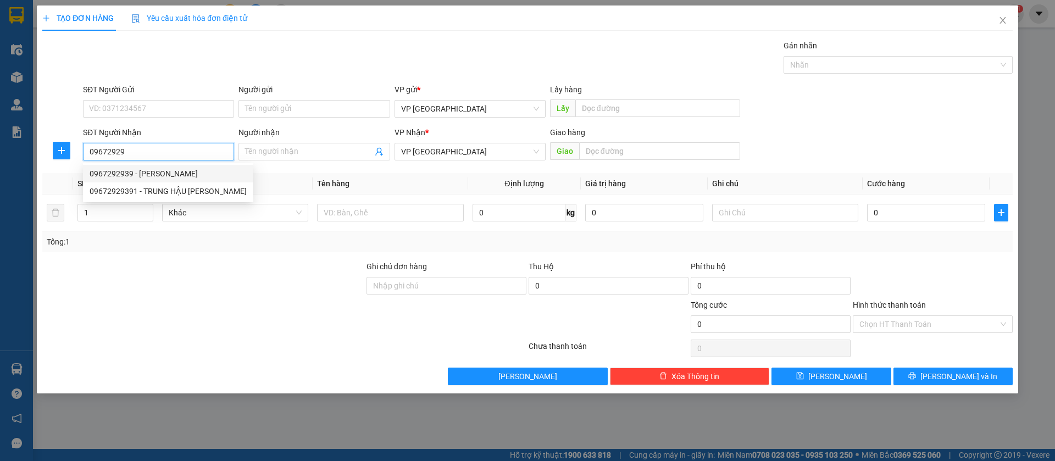
click at [153, 172] on div "0967292939 - [PERSON_NAME]" at bounding box center [168, 174] width 157 height 12
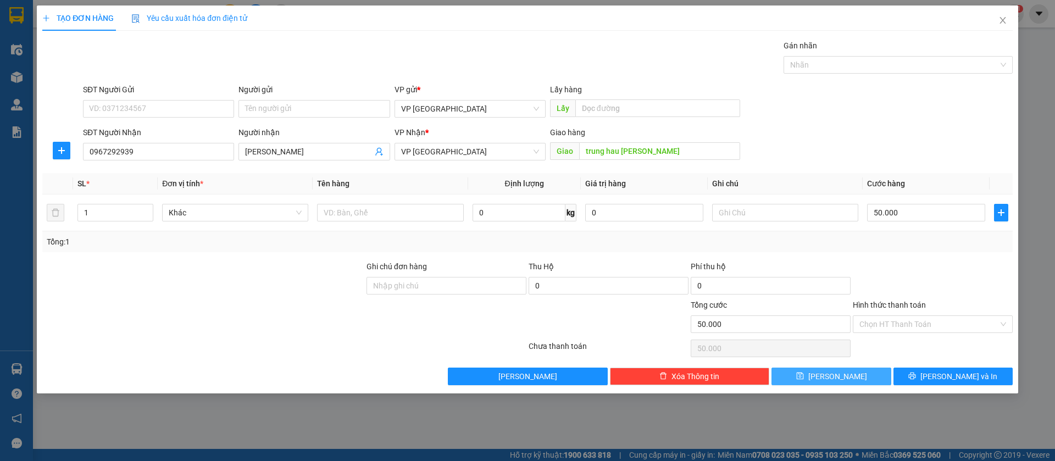
click at [812, 376] on button "[PERSON_NAME]" at bounding box center [830, 377] width 119 height 18
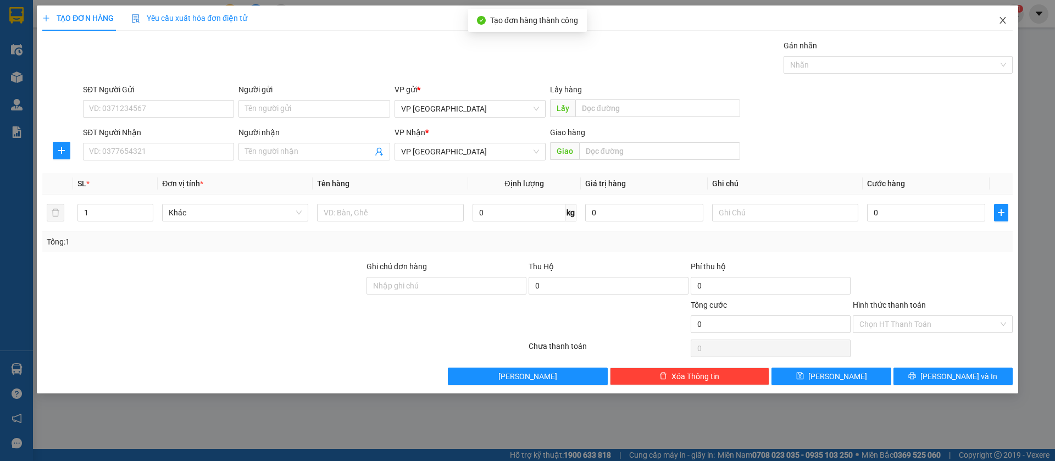
click at [1006, 18] on icon "close" at bounding box center [1002, 20] width 9 height 9
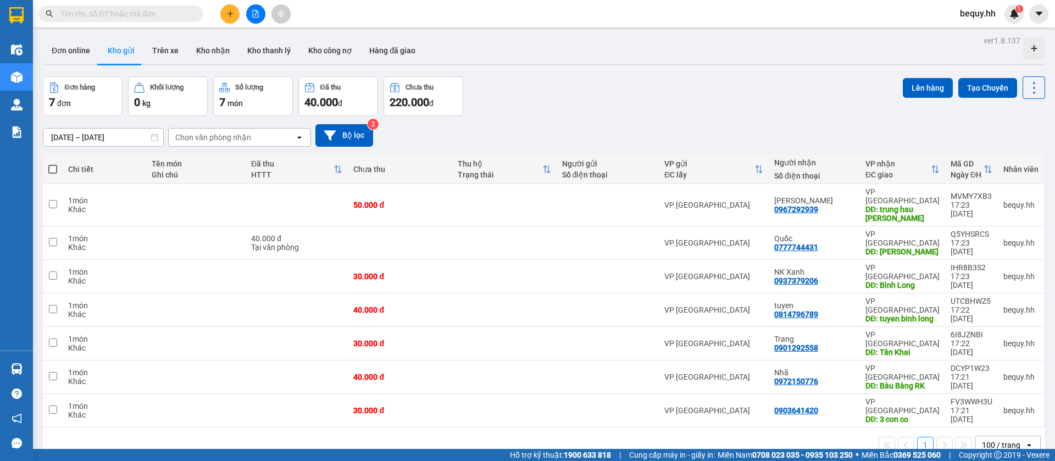
click at [55, 170] on span at bounding box center [52, 169] width 9 height 9
click at [53, 164] on input "checkbox" at bounding box center [53, 164] width 0 height 0
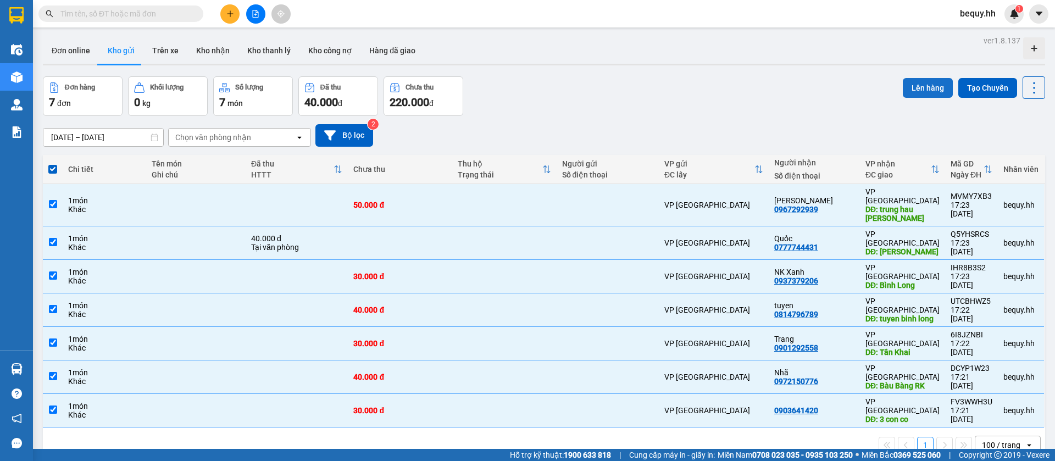
click at [922, 81] on button "Lên hàng" at bounding box center [928, 88] width 50 height 20
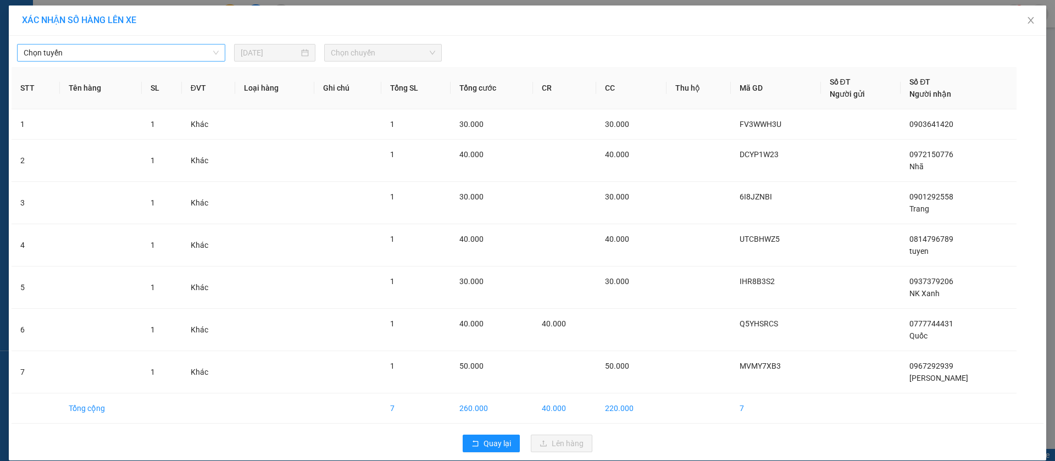
click at [176, 47] on span "Chọn tuyến" at bounding box center [121, 53] width 195 height 16
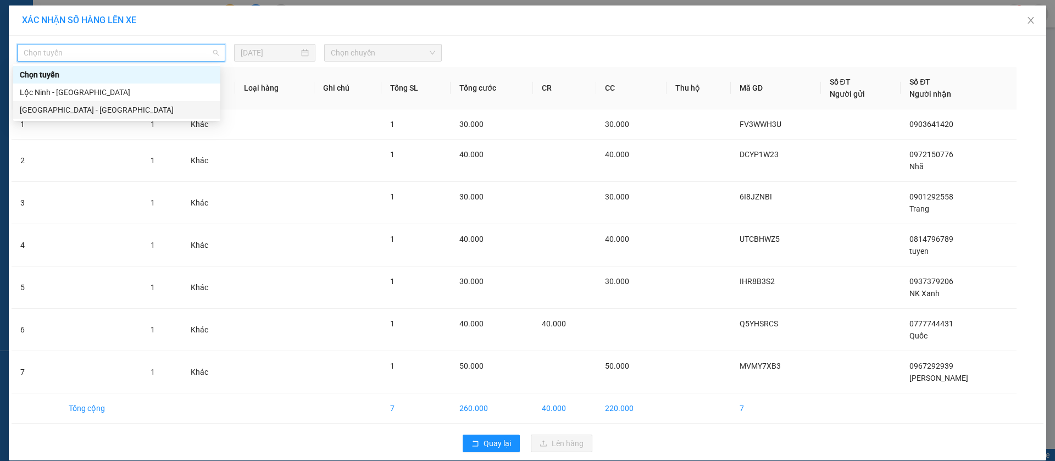
click at [70, 107] on div "[GEOGRAPHIC_DATA] - [GEOGRAPHIC_DATA]" at bounding box center [117, 110] width 194 height 12
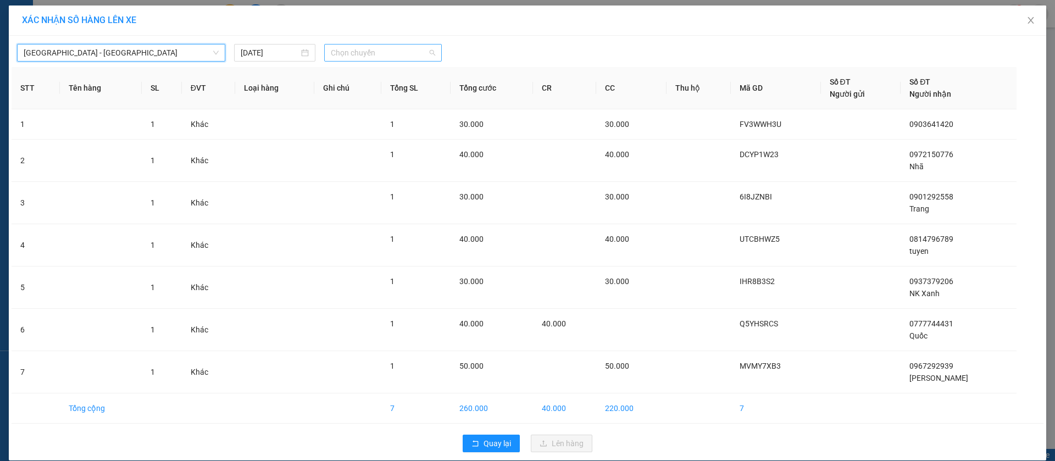
click at [346, 49] on span "Chọn chuyến" at bounding box center [383, 53] width 104 height 16
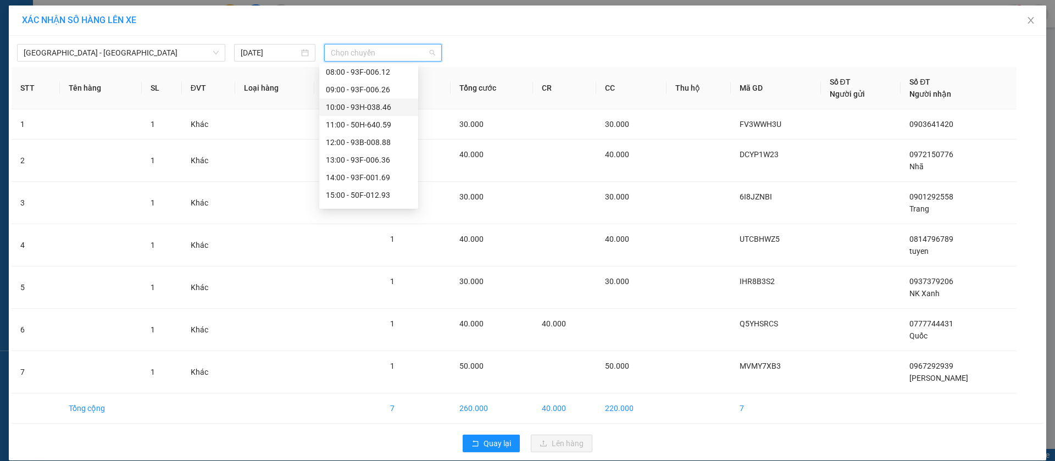
scroll to position [165, 0]
click at [363, 151] on div "17:00 - 93H-061.51" at bounding box center [369, 156] width 86 height 12
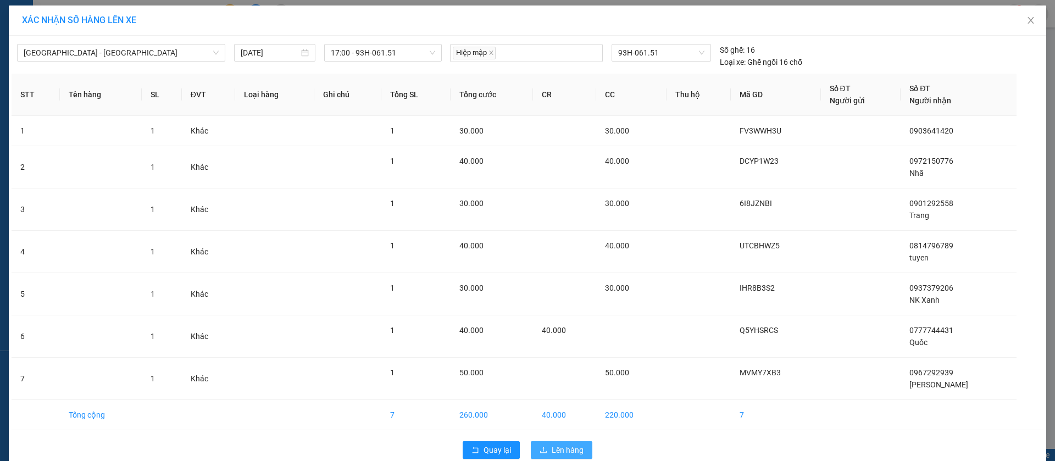
click at [552, 447] on span "Lên hàng" at bounding box center [568, 450] width 32 height 12
